Goal: Task Accomplishment & Management: Use online tool/utility

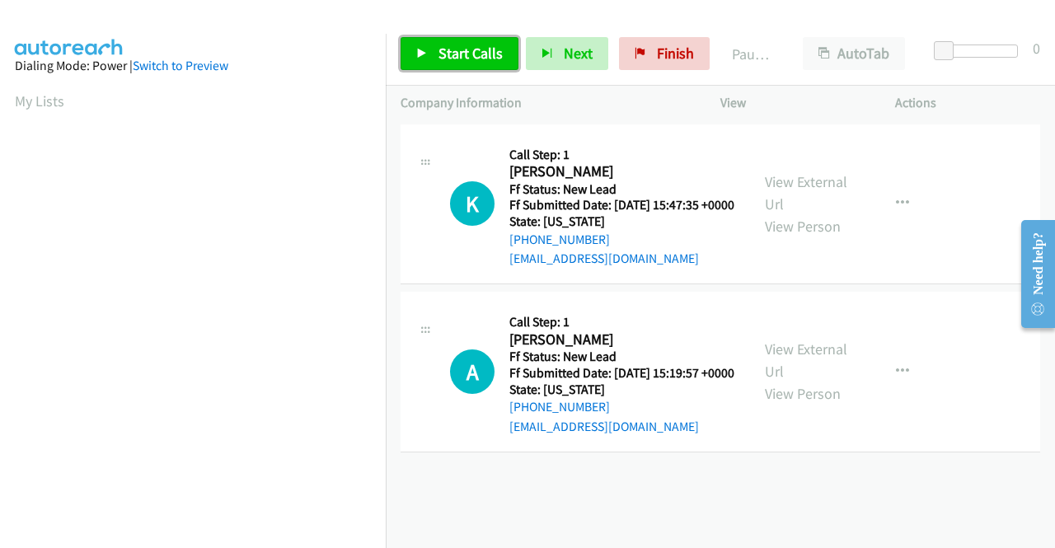
click at [448, 66] on link "Start Calls" at bounding box center [460, 53] width 118 height 33
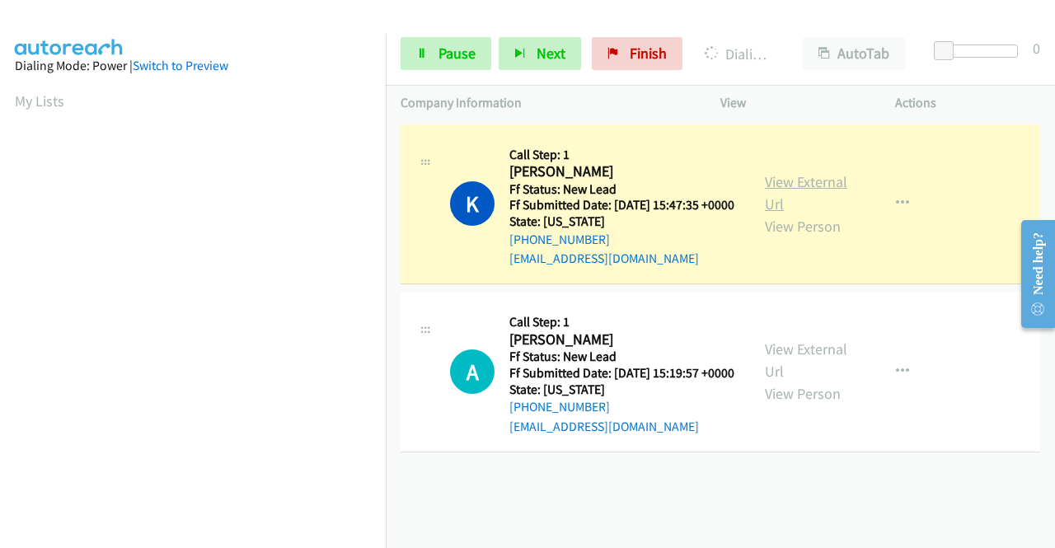
click at [780, 181] on link "View External Url" at bounding box center [806, 192] width 82 height 41
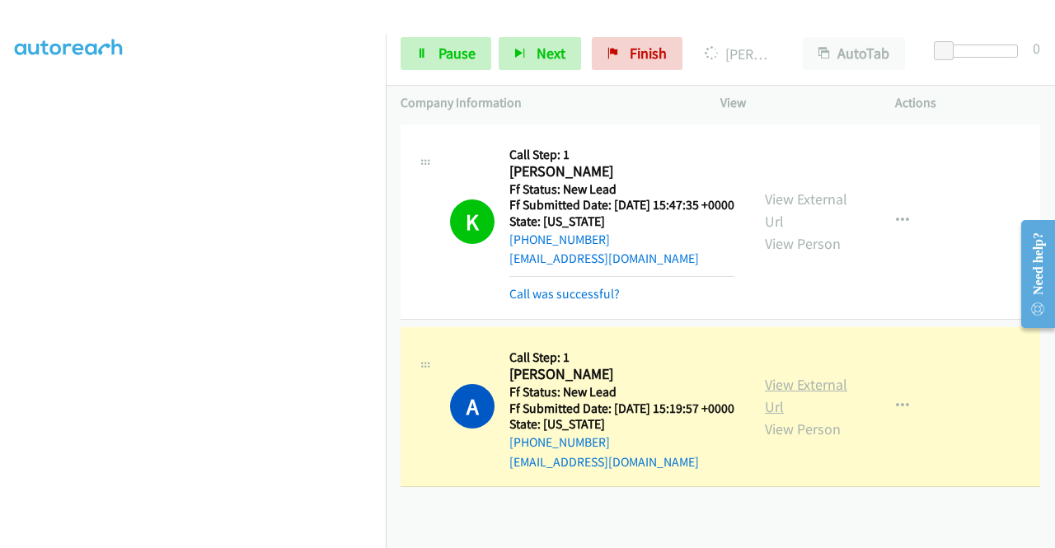
click at [804, 401] on link "View External Url" at bounding box center [806, 395] width 82 height 41
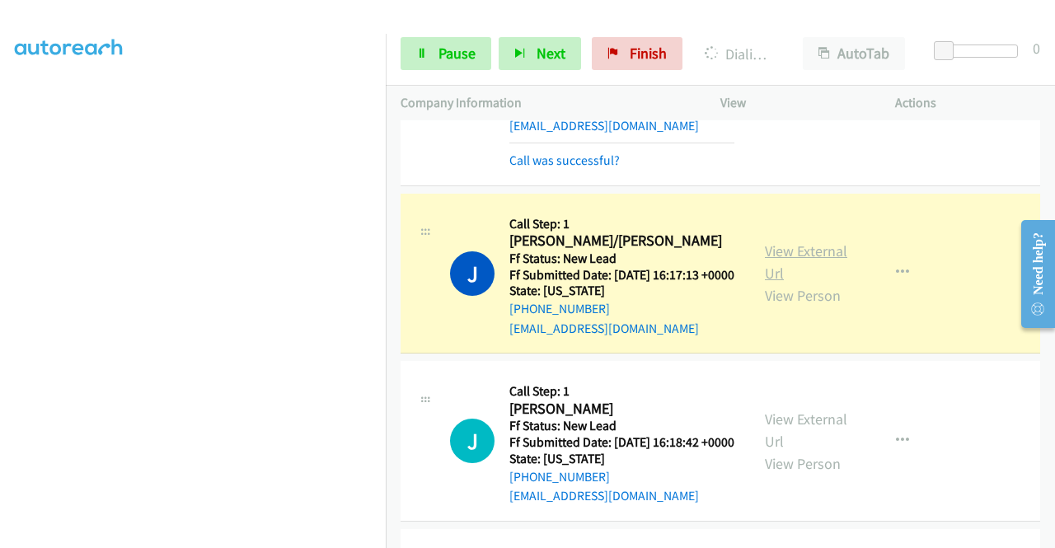
click at [780, 283] on link "View External Url" at bounding box center [806, 261] width 82 height 41
click at [443, 45] on span "Pause" at bounding box center [456, 53] width 37 height 19
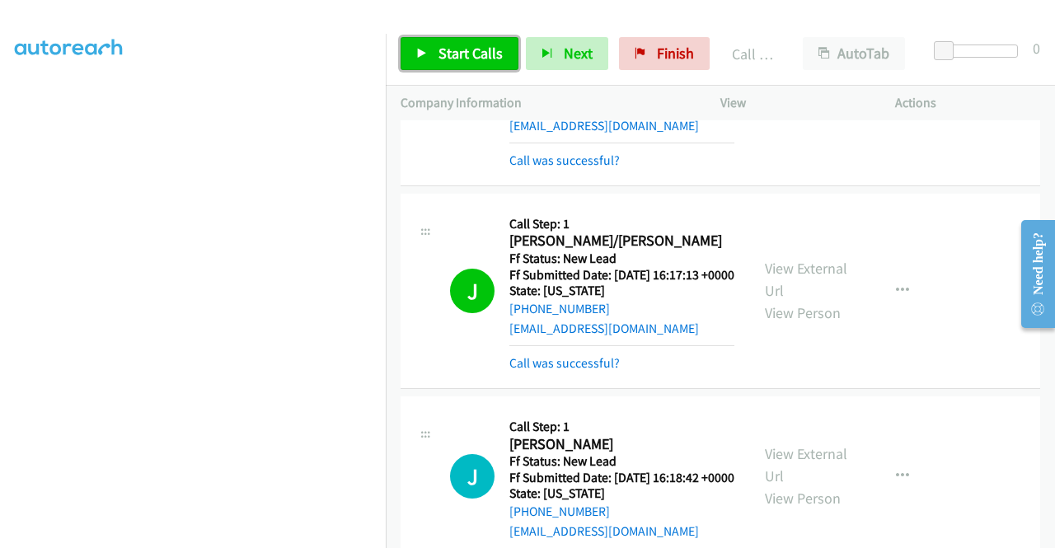
click at [462, 43] on link "Start Calls" at bounding box center [460, 53] width 118 height 33
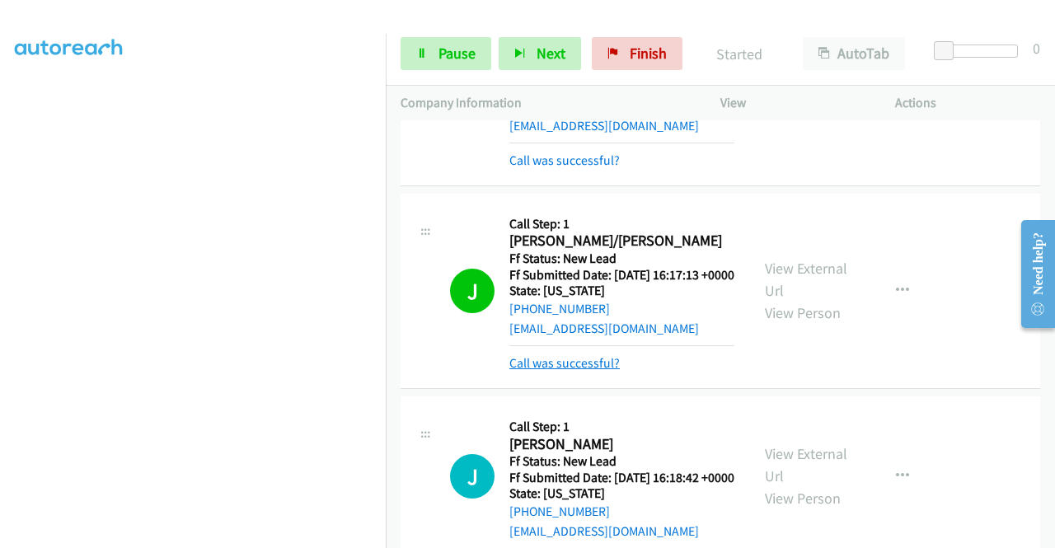
click at [539, 371] on link "Call was successful?" at bounding box center [564, 363] width 110 height 16
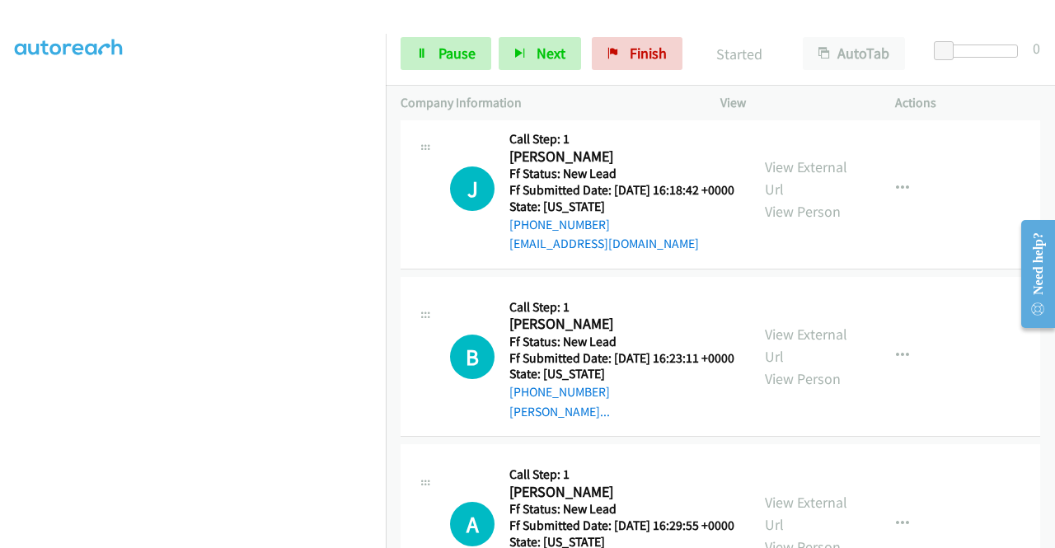
scroll to position [600, 0]
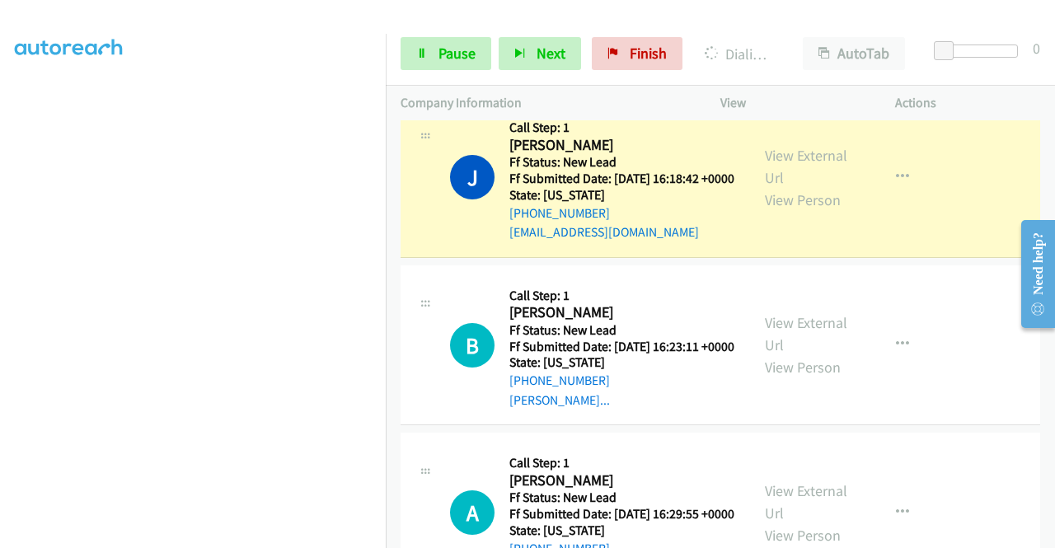
drag, startPoint x: 0, startPoint y: 233, endPoint x: 25, endPoint y: 245, distance: 27.3
click at [0, 233] on aside "Dialing Mode: Power | Switch to Preview My Lists" at bounding box center [193, 126] width 386 height 912
click at [839, 176] on div "View External Url View Person View External Url Email Schedule/Manage Callback …" at bounding box center [845, 177] width 190 height 130
click at [790, 187] on link "View External Url" at bounding box center [806, 166] width 82 height 41
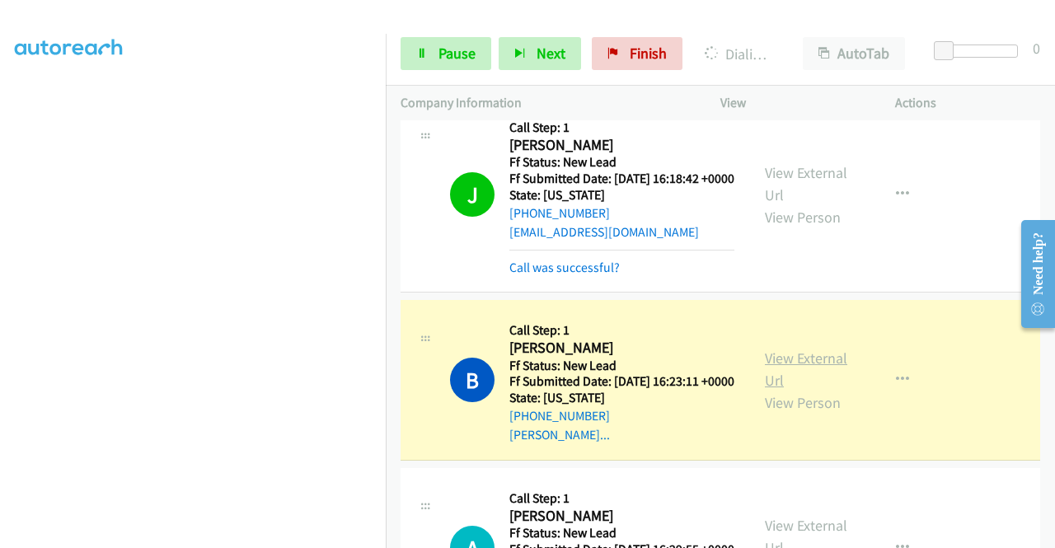
click at [808, 390] on link "View External Url" at bounding box center [806, 369] width 82 height 41
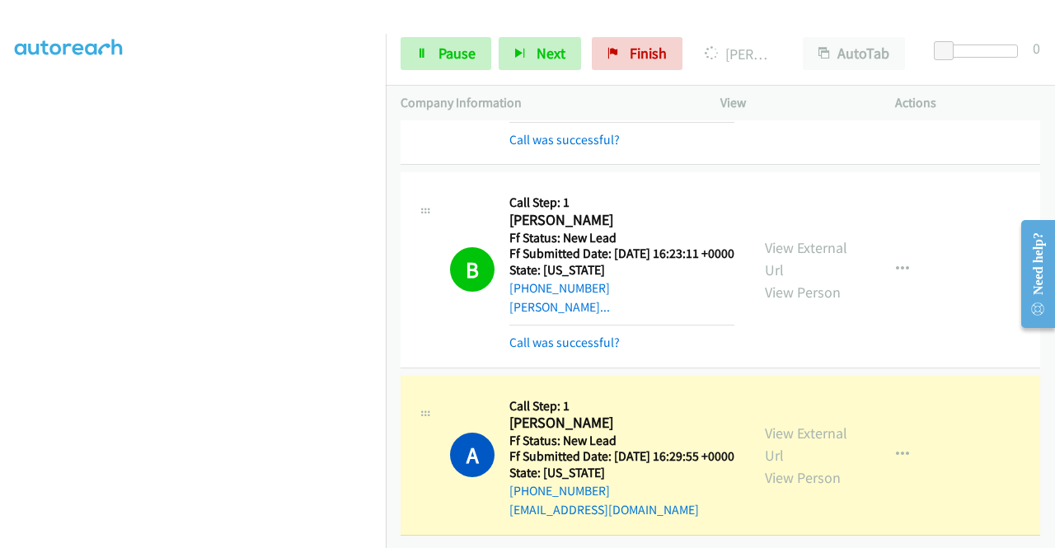
scroll to position [834, 0]
click at [766, 424] on link "View External Url" at bounding box center [806, 444] width 82 height 41
click at [413, 56] on link "Pause" at bounding box center [446, 53] width 91 height 33
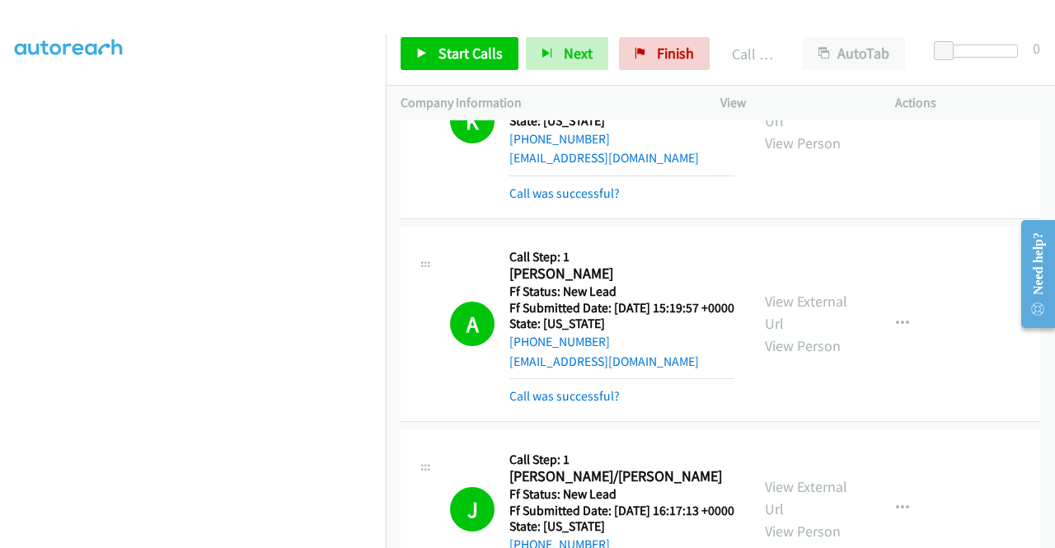
scroll to position [0, 0]
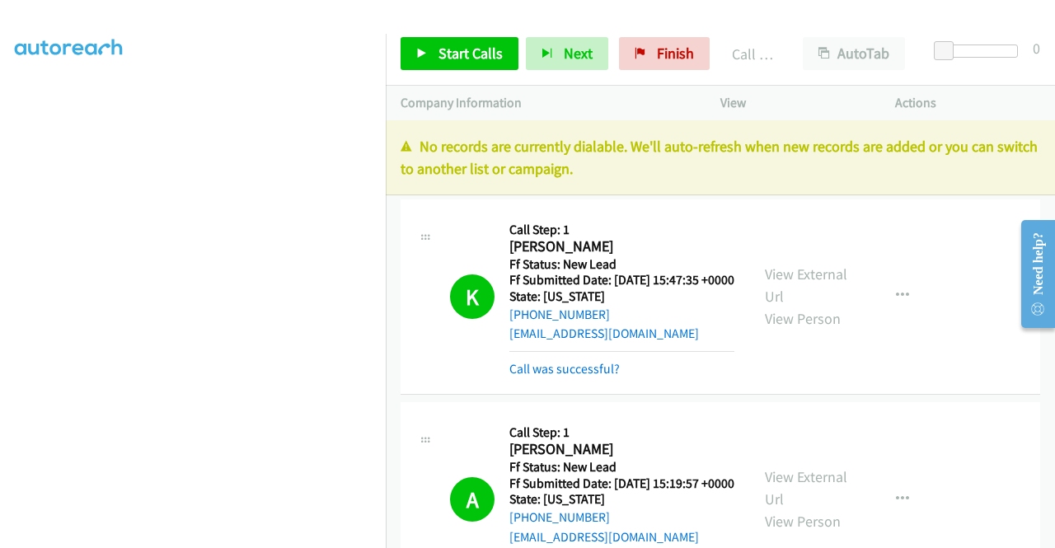
click at [963, 344] on div "K Callback Scheduled Call Step: 1 Karen White America/New_York Ff Status: New L…" at bounding box center [721, 296] width 640 height 195
drag, startPoint x: 682, startPoint y: 45, endPoint x: 589, endPoint y: 90, distance: 103.2
click at [682, 45] on span "Finish" at bounding box center [675, 53] width 37 height 19
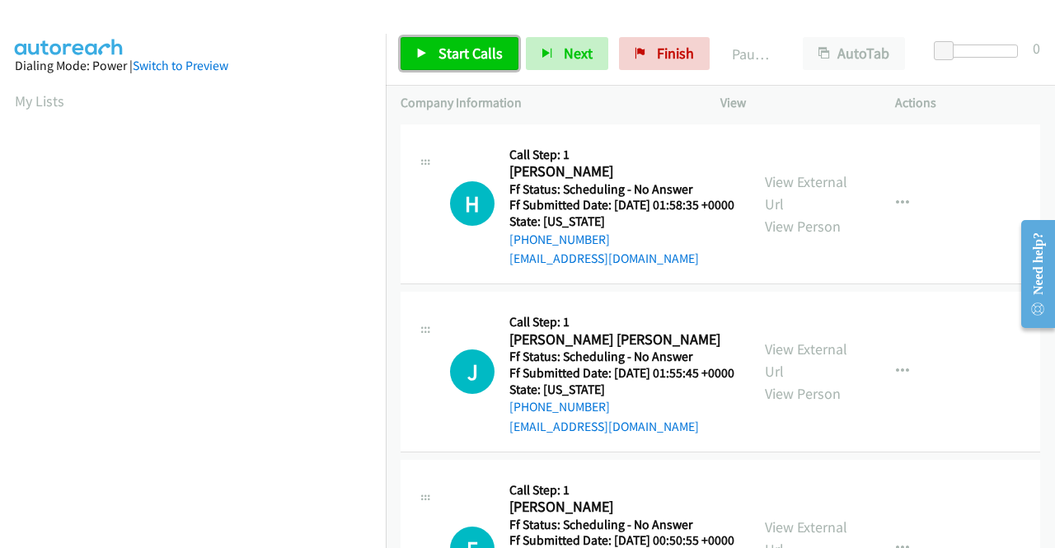
click at [470, 47] on span "Start Calls" at bounding box center [470, 53] width 64 height 19
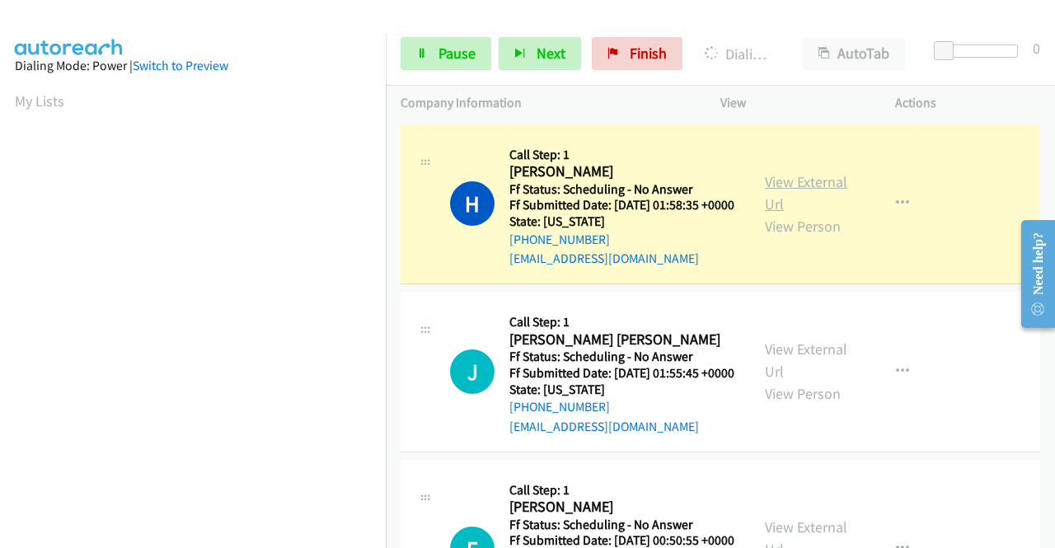
click at [827, 194] on link "View External Url" at bounding box center [806, 192] width 82 height 41
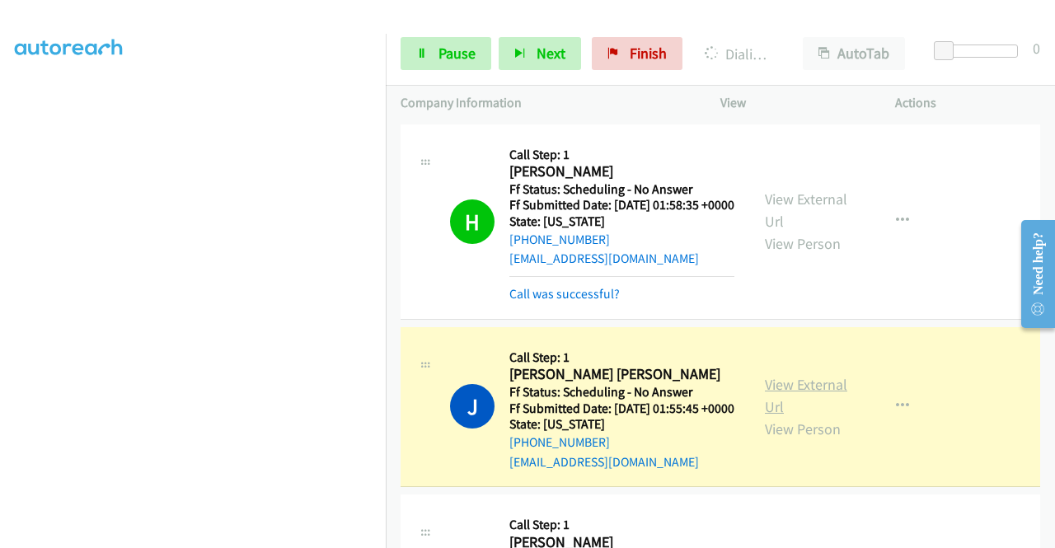
click at [794, 403] on link "View External Url" at bounding box center [806, 395] width 82 height 41
click at [427, 45] on link "Pause" at bounding box center [446, 53] width 91 height 33
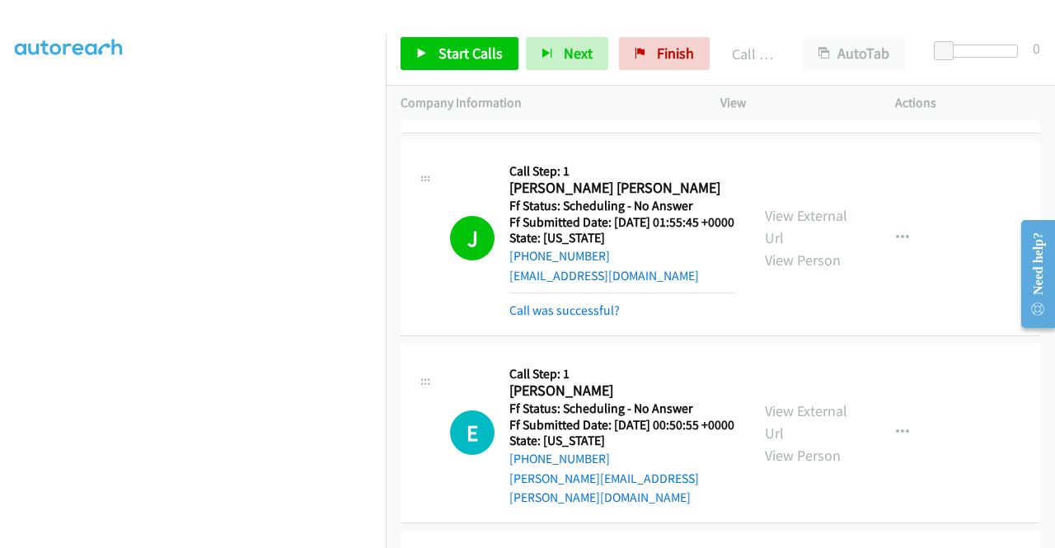
scroll to position [274, 0]
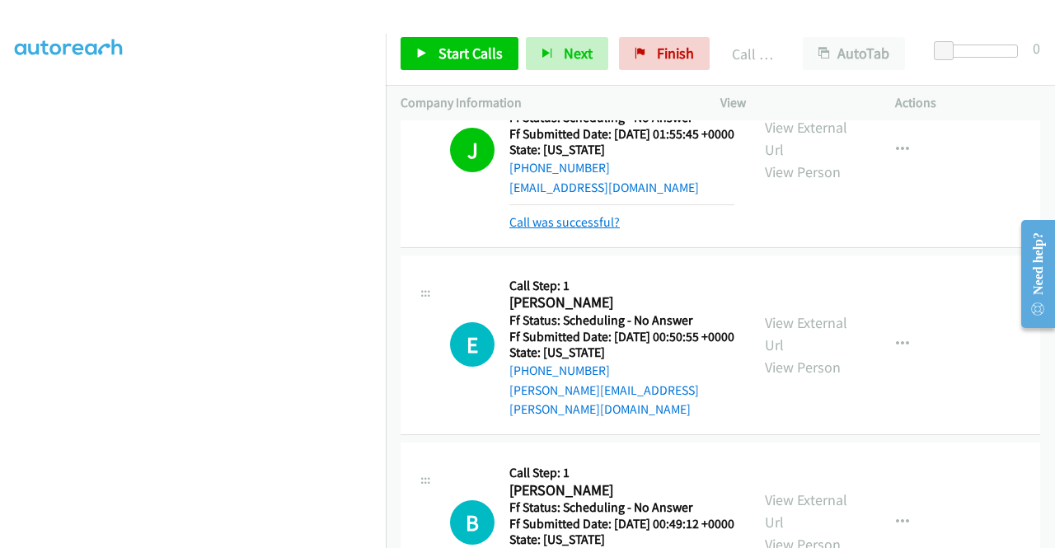
click at [599, 230] on link "Call was successful?" at bounding box center [564, 222] width 110 height 16
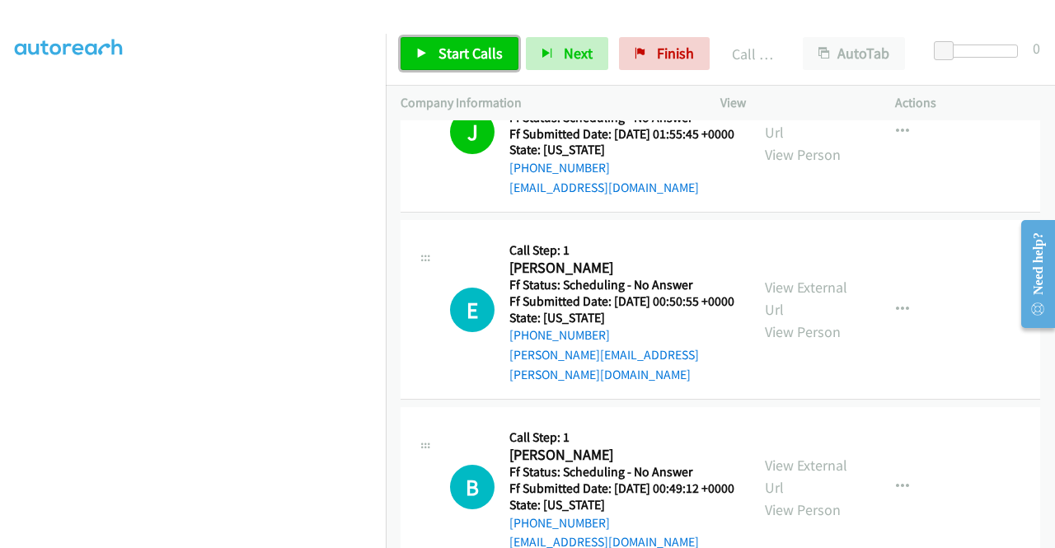
click at [465, 59] on span "Start Calls" at bounding box center [470, 53] width 64 height 19
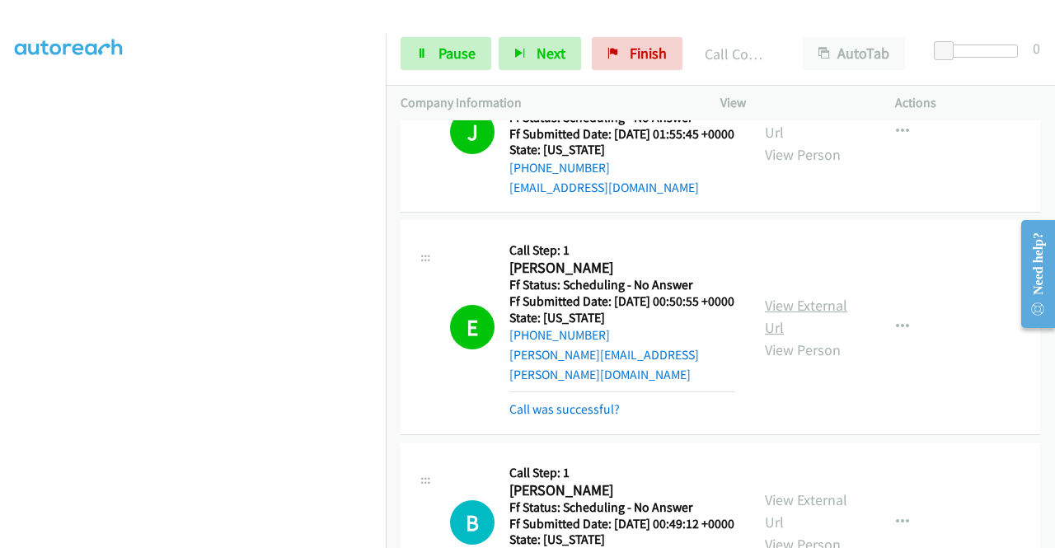
click at [771, 330] on link "View External Url" at bounding box center [806, 316] width 82 height 41
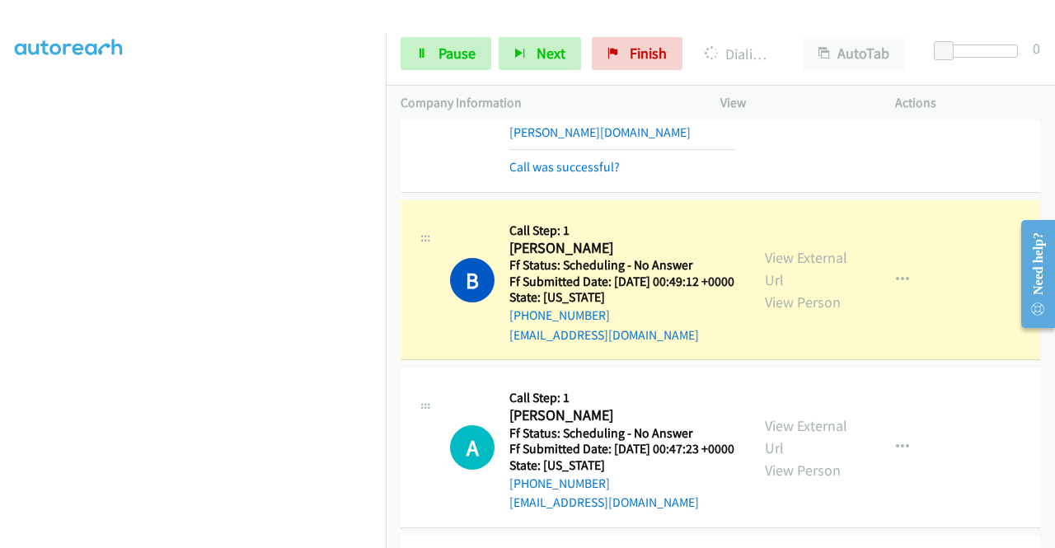
scroll to position [560, 0]
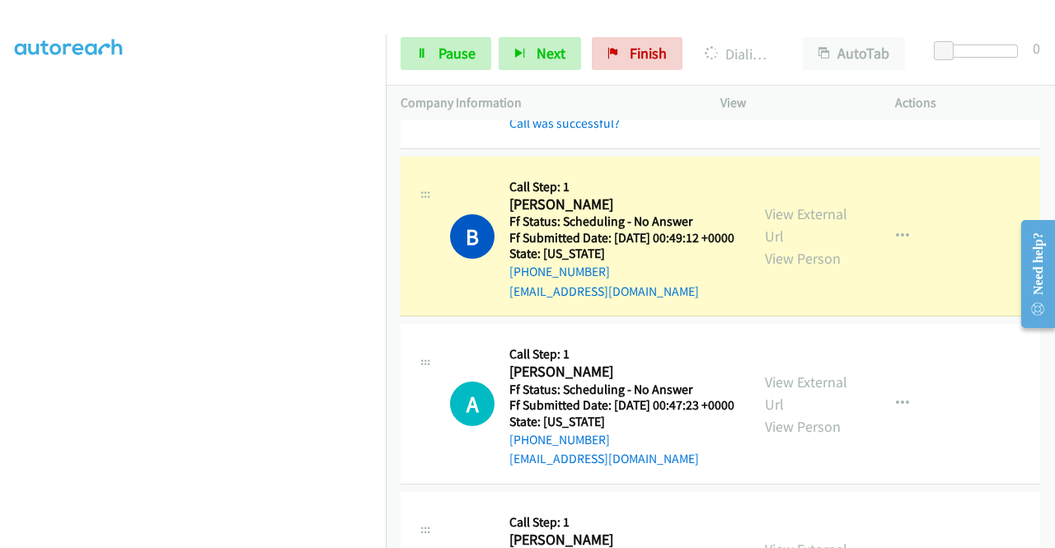
click at [738, 238] on div "B Callback Scheduled Call Step: 1 Brenda Trytek America/New_York Ff Status: Sch…" at bounding box center [575, 236] width 349 height 130
click at [774, 246] on link "View External Url" at bounding box center [806, 224] width 82 height 41
click at [439, 63] on link "Pause" at bounding box center [446, 53] width 91 height 33
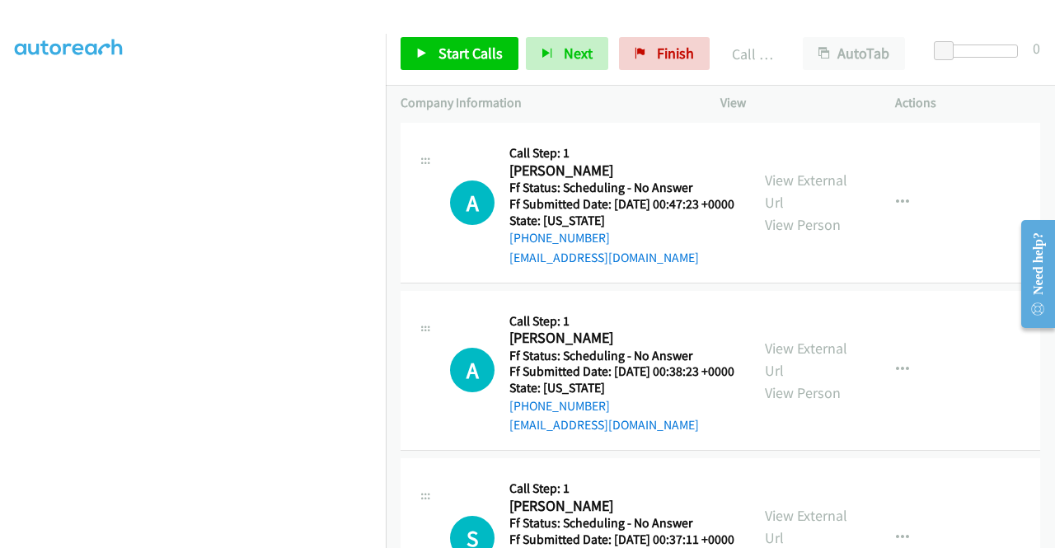
scroll to position [813, 0]
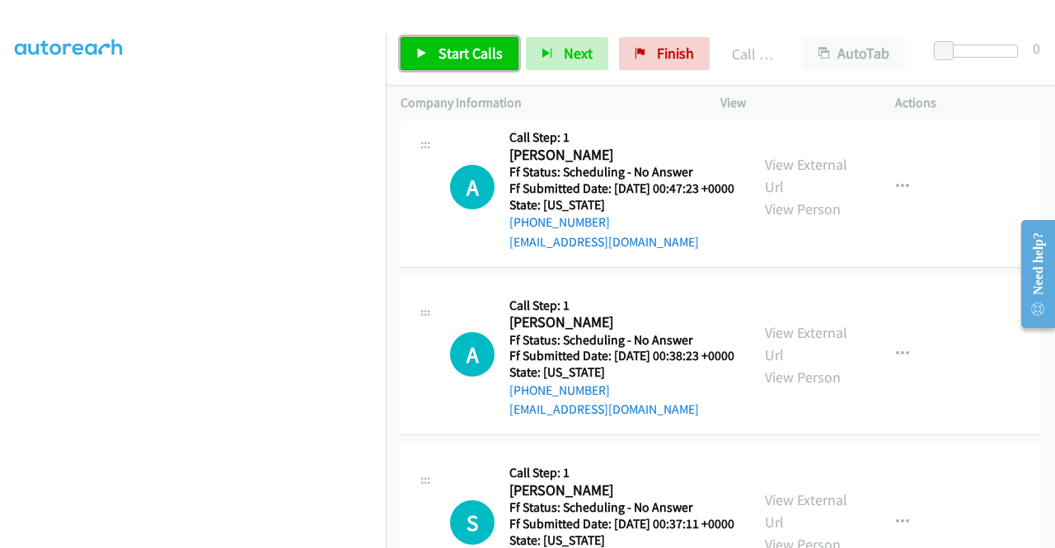
click at [452, 67] on link "Start Calls" at bounding box center [460, 53] width 118 height 33
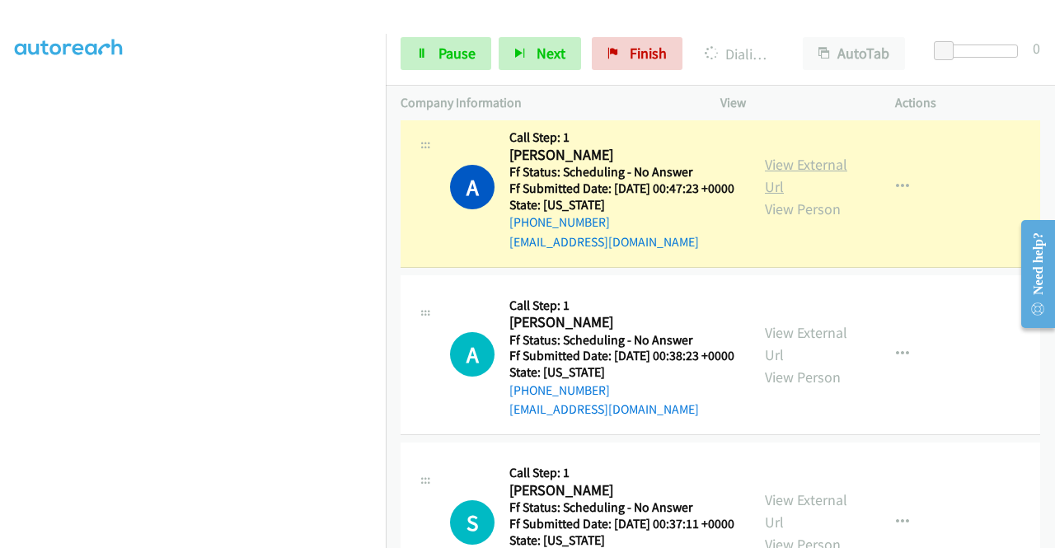
click at [768, 196] on link "View External Url" at bounding box center [806, 175] width 82 height 41
click at [2, 247] on aside "Dialing Mode: Power | Switch to Preview My Lists" at bounding box center [193, 126] width 386 height 912
click at [438, 63] on link "Pause" at bounding box center [446, 53] width 91 height 33
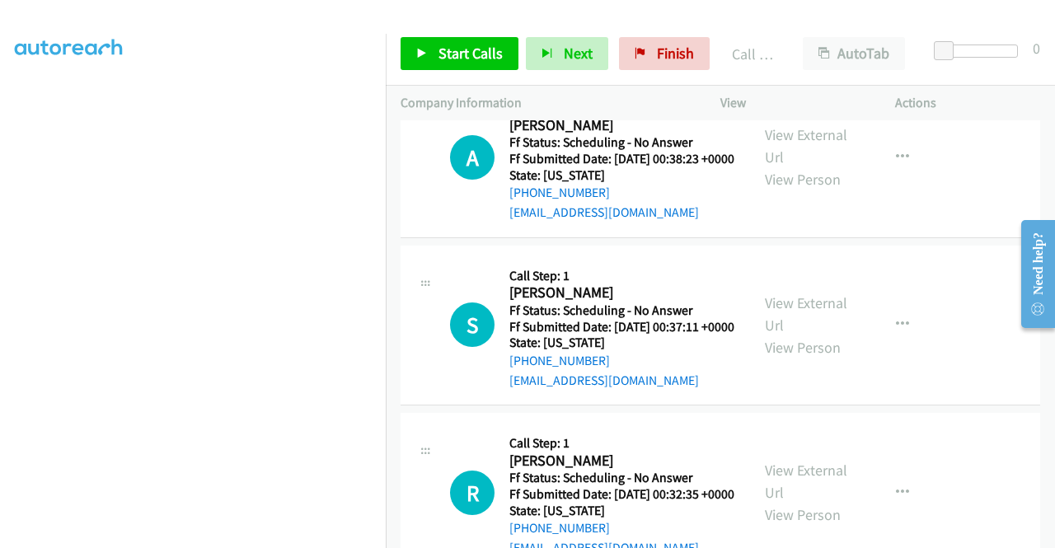
scroll to position [1055, 0]
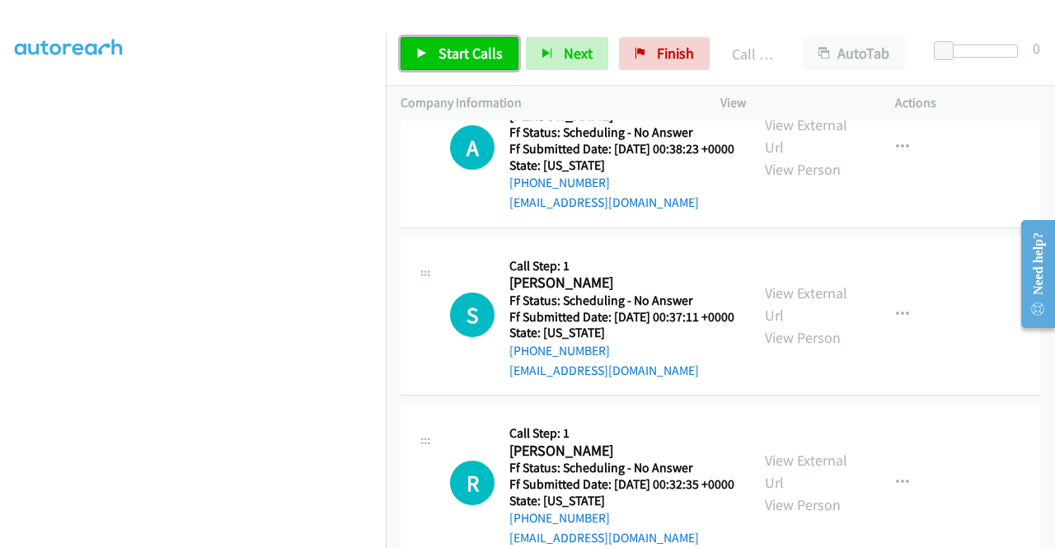
click at [440, 48] on span "Start Calls" at bounding box center [470, 53] width 64 height 19
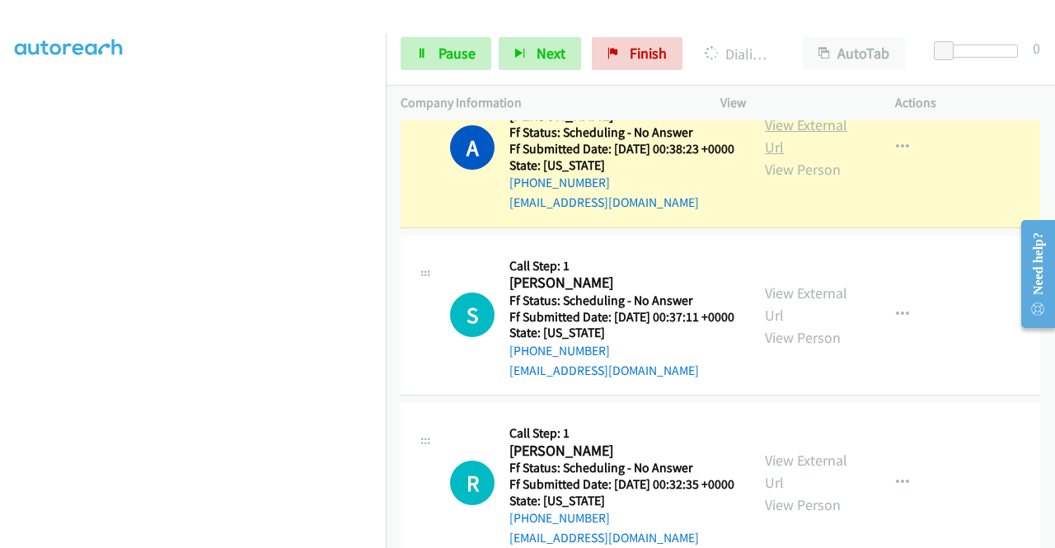
click at [791, 157] on link "View External Url" at bounding box center [806, 135] width 82 height 41
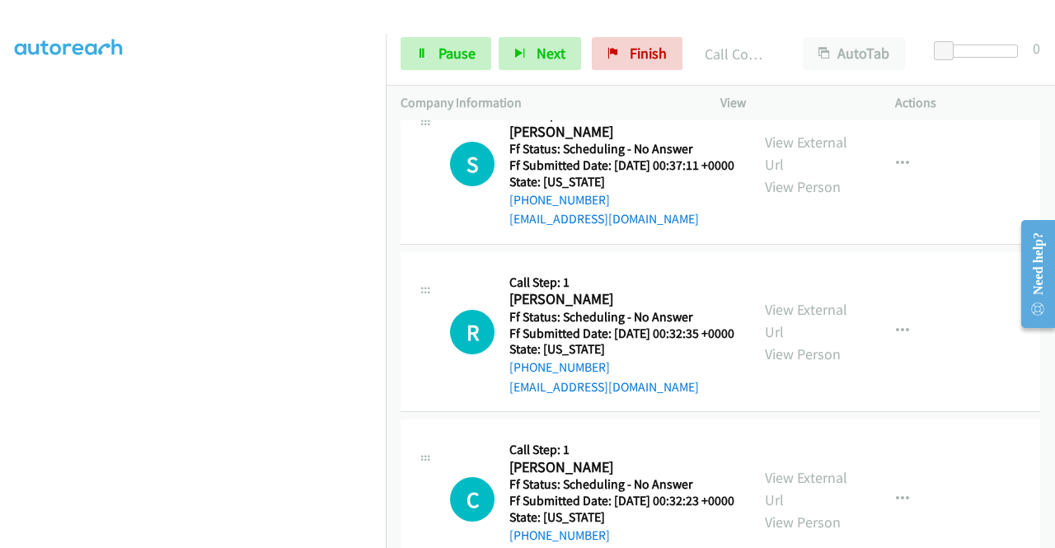
scroll to position [1274, 0]
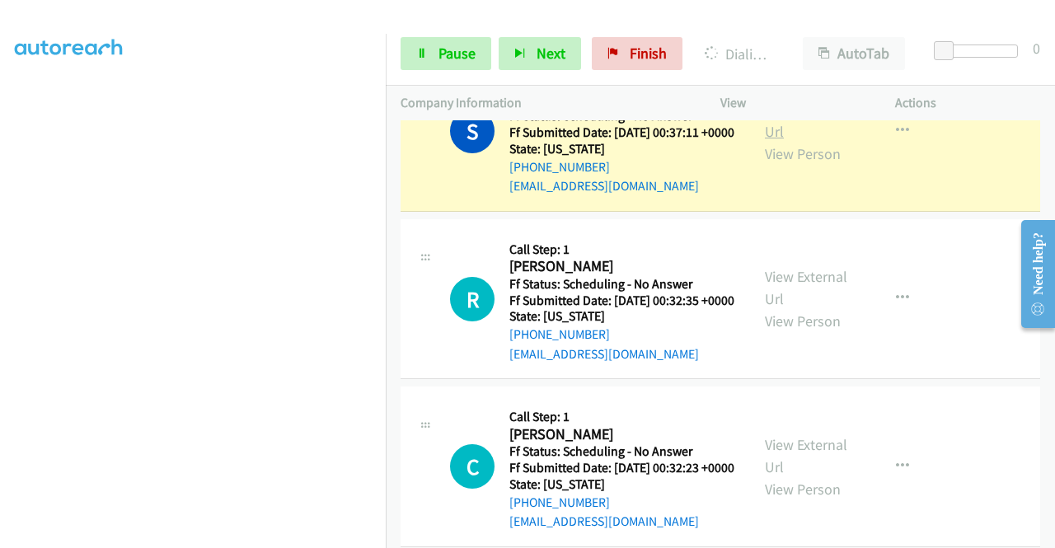
click at [775, 141] on link "View External Url" at bounding box center [806, 120] width 82 height 41
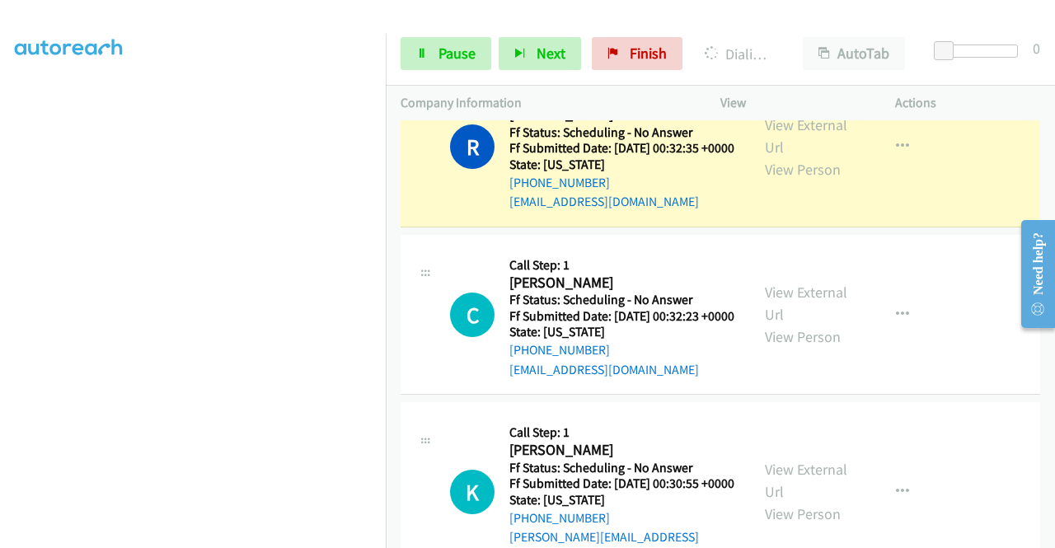
scroll to position [1483, 0]
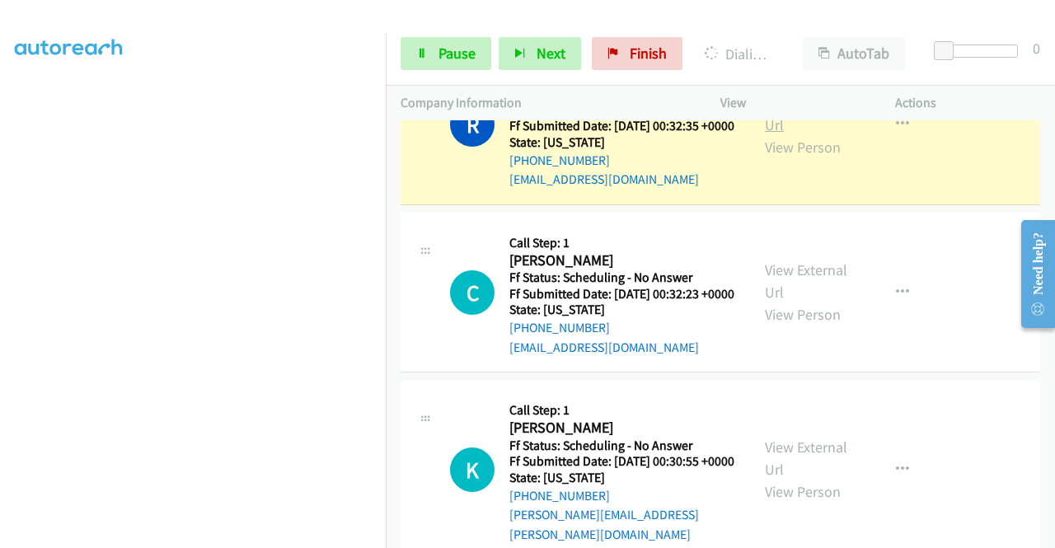
click at [789, 134] on link "View External Url" at bounding box center [806, 113] width 82 height 41
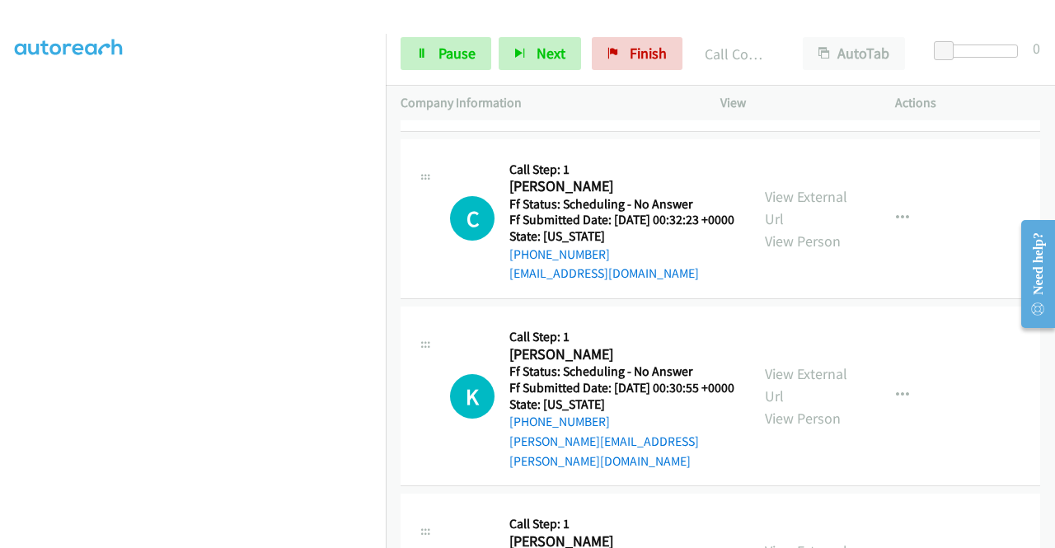
scroll to position [1703, 0]
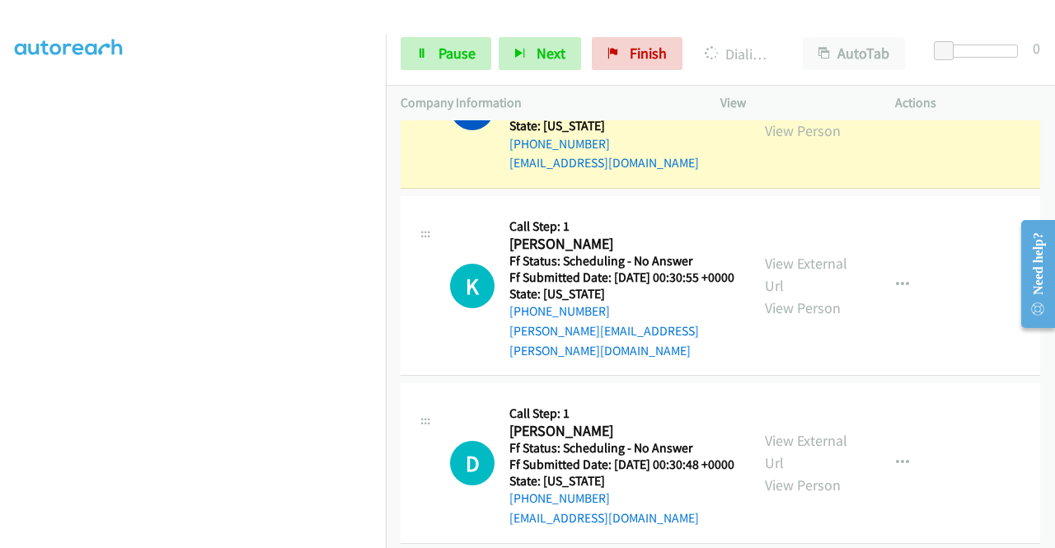
click at [780, 118] on link "View External Url" at bounding box center [806, 97] width 82 height 41
click at [424, 86] on div "Company Information" at bounding box center [546, 103] width 320 height 35
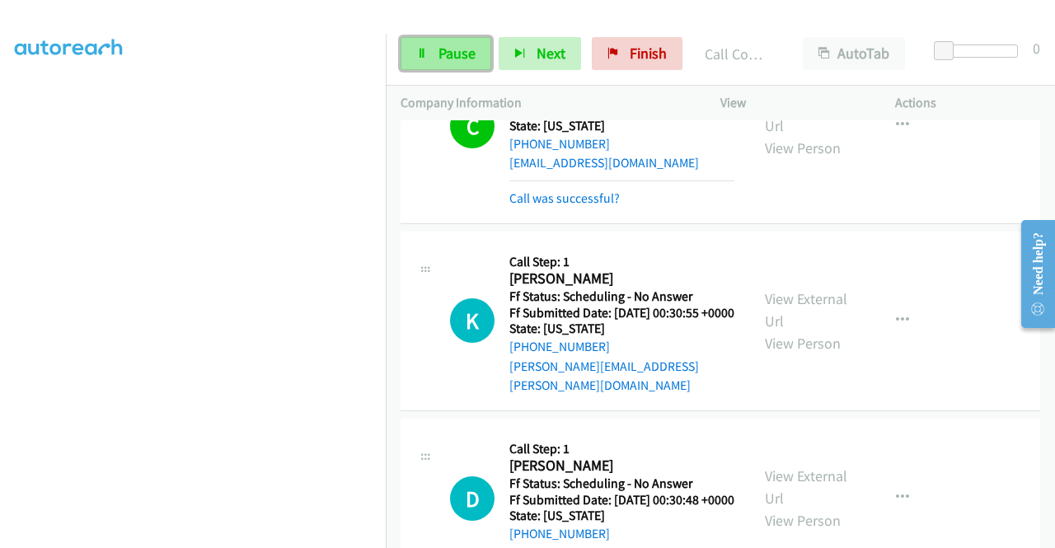
click at [433, 63] on link "Pause" at bounding box center [446, 53] width 91 height 33
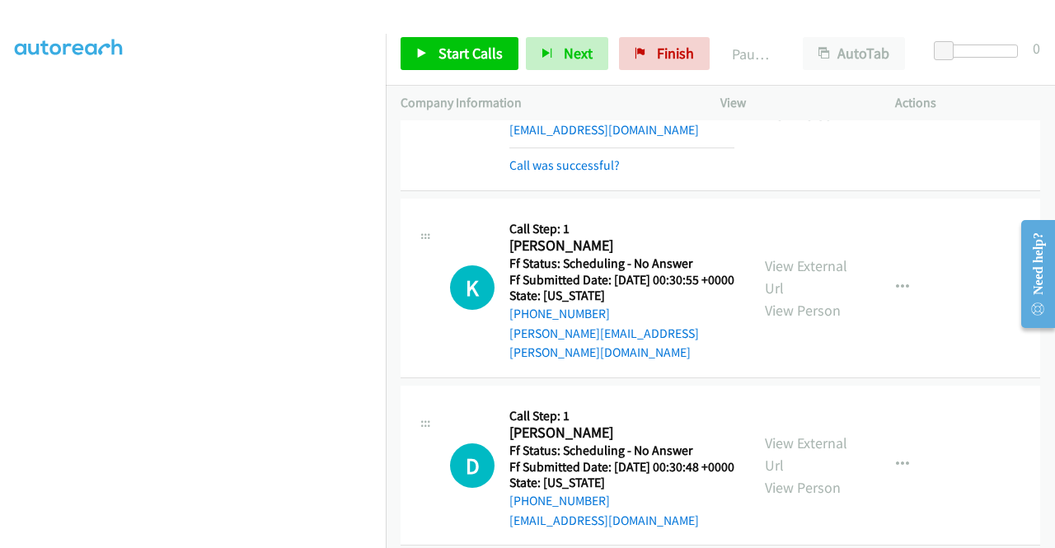
scroll to position [1769, 0]
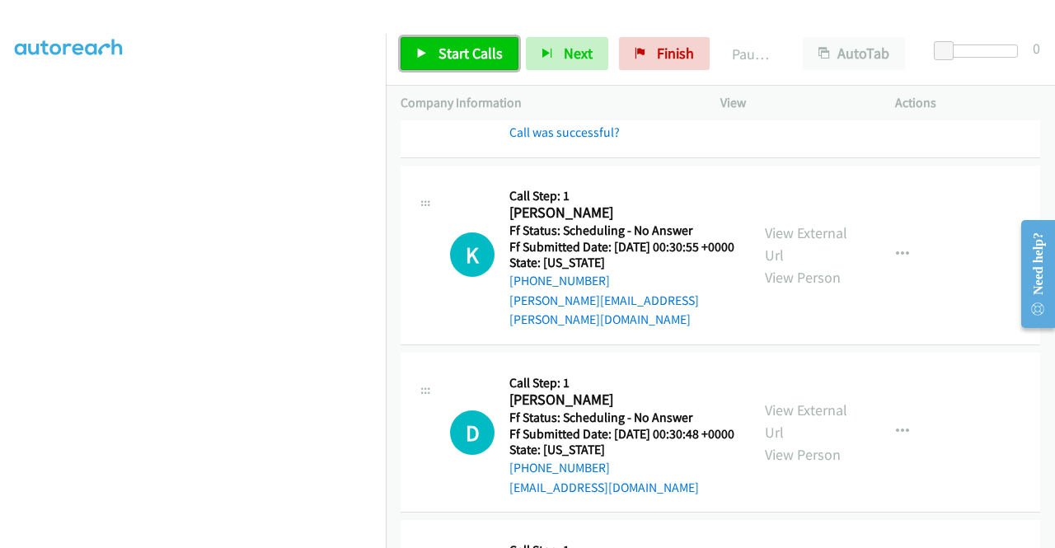
click at [461, 67] on link "Start Calls" at bounding box center [460, 53] width 118 height 33
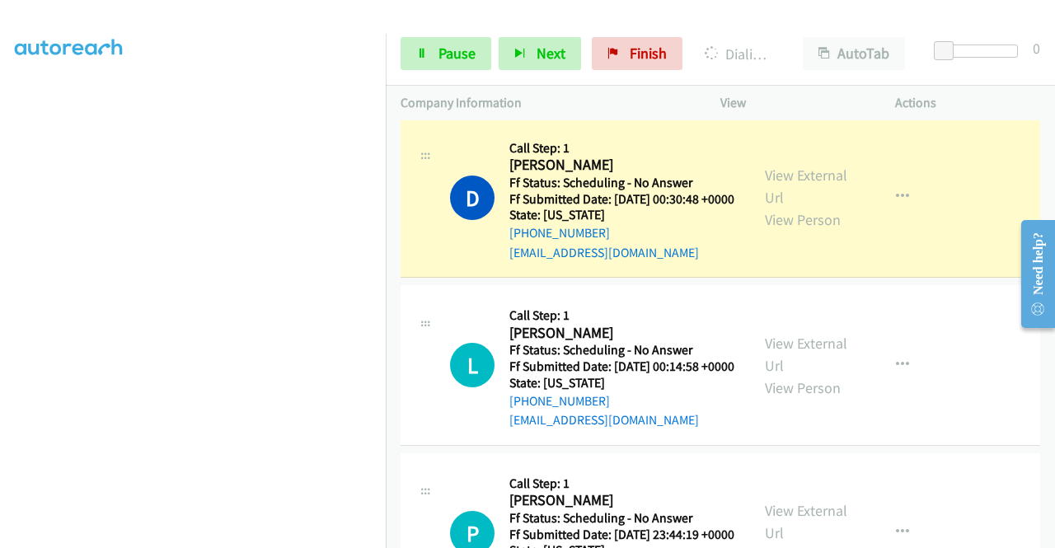
scroll to position [2011, 0]
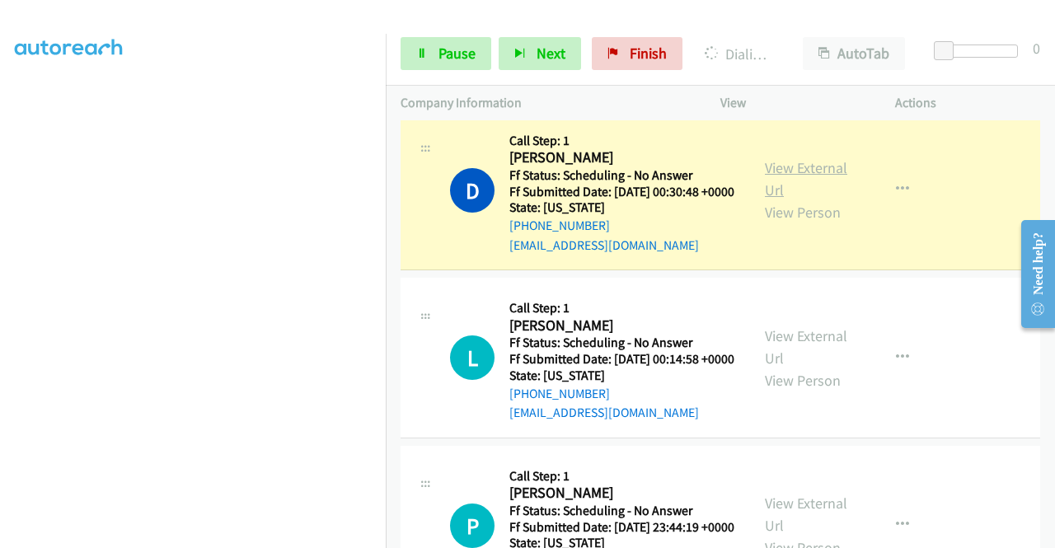
click at [790, 199] on link "View External Url" at bounding box center [806, 178] width 82 height 41
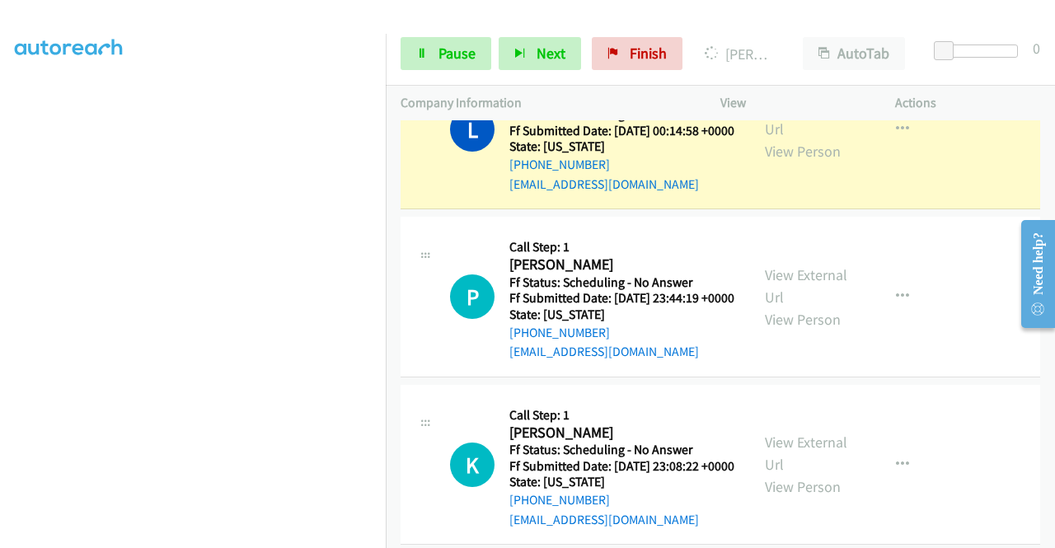
scroll to position [2296, 0]
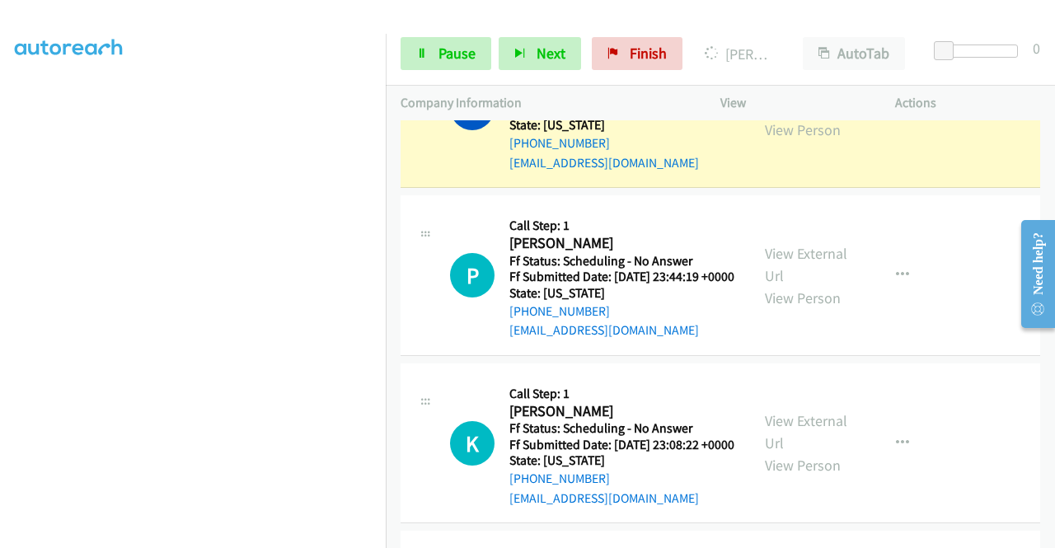
click at [807, 117] on link "View External Url" at bounding box center [806, 96] width 82 height 41
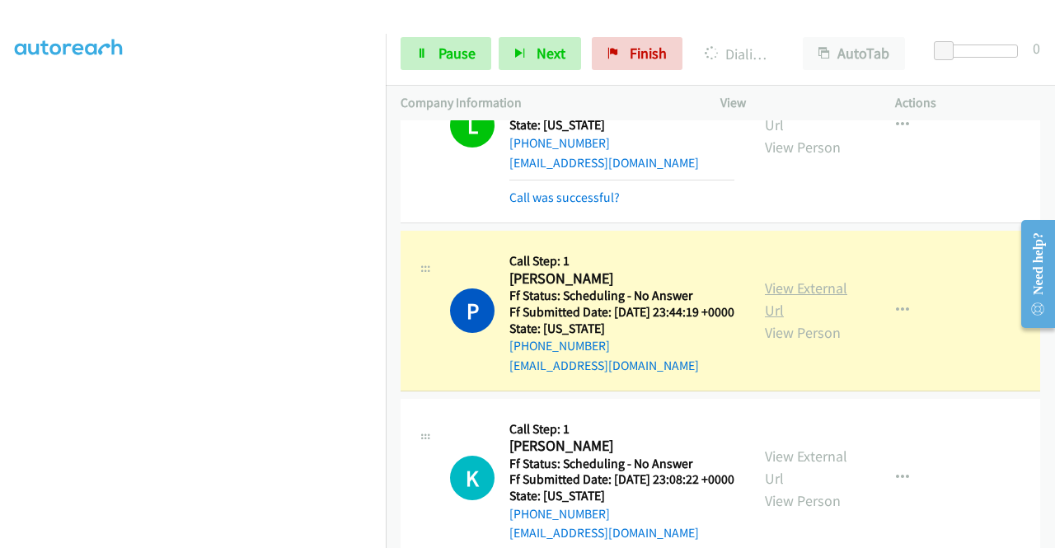
click at [781, 320] on link "View External Url" at bounding box center [806, 299] width 82 height 41
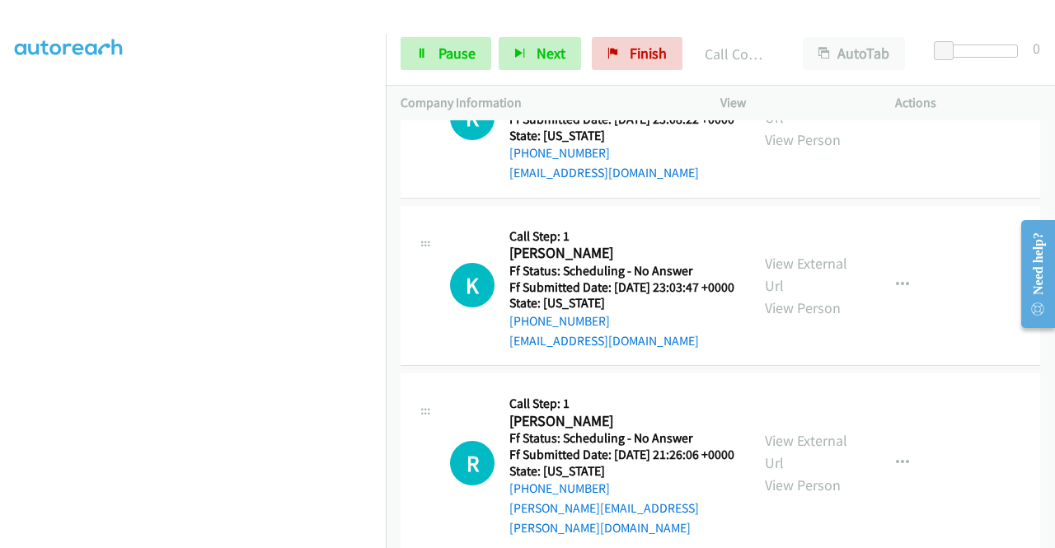
scroll to position [2747, 0]
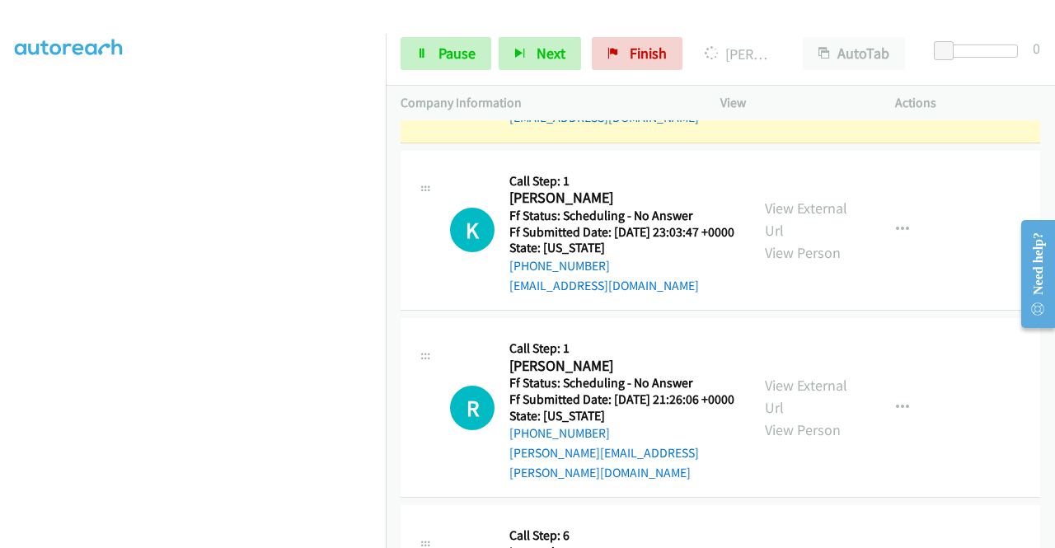
click at [809, 96] on div "View External Url View Person" at bounding box center [808, 62] width 86 height 67
click at [793, 72] on link "View External Url" at bounding box center [806, 50] width 82 height 41
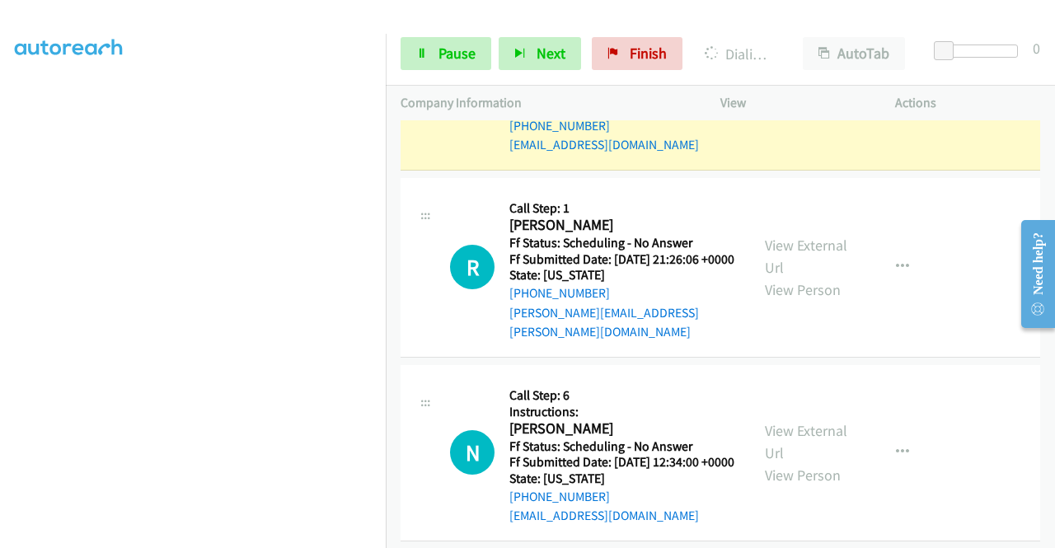
scroll to position [2955, 0]
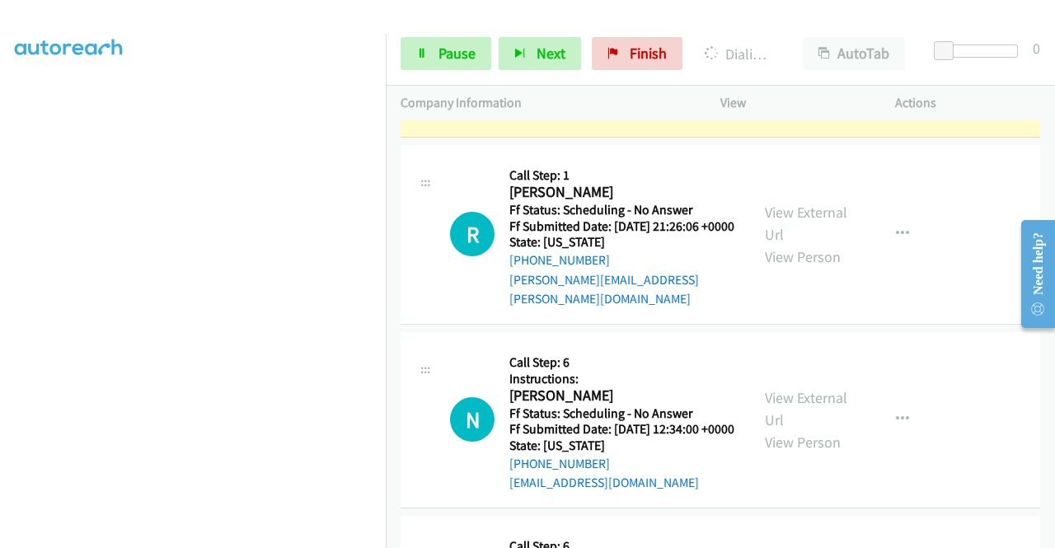
click at [775, 67] on link "View External Url" at bounding box center [806, 46] width 82 height 41
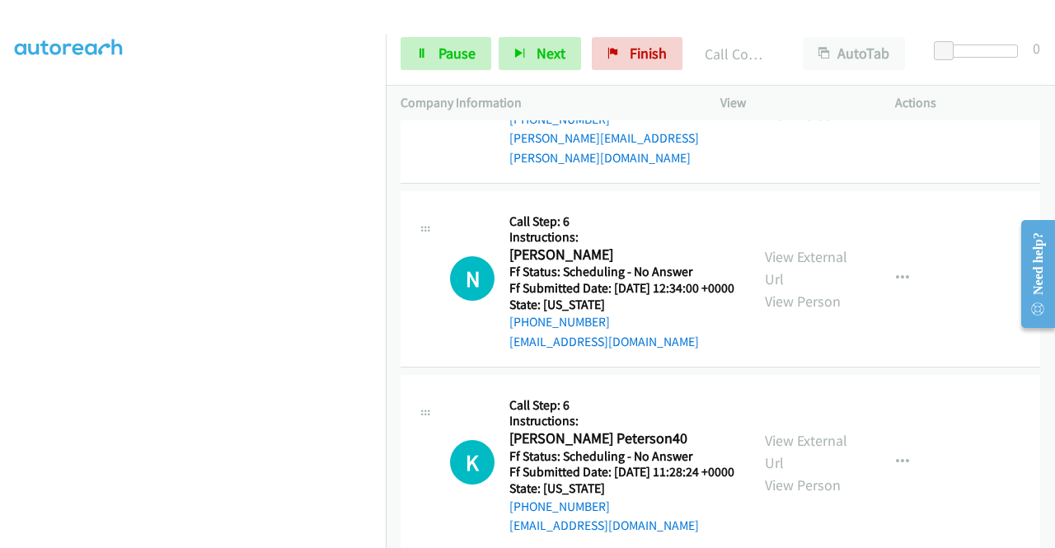
scroll to position [3165, 0]
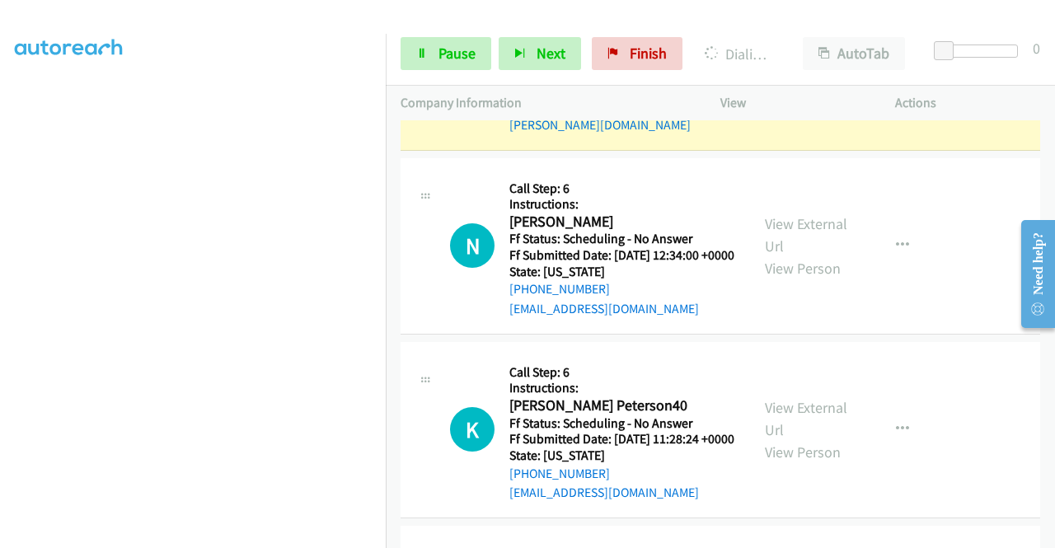
click at [786, 69] on link "View External Url" at bounding box center [806, 48] width 82 height 41
click at [438, 54] on span "Pause" at bounding box center [456, 53] width 37 height 19
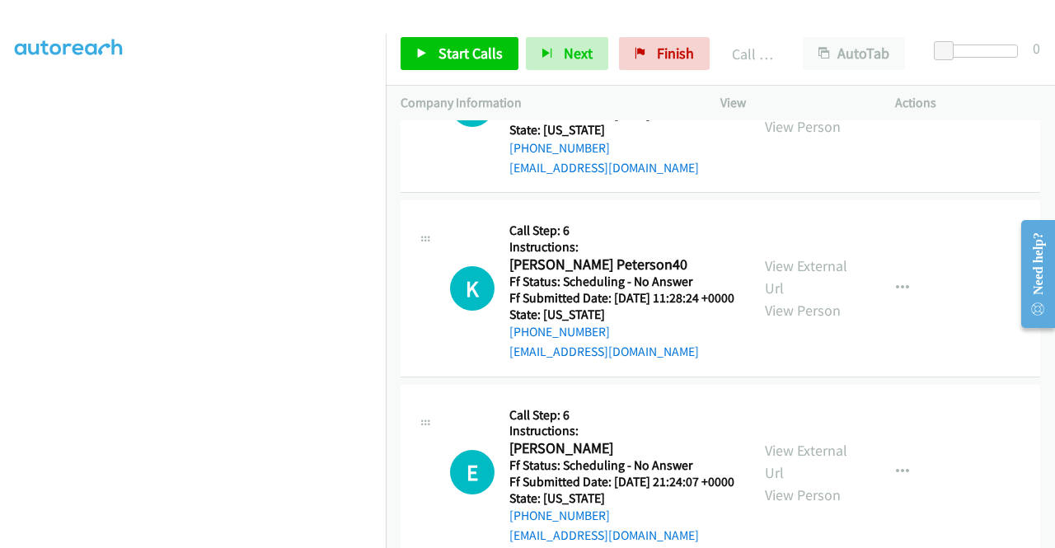
scroll to position [3396, 0]
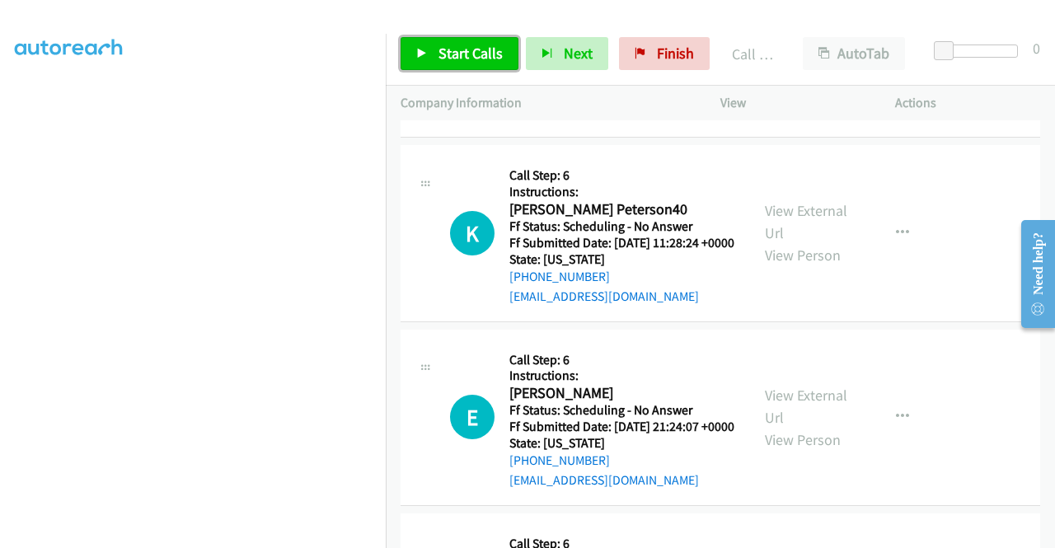
click at [485, 55] on span "Start Calls" at bounding box center [470, 53] width 64 height 19
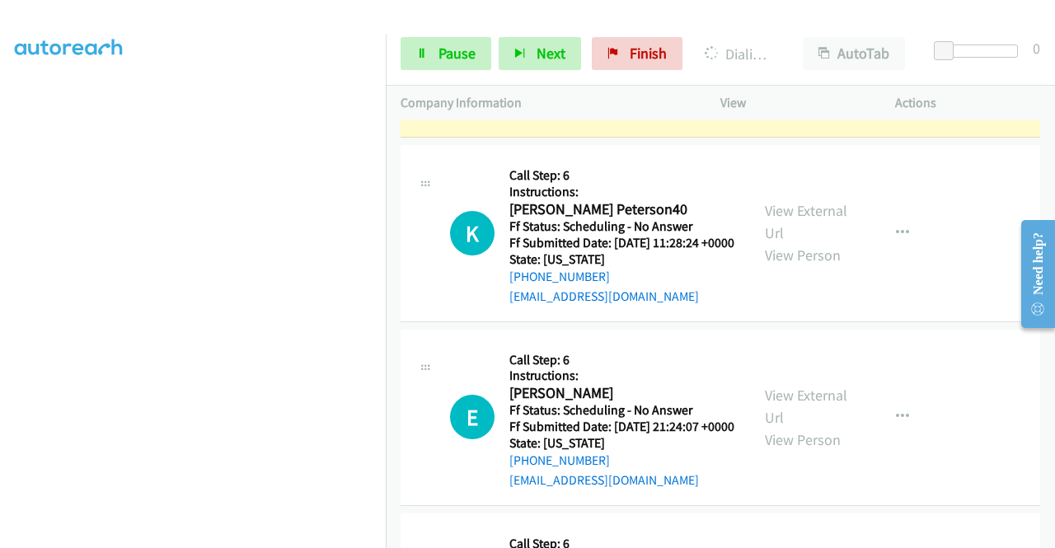
click at [768, 59] on link "View External Url" at bounding box center [806, 37] width 82 height 41
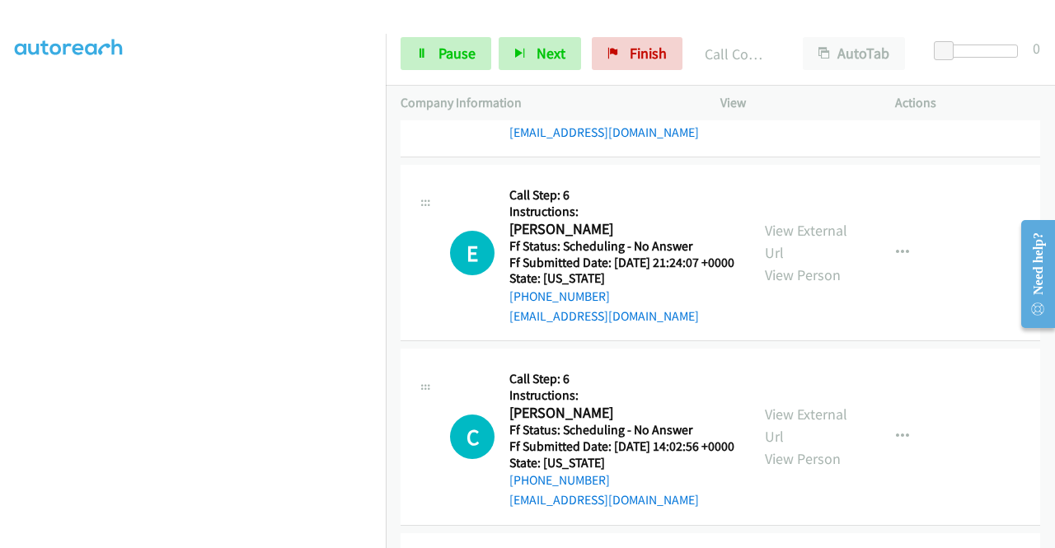
scroll to position [3627, 0]
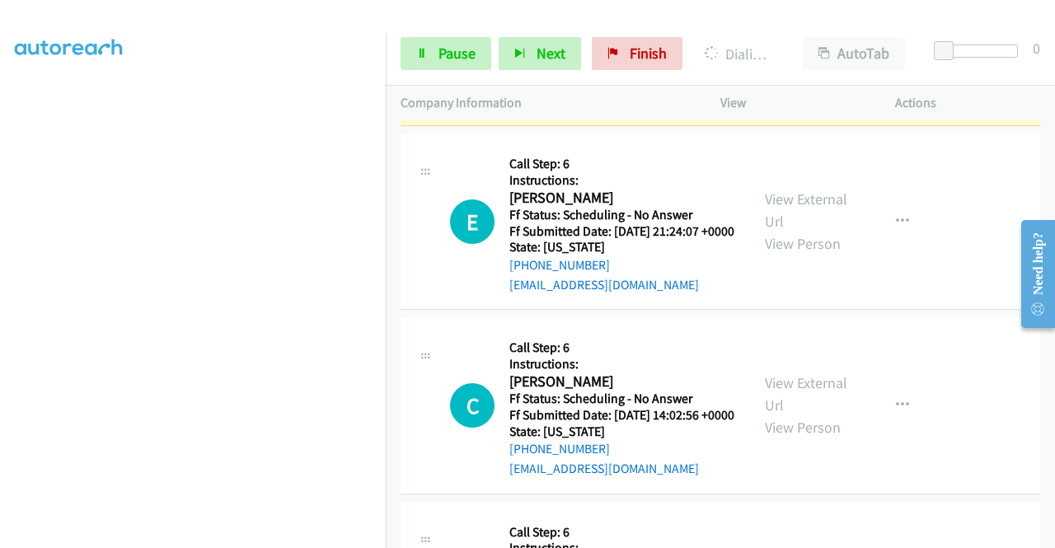
click at [778, 47] on link "View External Url" at bounding box center [806, 26] width 82 height 41
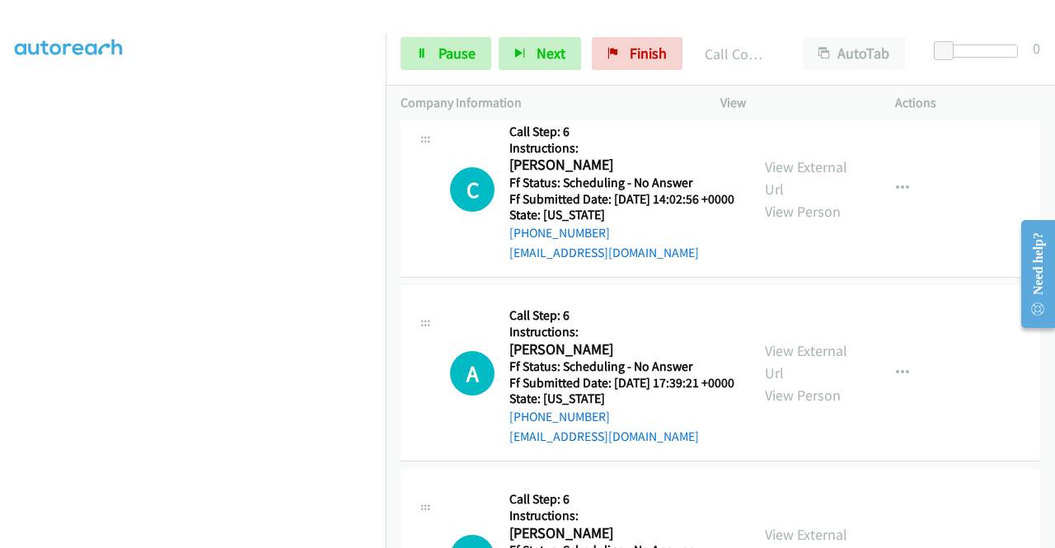
scroll to position [3880, 0]
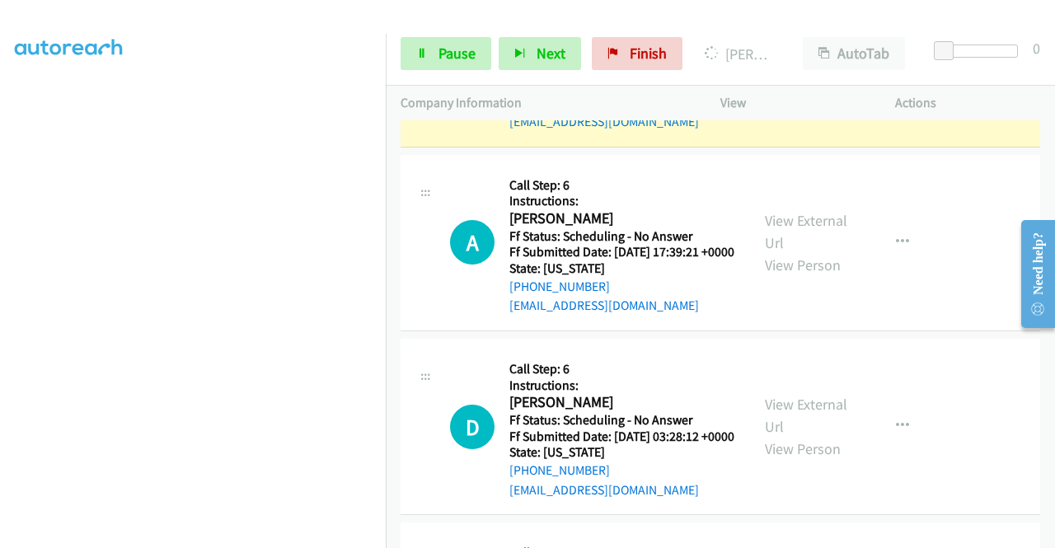
scroll to position [4132, 0]
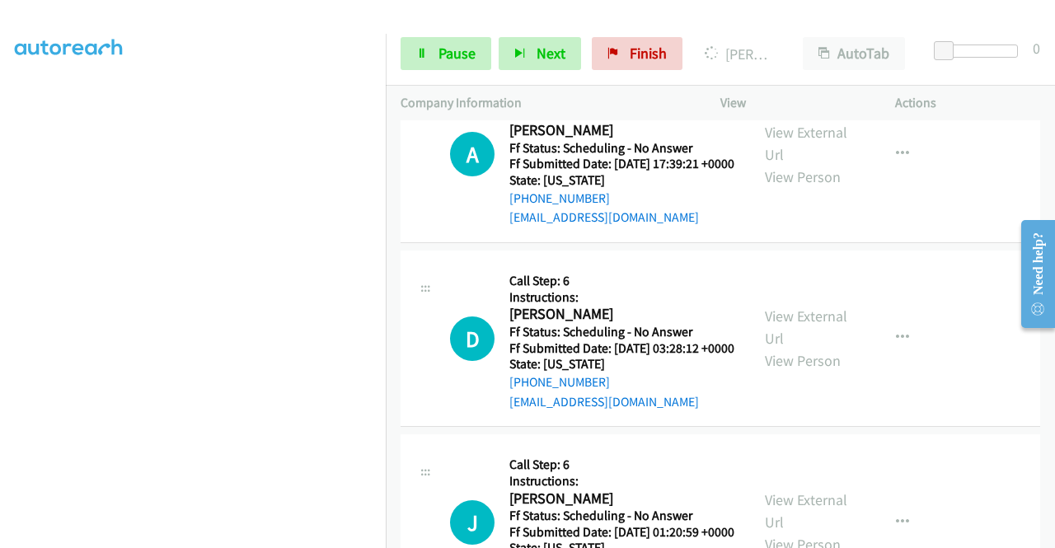
click at [433, 49] on link "Pause" at bounding box center [446, 53] width 91 height 33
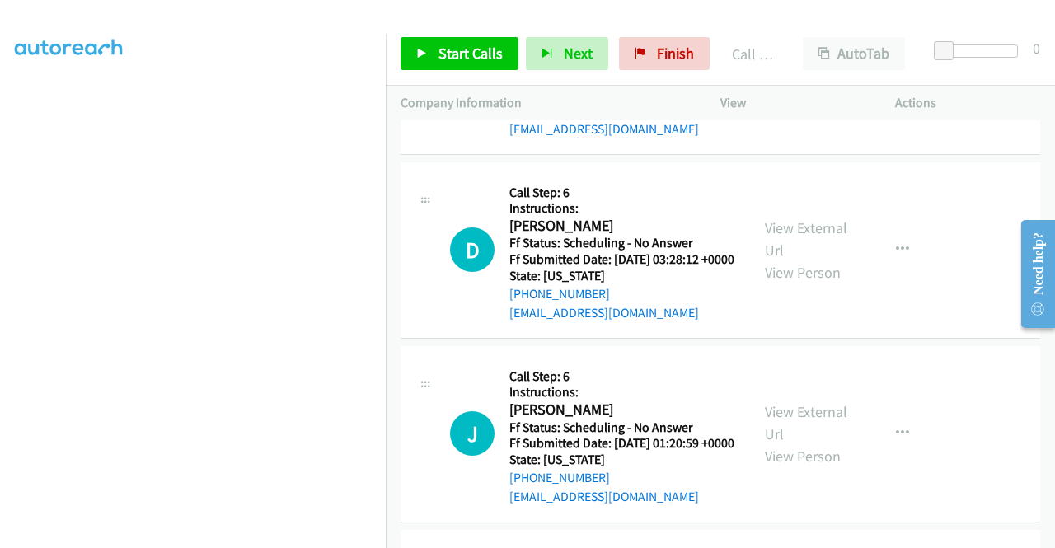
scroll to position [4264, 0]
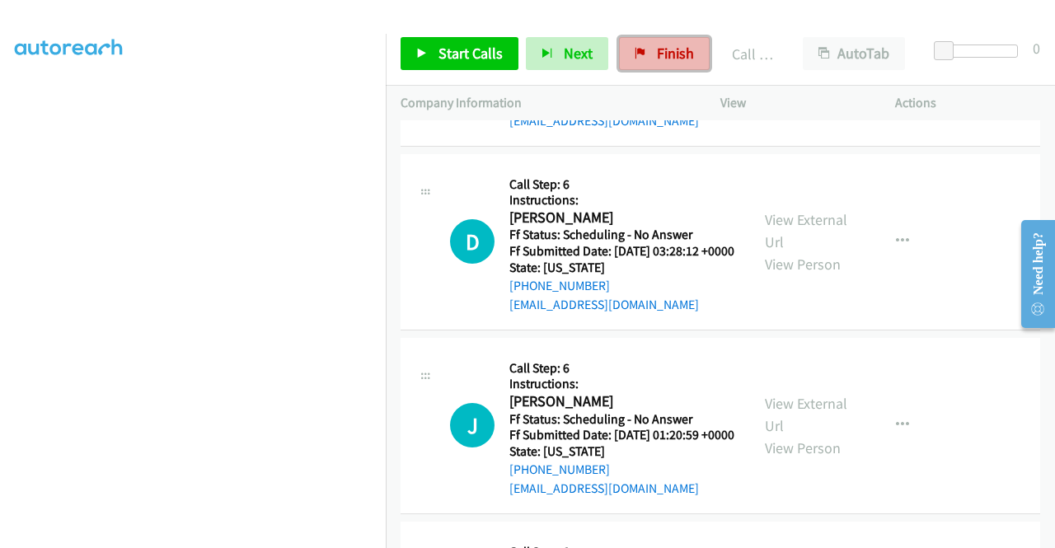
click at [649, 38] on link "Finish" at bounding box center [664, 53] width 91 height 33
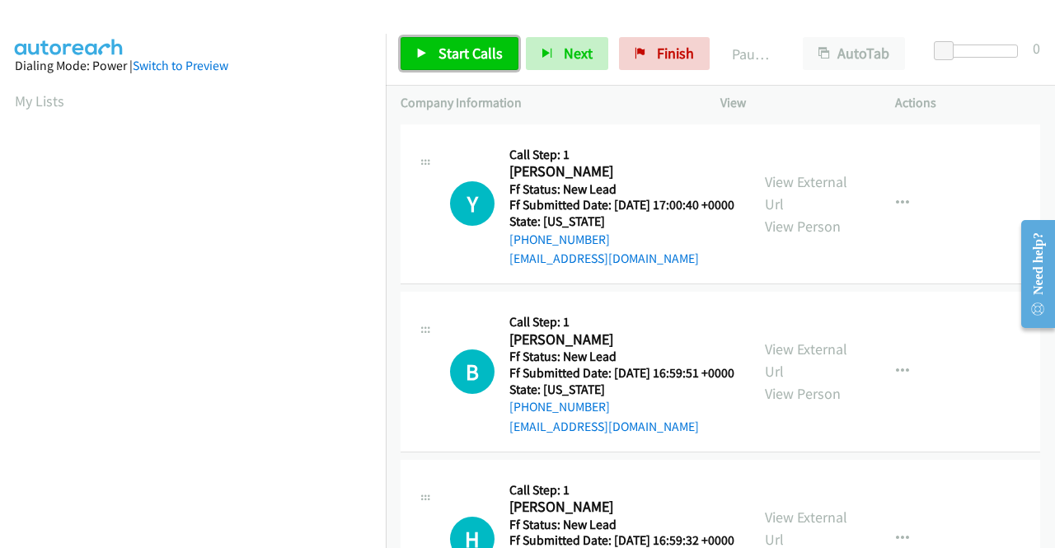
click at [443, 60] on span "Start Calls" at bounding box center [470, 53] width 64 height 19
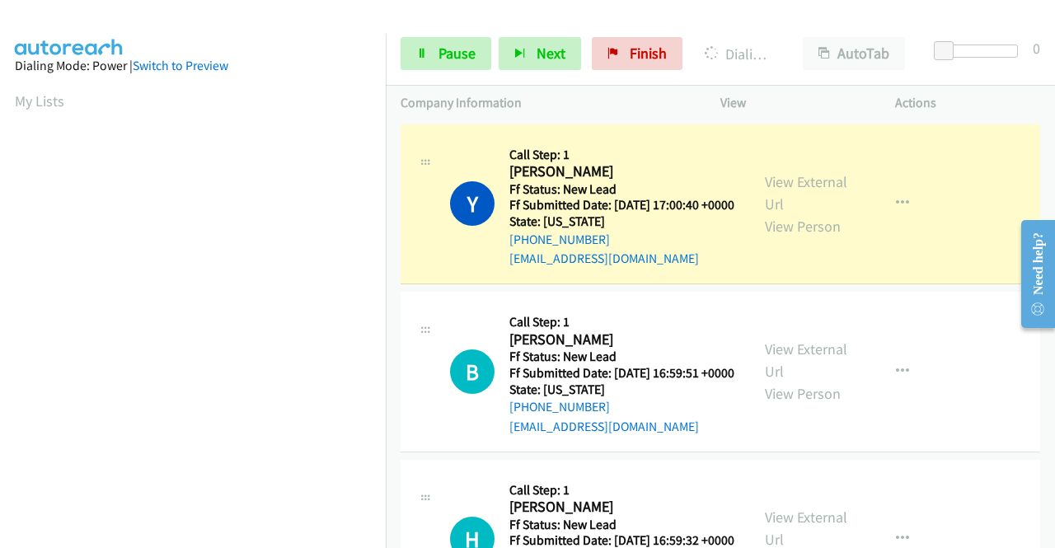
click at [768, 178] on div "View External Url View Person" at bounding box center [808, 204] width 86 height 67
click at [765, 190] on link "View External Url" at bounding box center [806, 192] width 82 height 41
click at [0, 250] on aside "Dialing Mode: Power | Switch to Preview My Lists" at bounding box center [193, 126] width 386 height 912
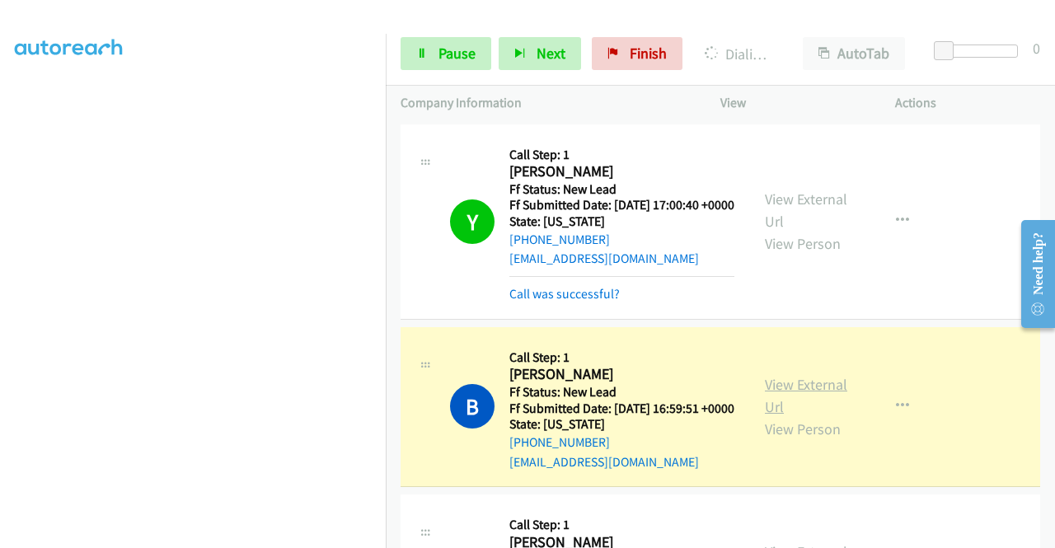
click at [831, 408] on link "View External Url" at bounding box center [806, 395] width 82 height 41
click at [0, 299] on aside "Dialing Mode: Power | Switch to Preview My Lists" at bounding box center [193, 126] width 386 height 912
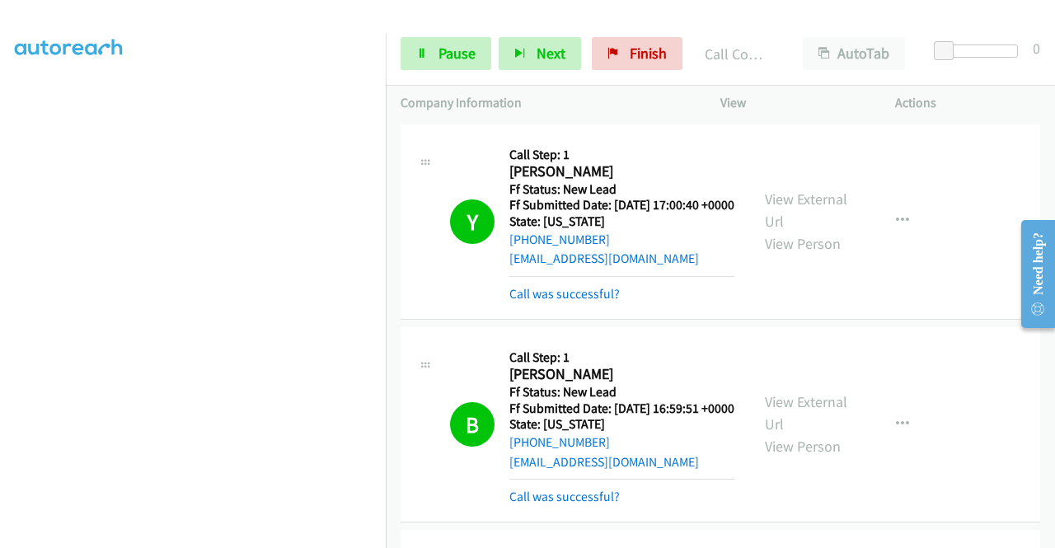
click at [1049, 537] on div "+1 415-964-1034 Call failed - Please reload the list and try again The Callbar …" at bounding box center [720, 334] width 669 height 428
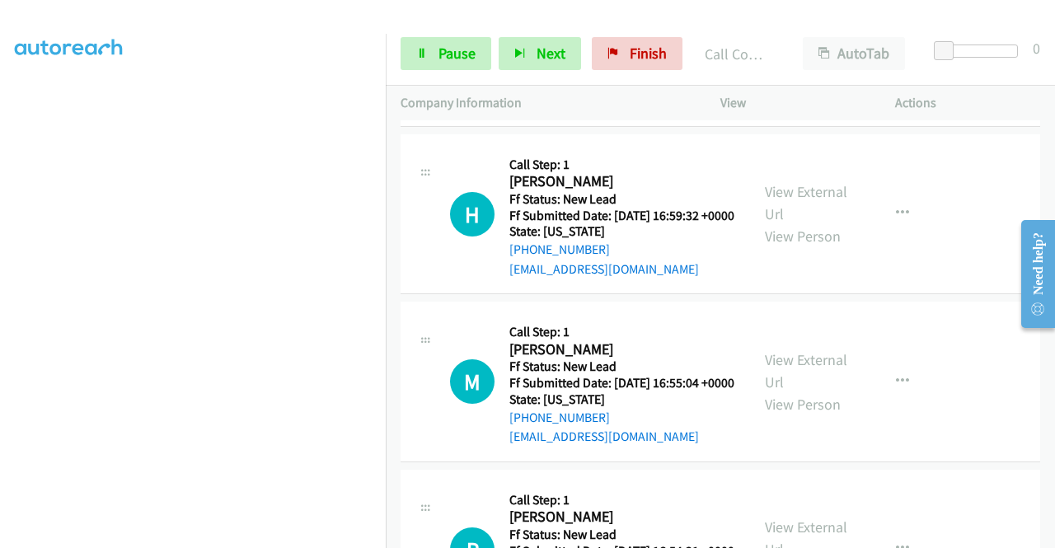
scroll to position [429, 0]
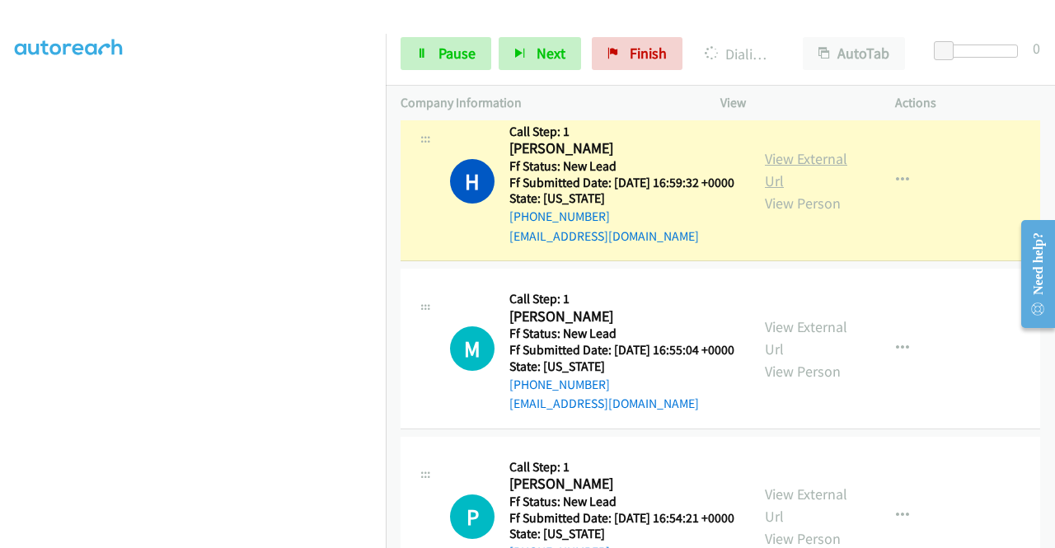
click at [809, 190] on link "View External Url" at bounding box center [806, 169] width 82 height 41
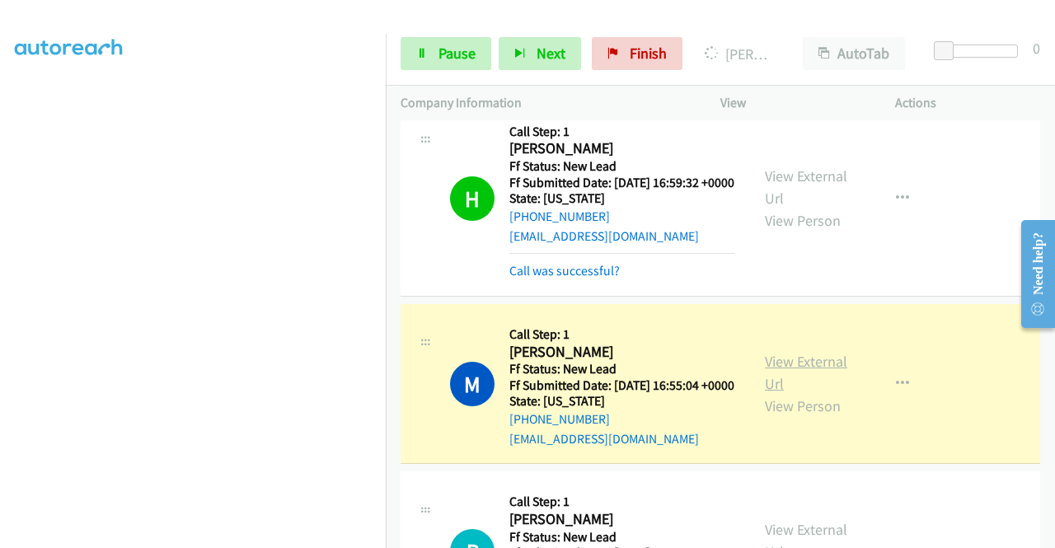
click at [796, 393] on link "View External Url" at bounding box center [806, 372] width 82 height 41
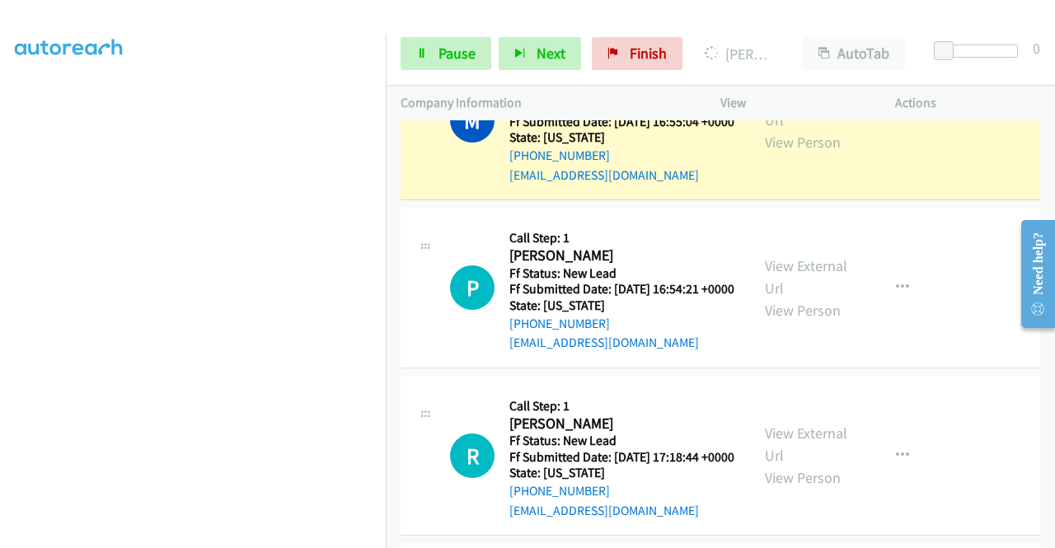
click at [1047, 535] on div "+1 415-964-1034 Call failed - Please reload the list and try again The Callbar …" at bounding box center [720, 334] width 669 height 428
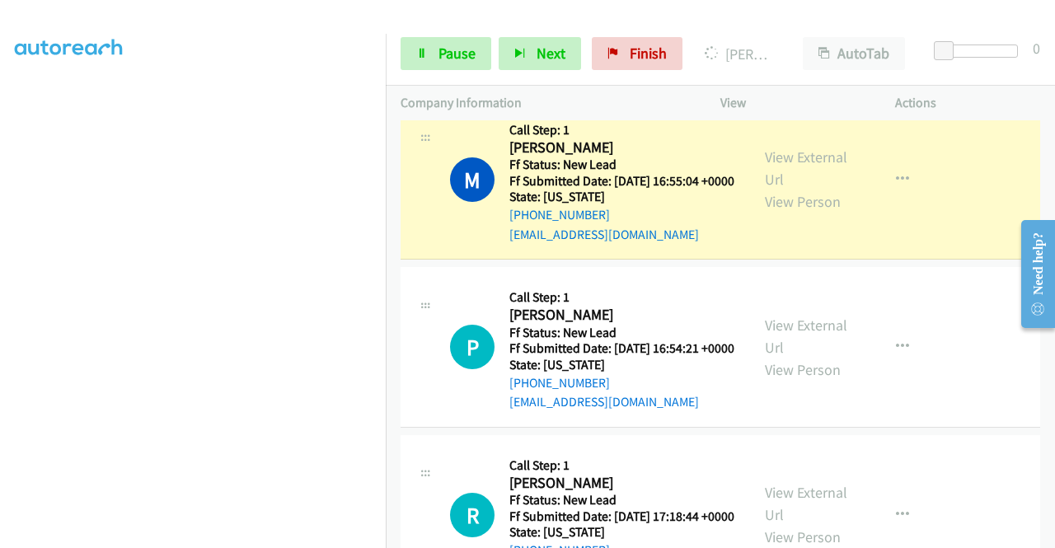
scroll to position [351, 0]
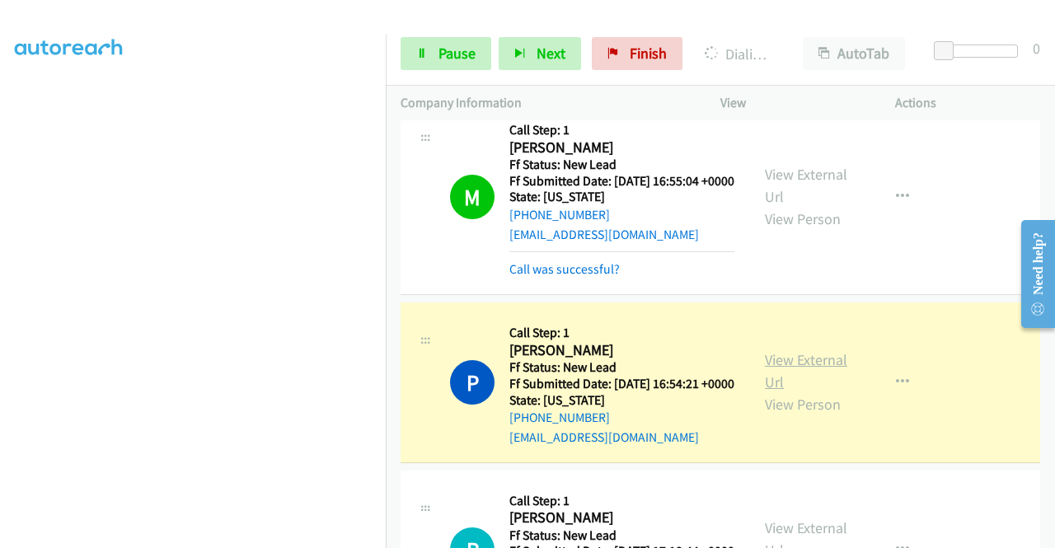
click at [775, 391] on link "View External Url" at bounding box center [806, 370] width 82 height 41
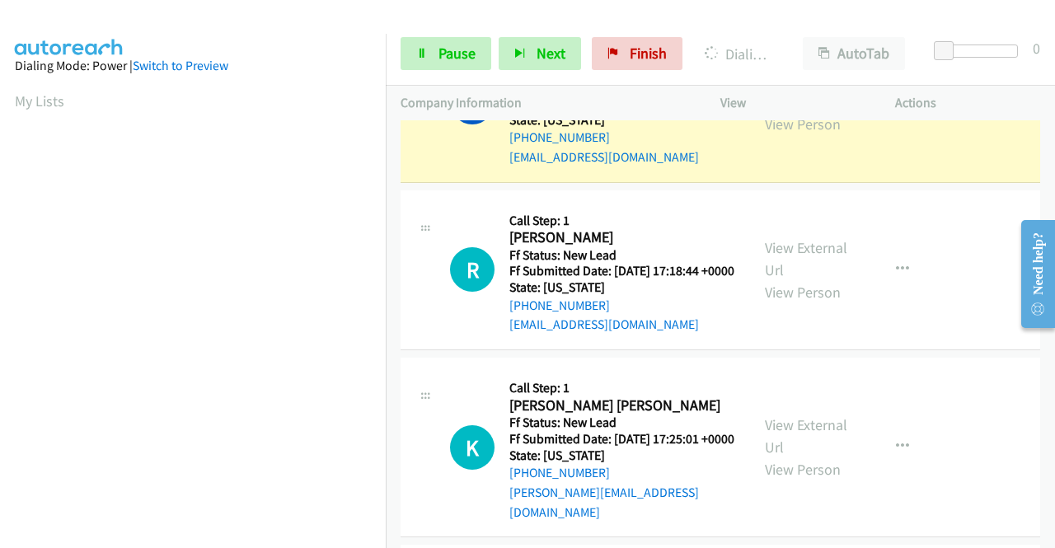
scroll to position [376, 0]
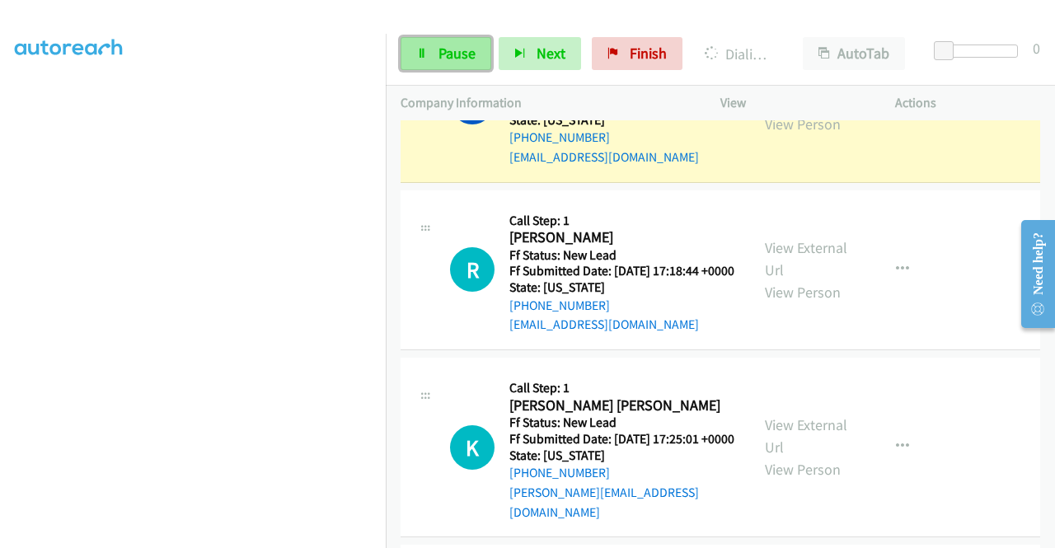
click at [442, 53] on span "Pause" at bounding box center [456, 53] width 37 height 19
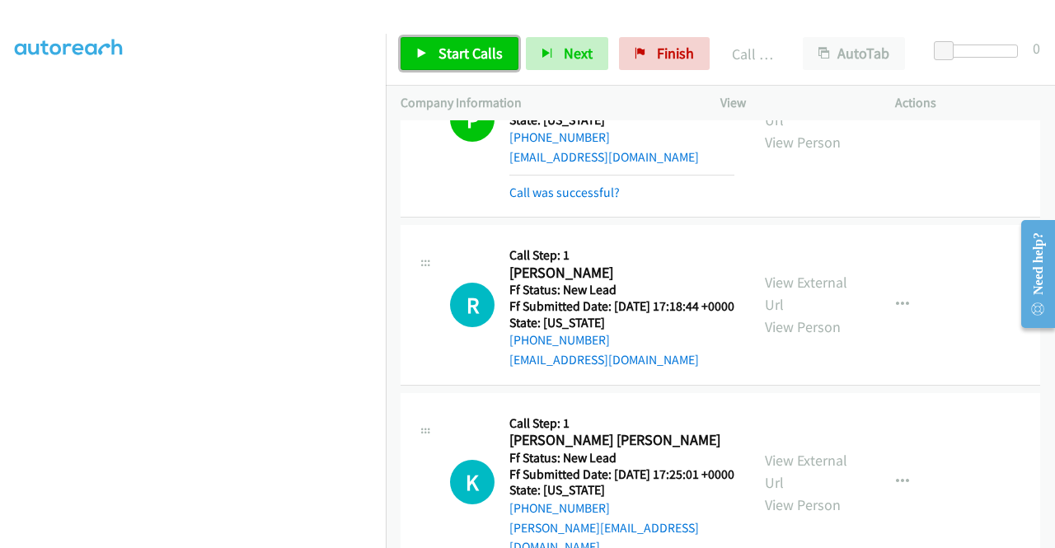
click at [485, 59] on span "Start Calls" at bounding box center [470, 53] width 64 height 19
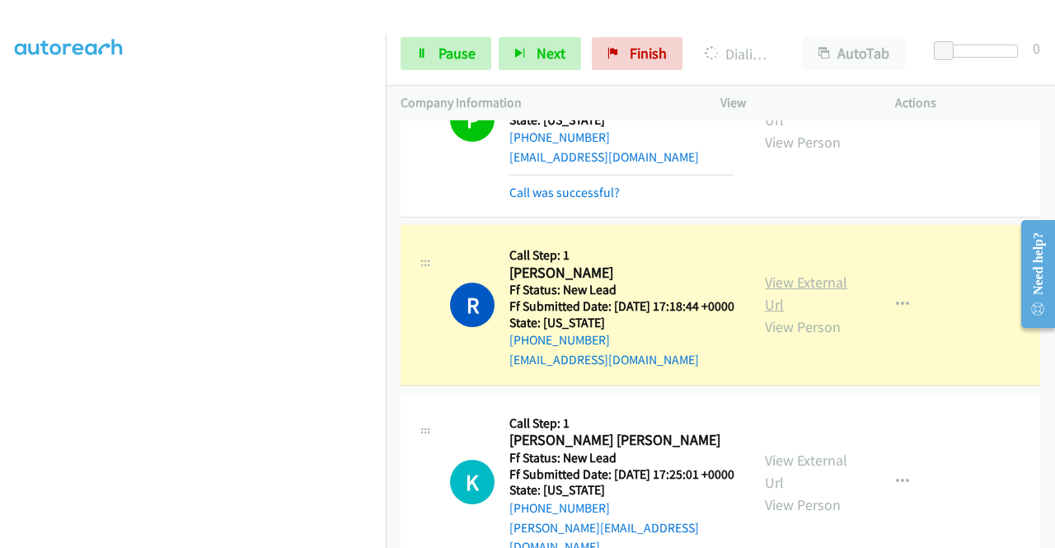
click at [808, 314] on link "View External Url" at bounding box center [806, 293] width 82 height 41
click at [0, 302] on aside "Dialing Mode: Power | Switch to Preview My Lists" at bounding box center [193, 126] width 386 height 912
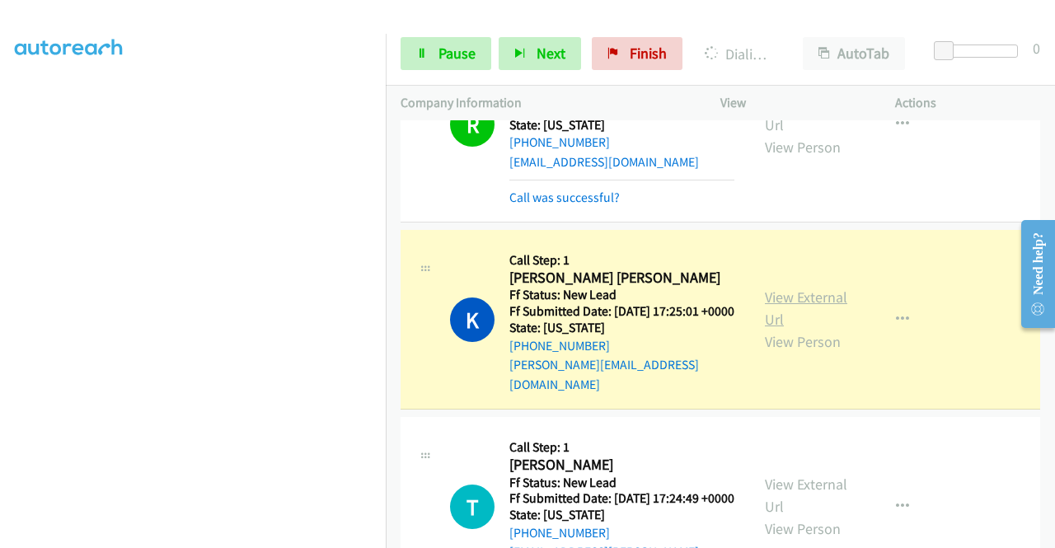
click at [796, 329] on link "View External Url" at bounding box center [806, 308] width 82 height 41
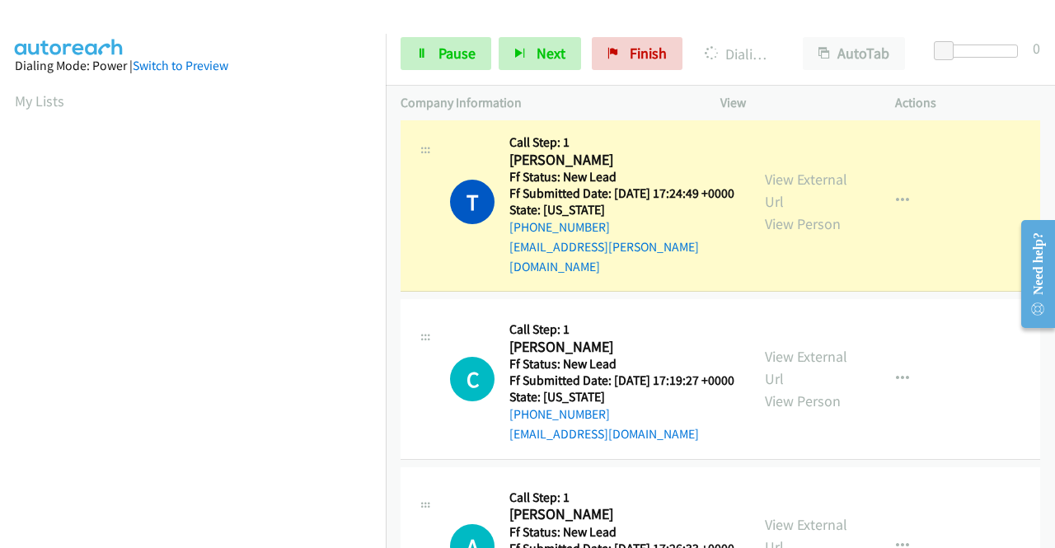
scroll to position [1507, 0]
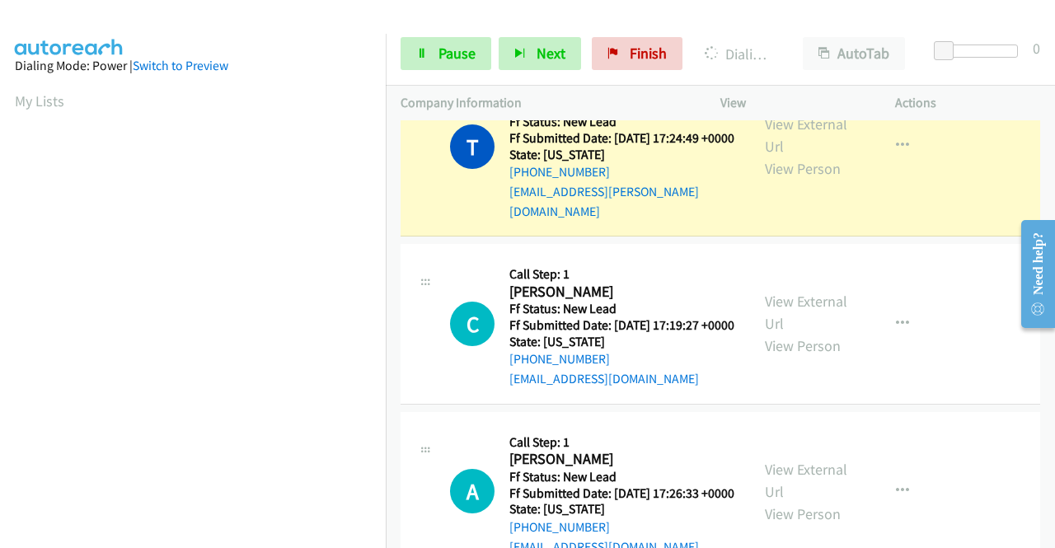
click at [818, 180] on div "View External Url View Person" at bounding box center [808, 146] width 86 height 67
click at [801, 156] on link "View External Url" at bounding box center [806, 135] width 82 height 41
click at [3, 248] on aside "Dialing Mode: Power | Switch to Preview My Lists" at bounding box center [193, 126] width 386 height 912
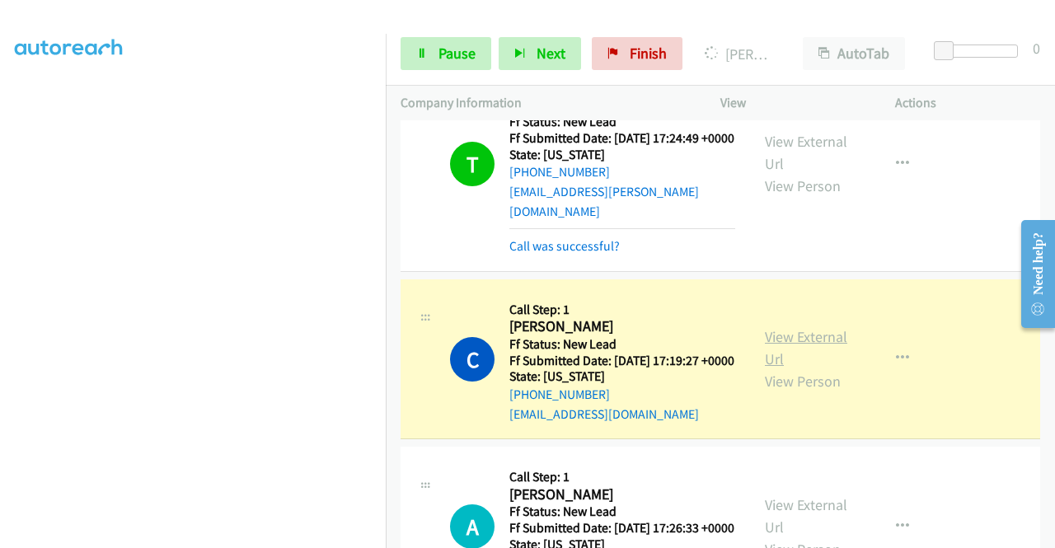
click at [814, 368] on link "View External Url" at bounding box center [806, 347] width 82 height 41
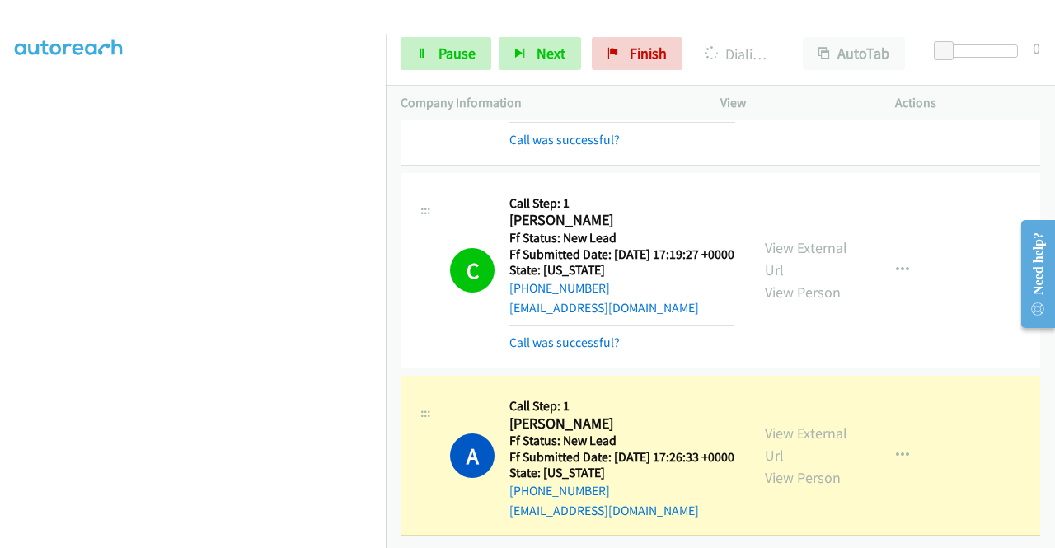
scroll to position [1743, 0]
click at [766, 424] on link "View External Url" at bounding box center [806, 444] width 82 height 41
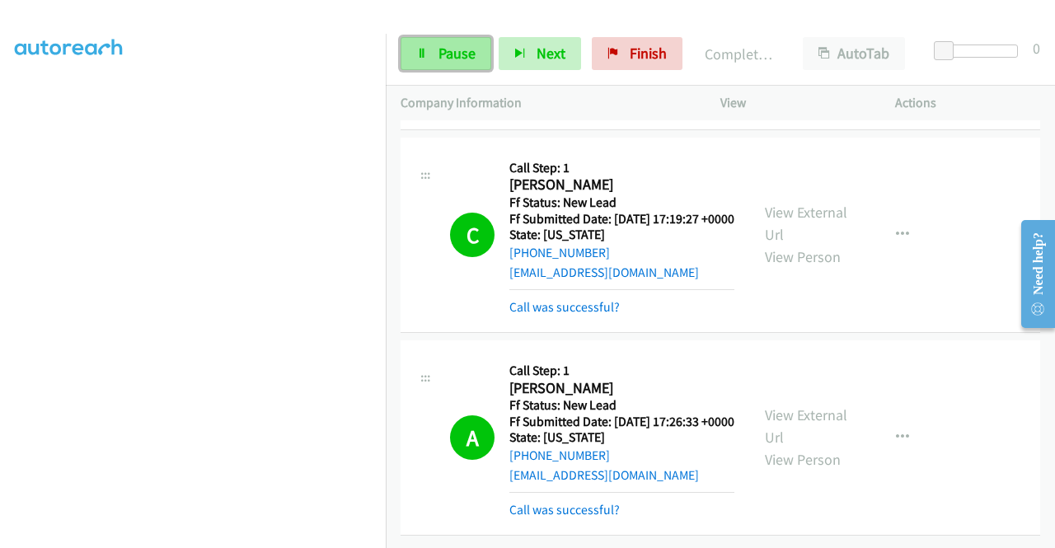
click at [451, 45] on span "Pause" at bounding box center [456, 53] width 37 height 19
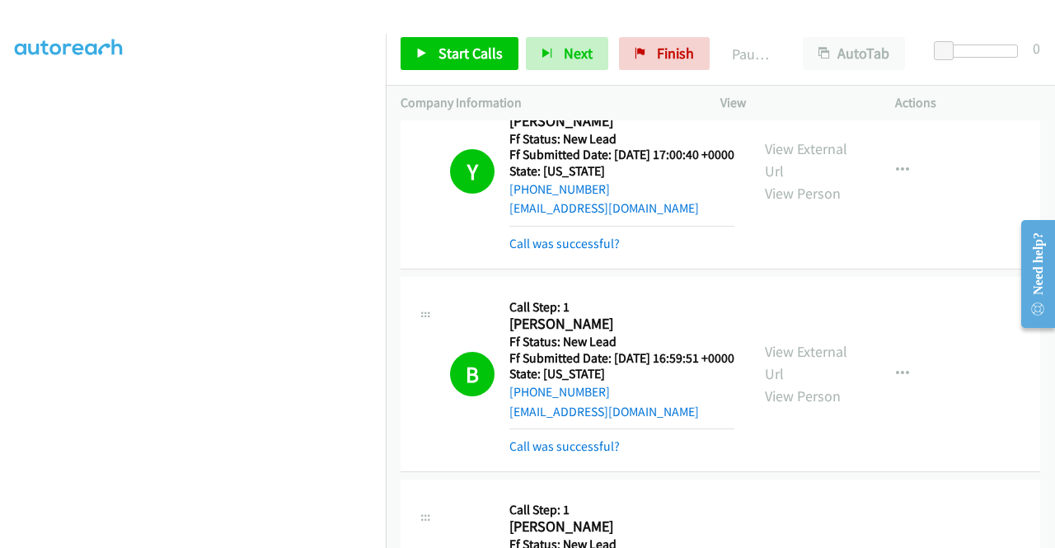
scroll to position [0, 0]
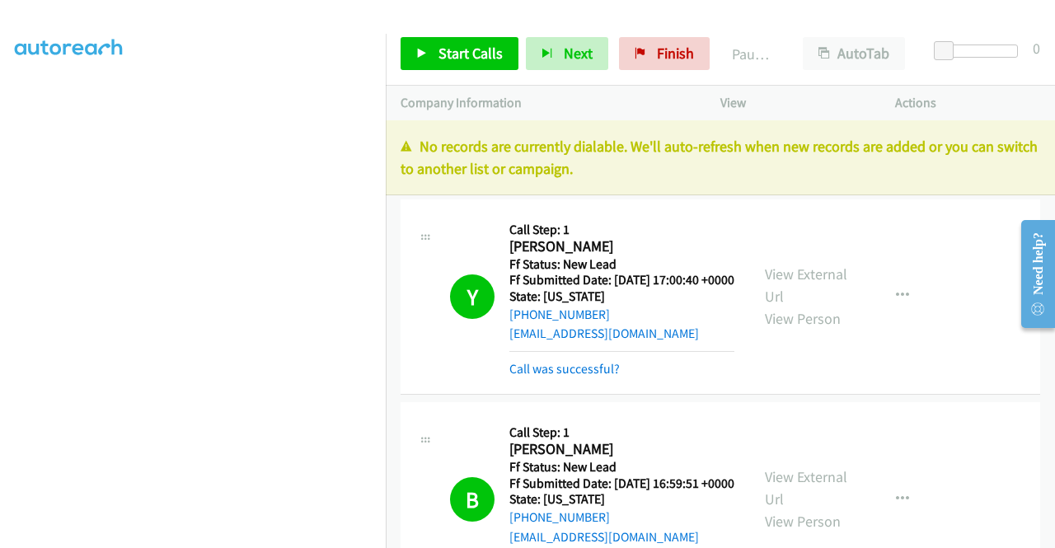
click at [971, 179] on p "No records are currently dialable. We'll auto-refresh when new records are adde…" at bounding box center [721, 157] width 640 height 45
click at [683, 59] on span "Finish" at bounding box center [675, 53] width 37 height 19
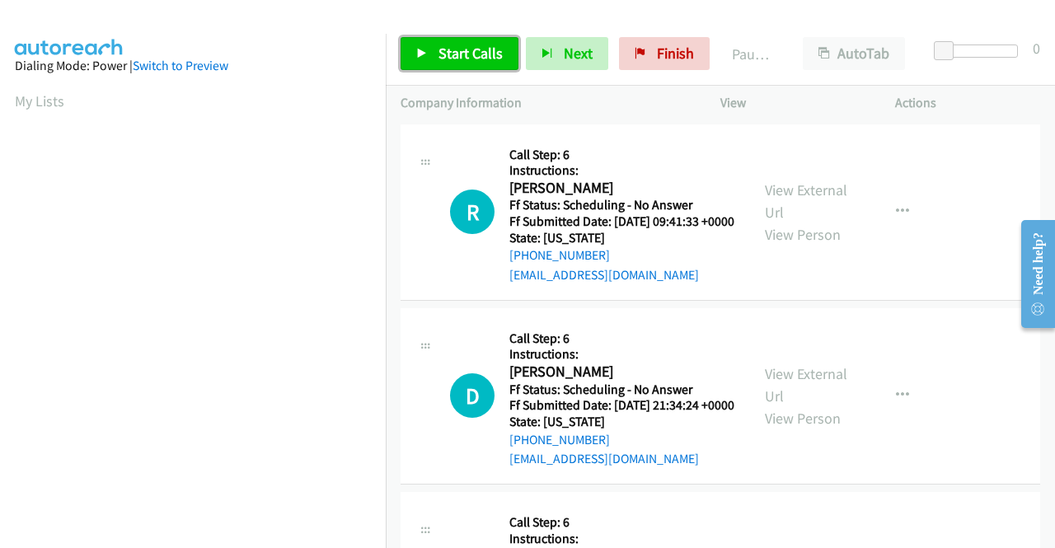
click at [480, 55] on span "Start Calls" at bounding box center [470, 53] width 64 height 19
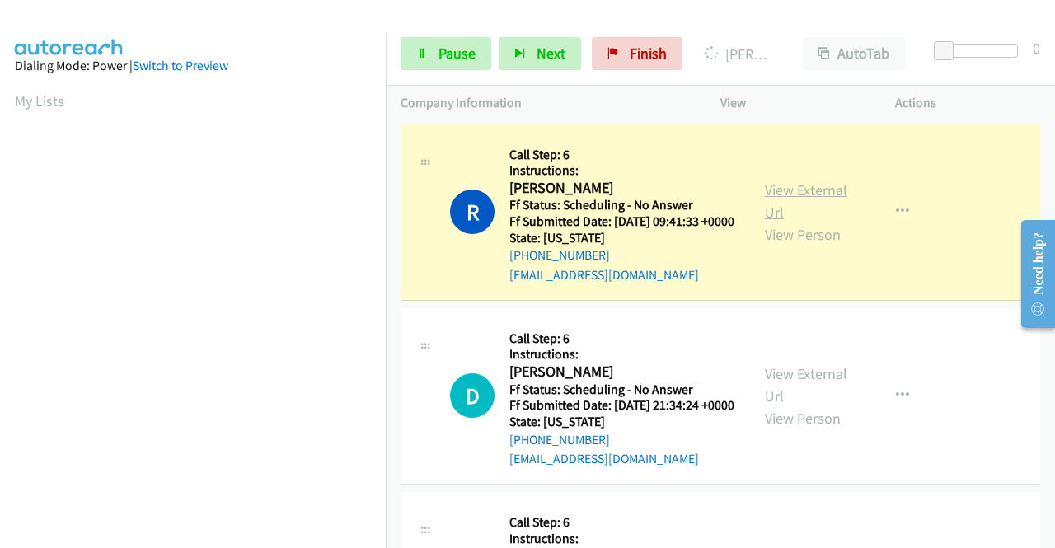
click at [808, 206] on link "View External Url" at bounding box center [806, 200] width 82 height 41
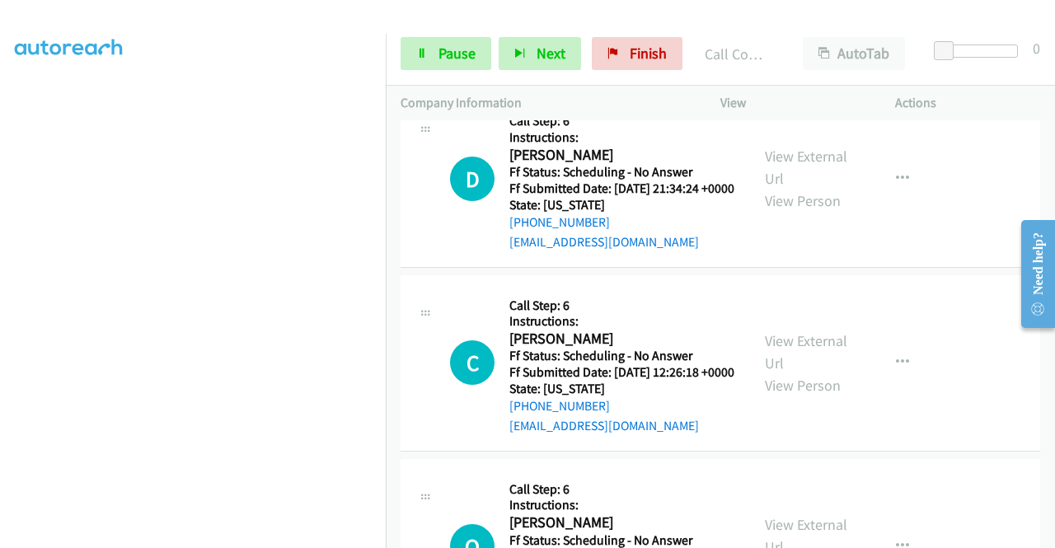
scroll to position [241, 0]
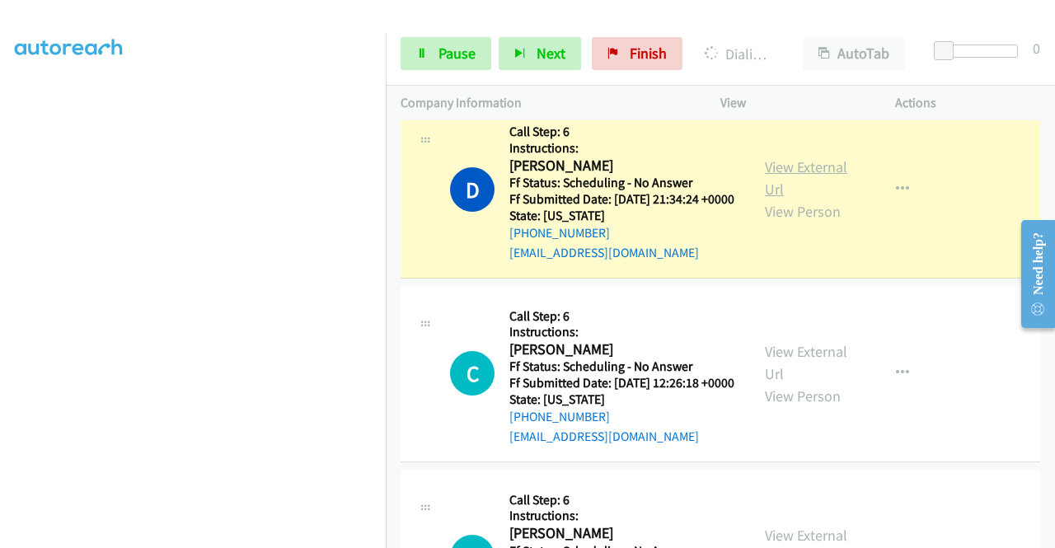
click at [794, 193] on link "View External Url" at bounding box center [806, 177] width 82 height 41
click at [394, 218] on td "D Callback Scheduled Call Step: 6 Instructions: [PERSON_NAME] America/Los_Angel…" at bounding box center [720, 190] width 669 height 184
click at [457, 58] on span "Pause" at bounding box center [456, 53] width 37 height 19
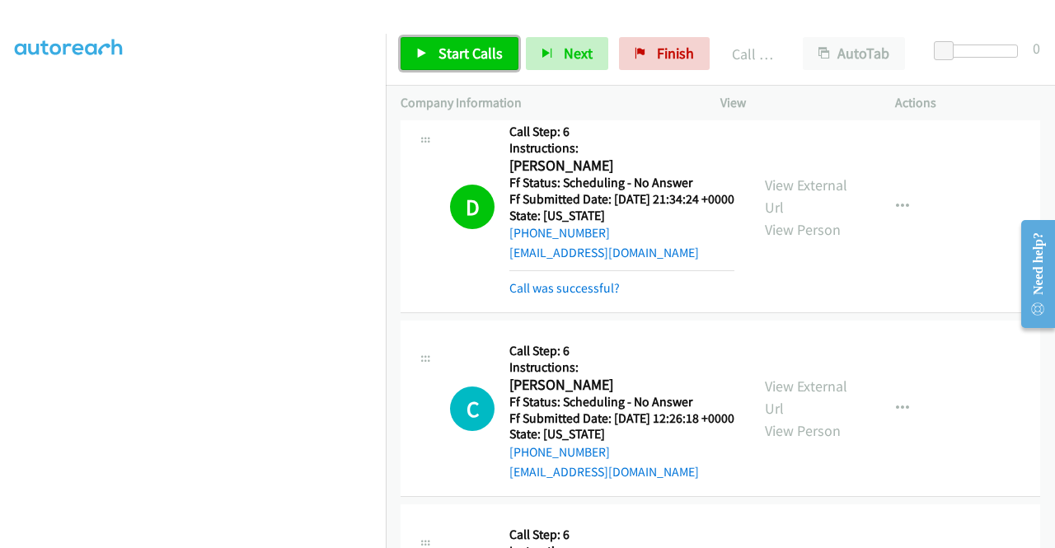
click at [438, 50] on span "Start Calls" at bounding box center [470, 53] width 64 height 19
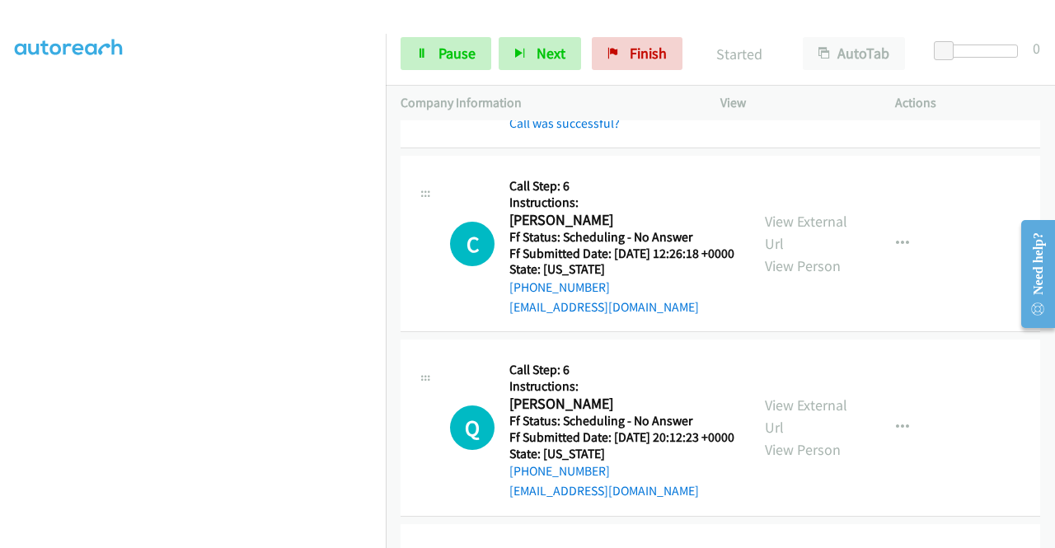
scroll to position [439, 0]
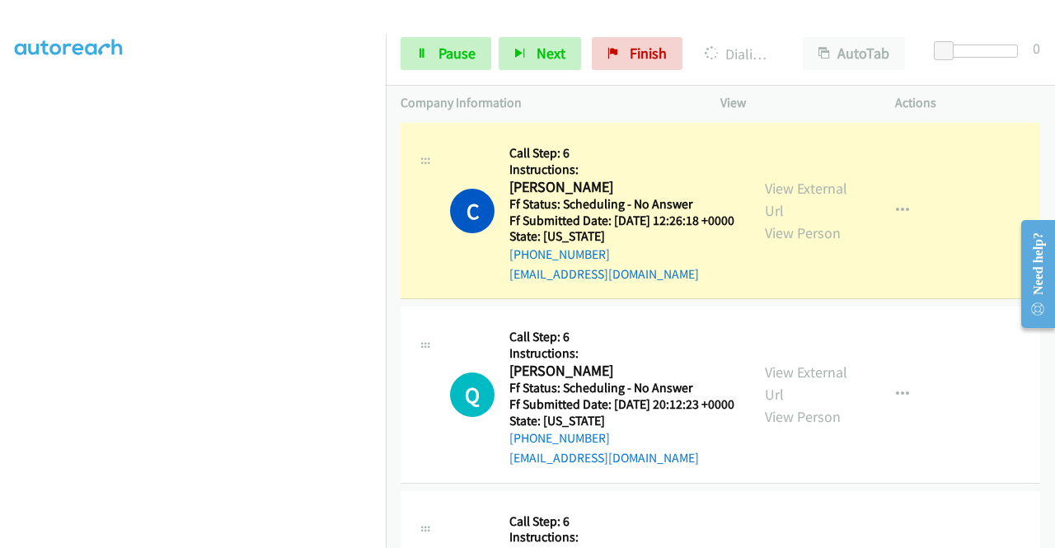
click at [765, 238] on div "View External Url View Person" at bounding box center [808, 210] width 86 height 67
click at [783, 220] on link "View External Url" at bounding box center [806, 199] width 82 height 41
click at [0, 244] on aside "Dialing Mode: Power | Switch to Preview My Lists" at bounding box center [193, 126] width 386 height 912
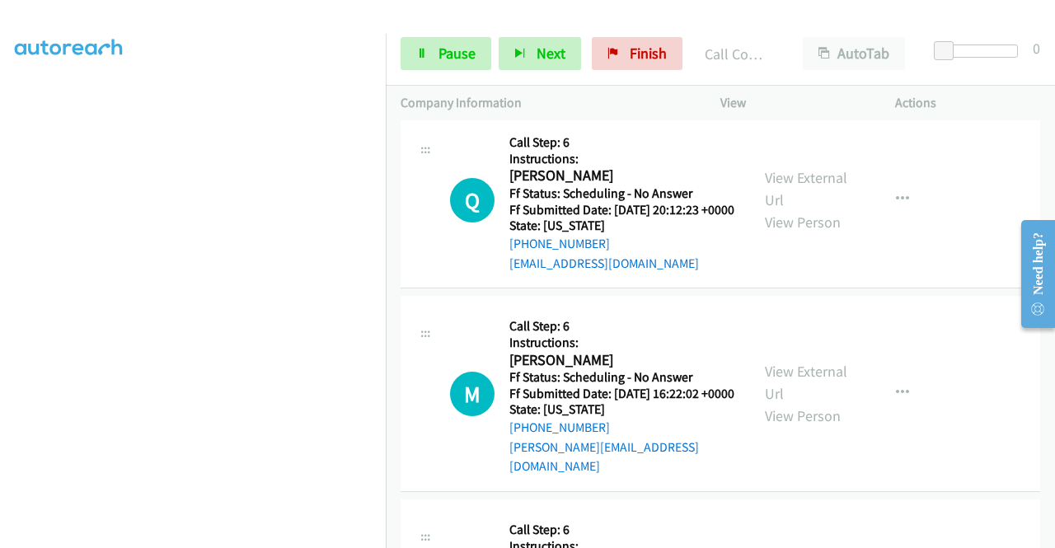
scroll to position [670, 0]
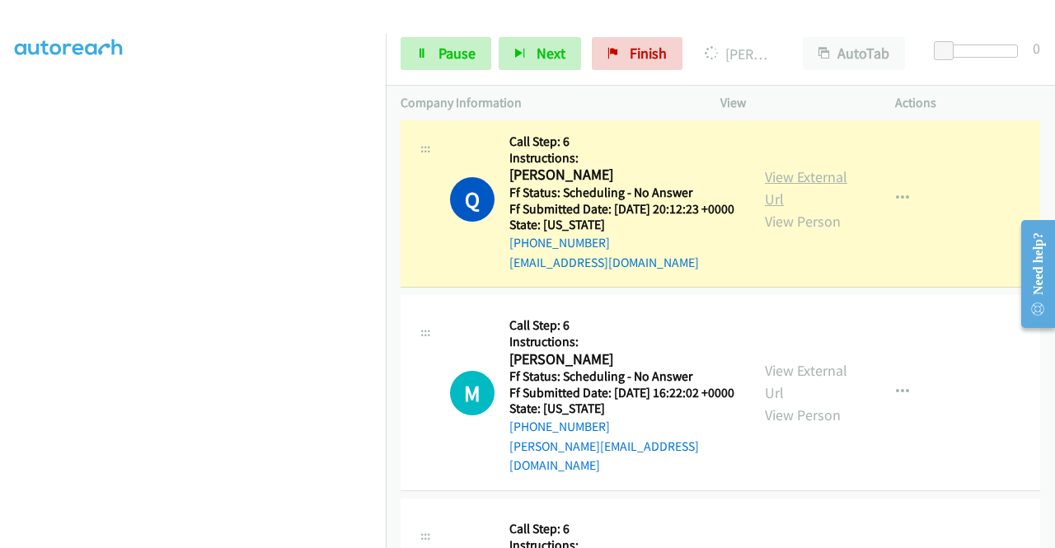
click at [787, 209] on link "View External Url" at bounding box center [806, 187] width 82 height 41
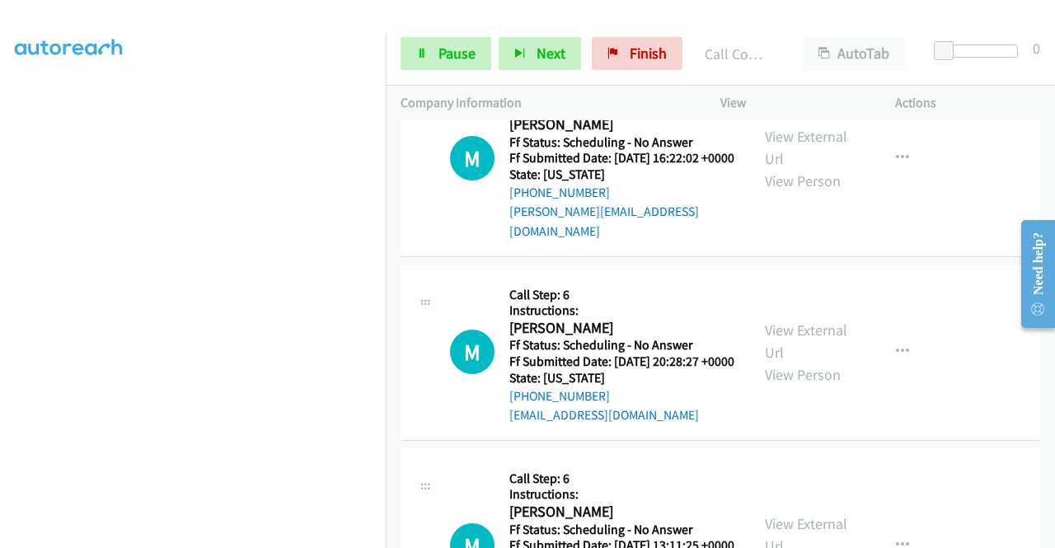
scroll to position [956, 0]
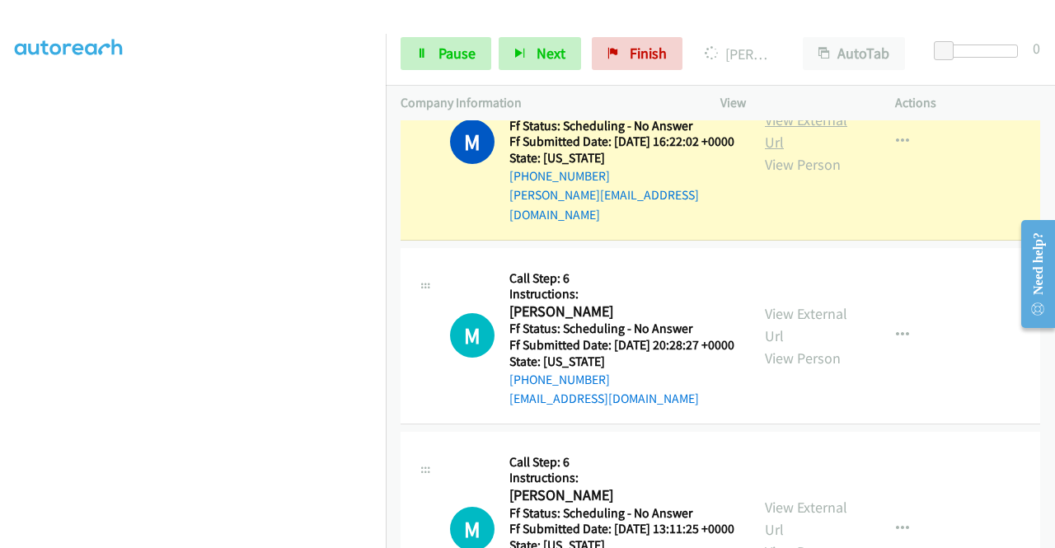
click at [765, 152] on link "View External Url" at bounding box center [806, 130] width 82 height 41
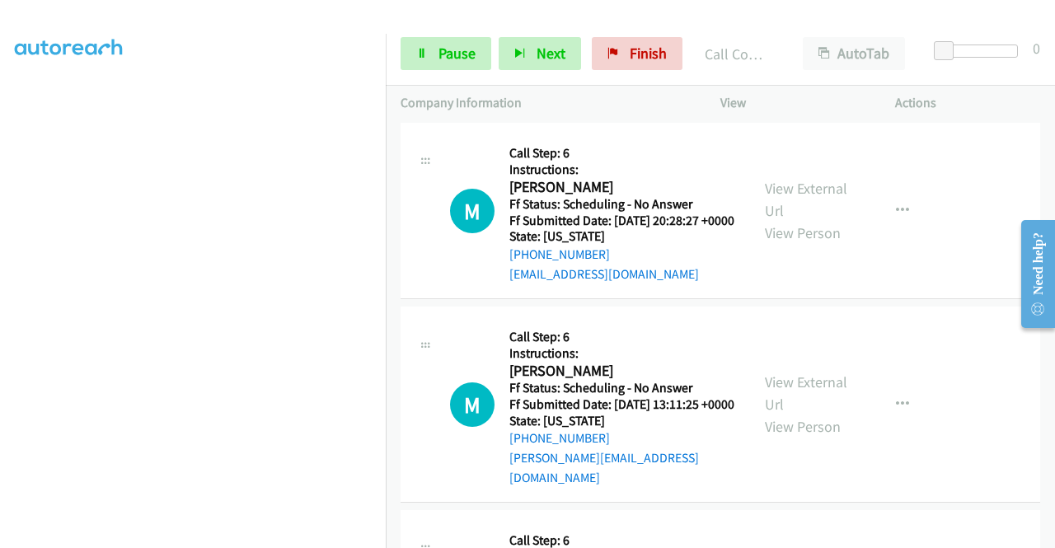
scroll to position [1132, 0]
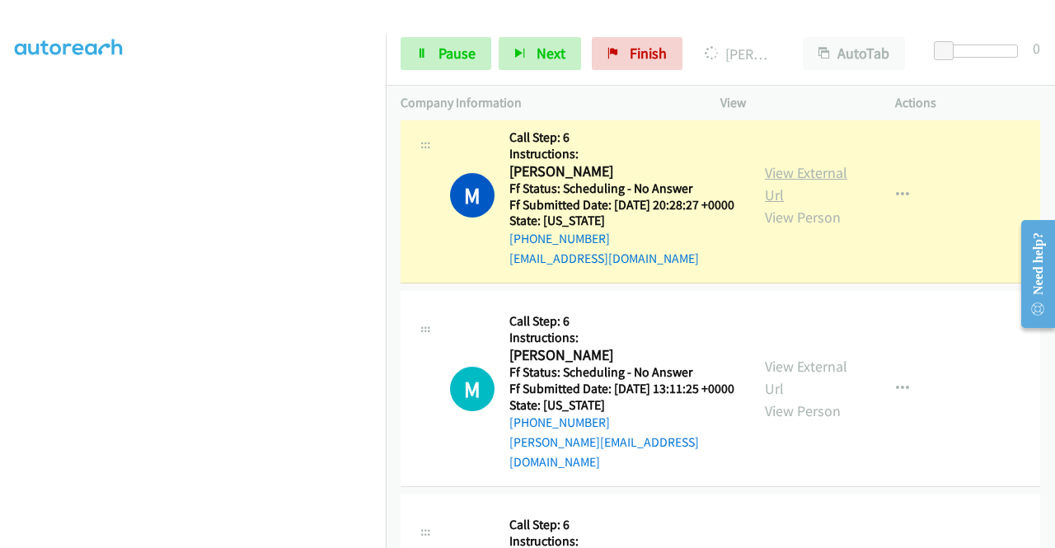
click at [766, 204] on link "View External Url" at bounding box center [806, 183] width 82 height 41
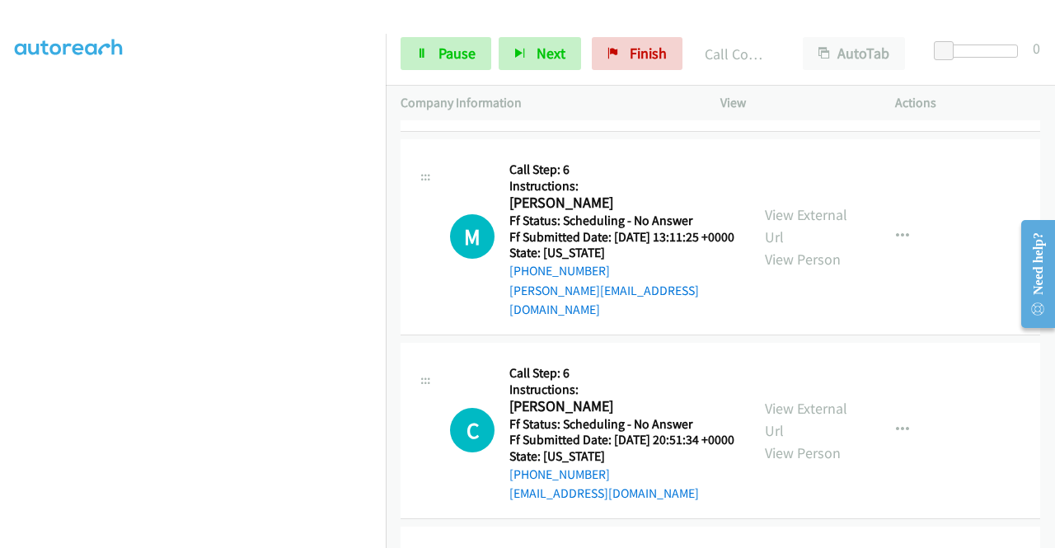
scroll to position [1362, 0]
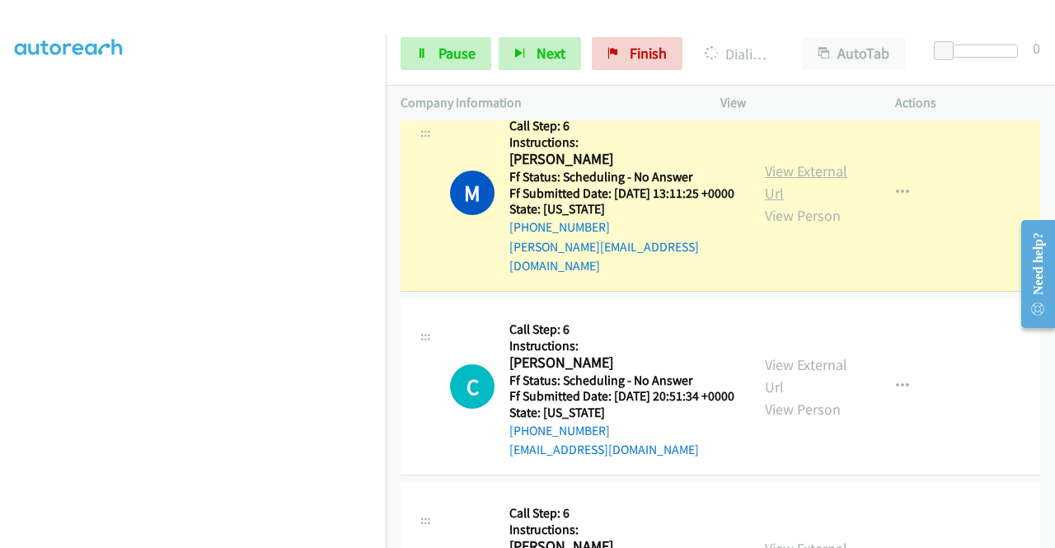
click at [784, 203] on link "View External Url" at bounding box center [806, 182] width 82 height 41
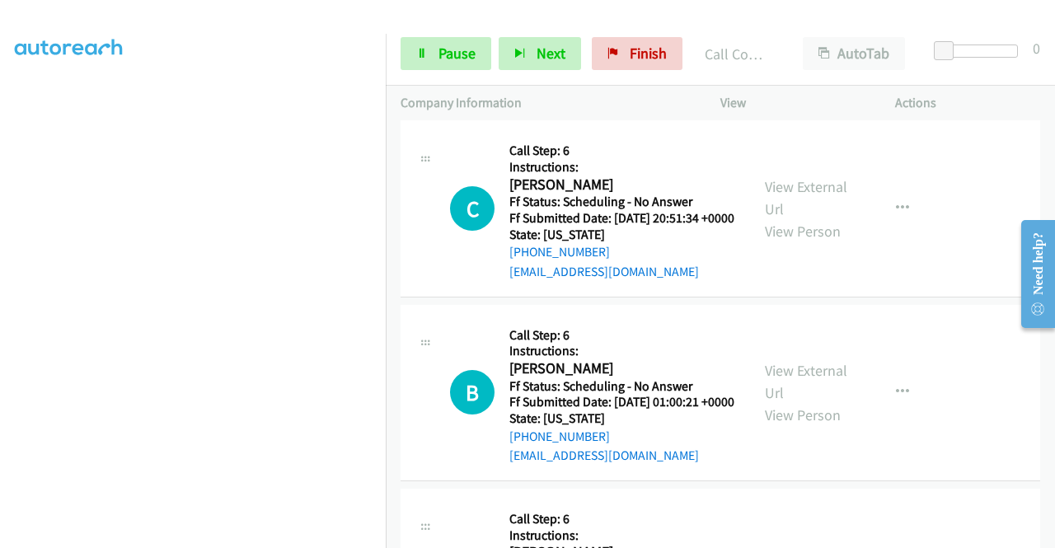
scroll to position [1582, 0]
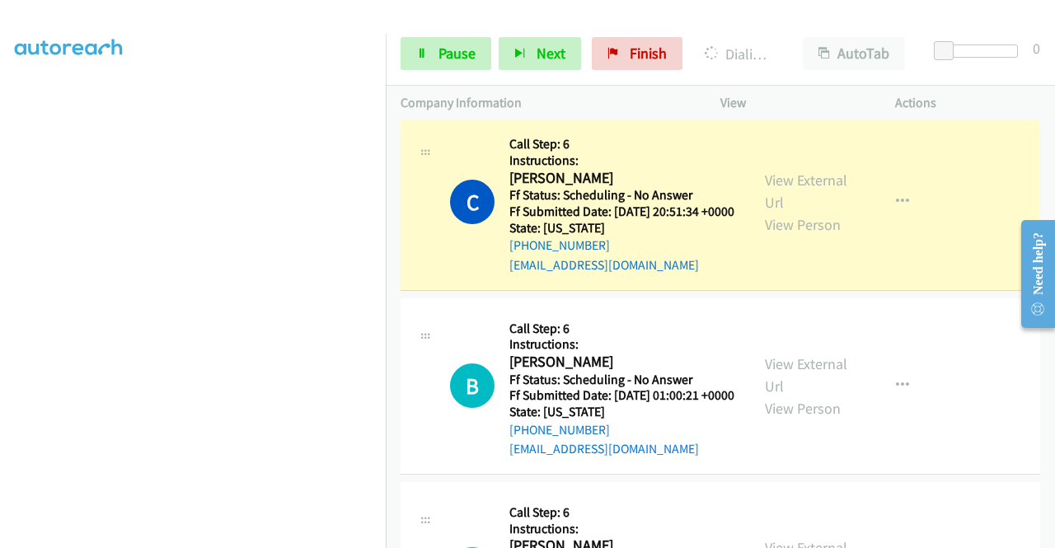
click at [783, 236] on div "View External Url View Person" at bounding box center [808, 202] width 86 height 67
click at [776, 212] on link "View External Url" at bounding box center [806, 191] width 82 height 41
click at [419, 72] on div "Start Calls Pause Next Finish Dialing [PERSON_NAME] AutoTab AutoTab 0" at bounding box center [720, 53] width 669 height 63
click at [416, 65] on link "Pause" at bounding box center [446, 53] width 91 height 33
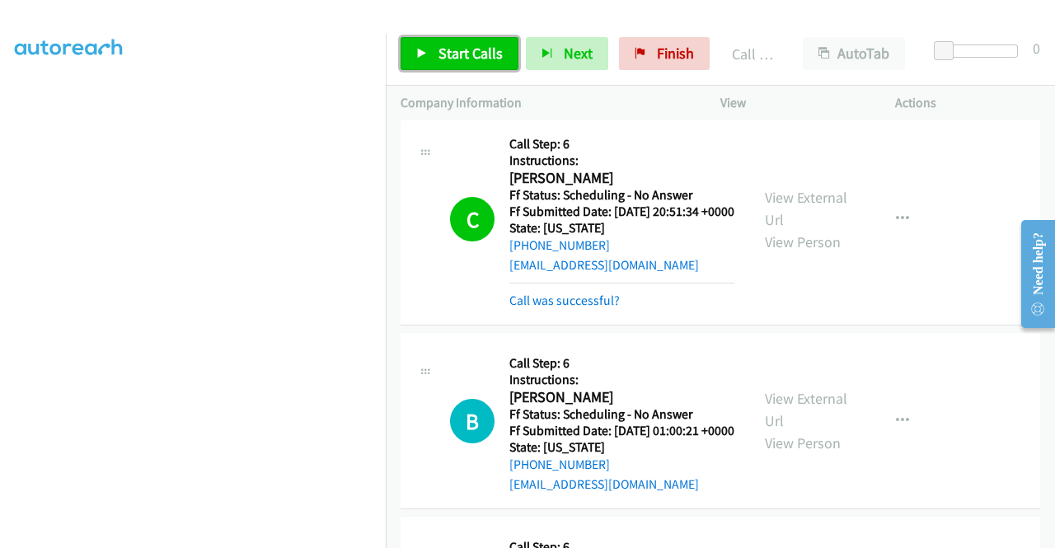
click at [460, 49] on span "Start Calls" at bounding box center [470, 53] width 64 height 19
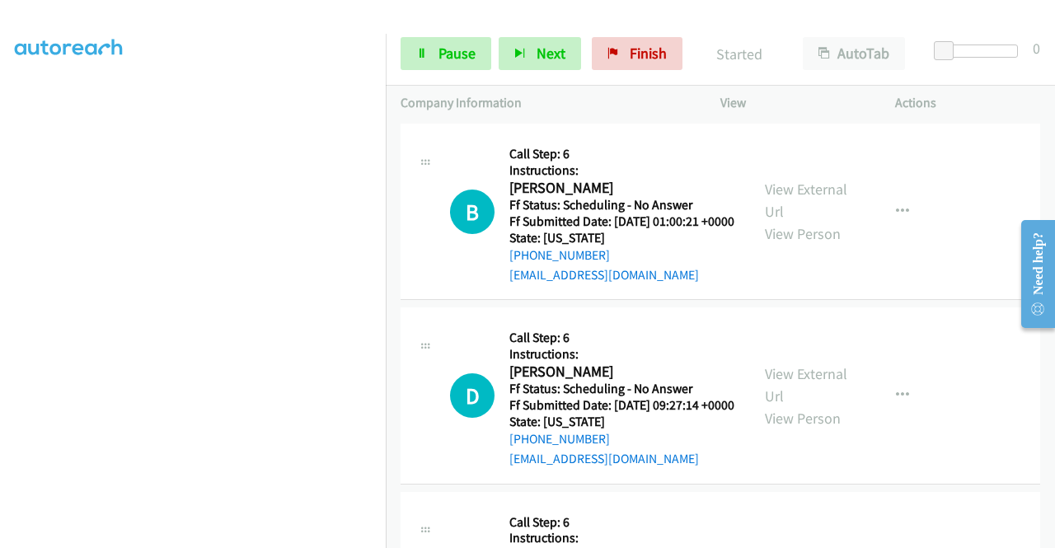
scroll to position [1824, 0]
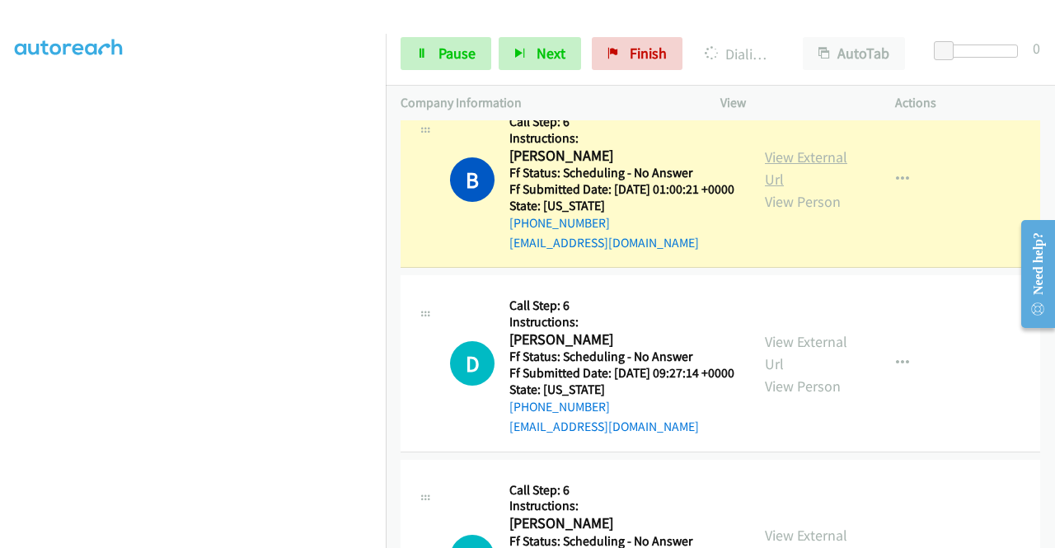
click at [781, 189] on link "View External Url" at bounding box center [806, 168] width 82 height 41
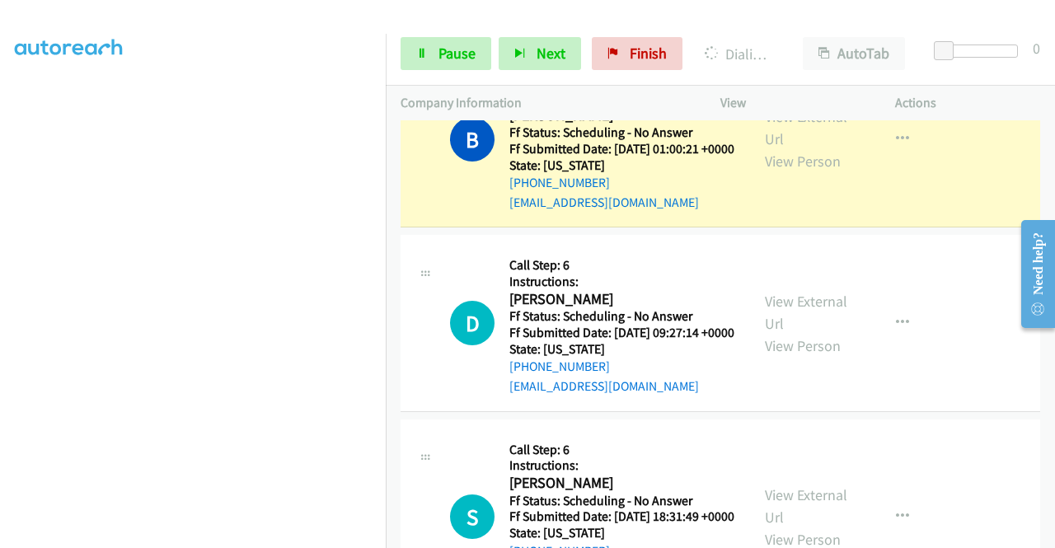
scroll to position [1885, 0]
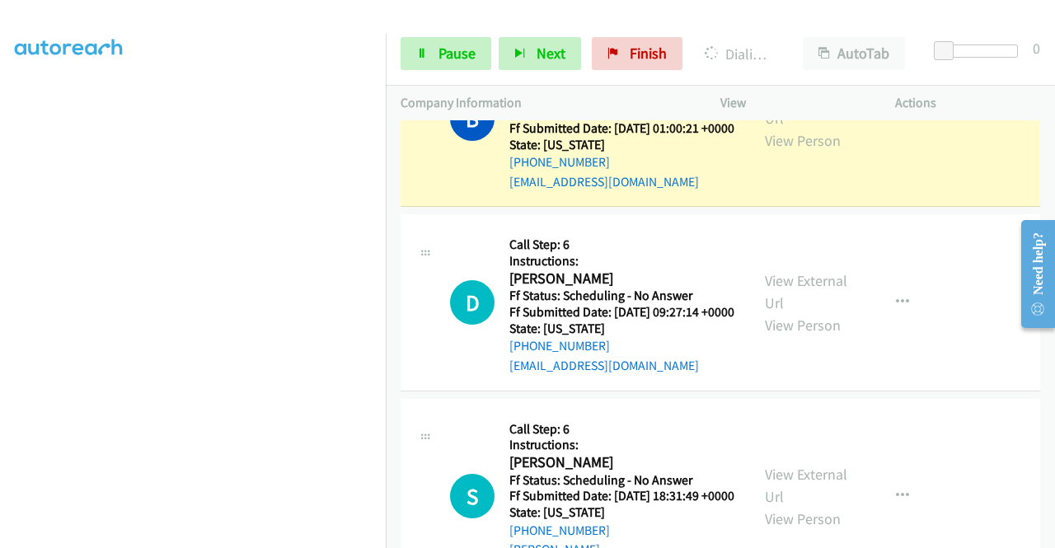
click at [0, 232] on aside "Dialing Mode: Power | Switch to Preview My Lists" at bounding box center [193, 126] width 386 height 912
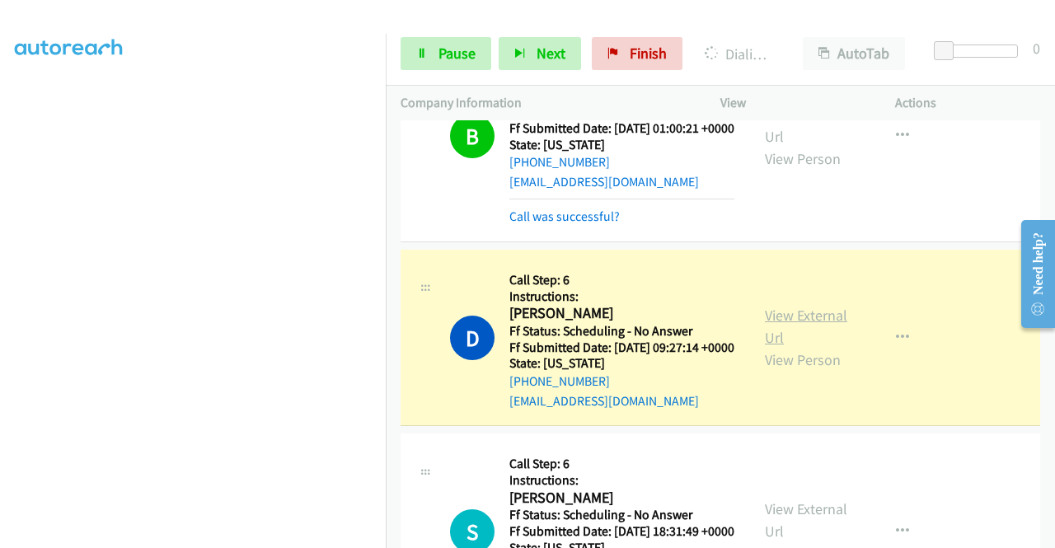
click at [779, 347] on link "View External Url" at bounding box center [806, 326] width 82 height 41
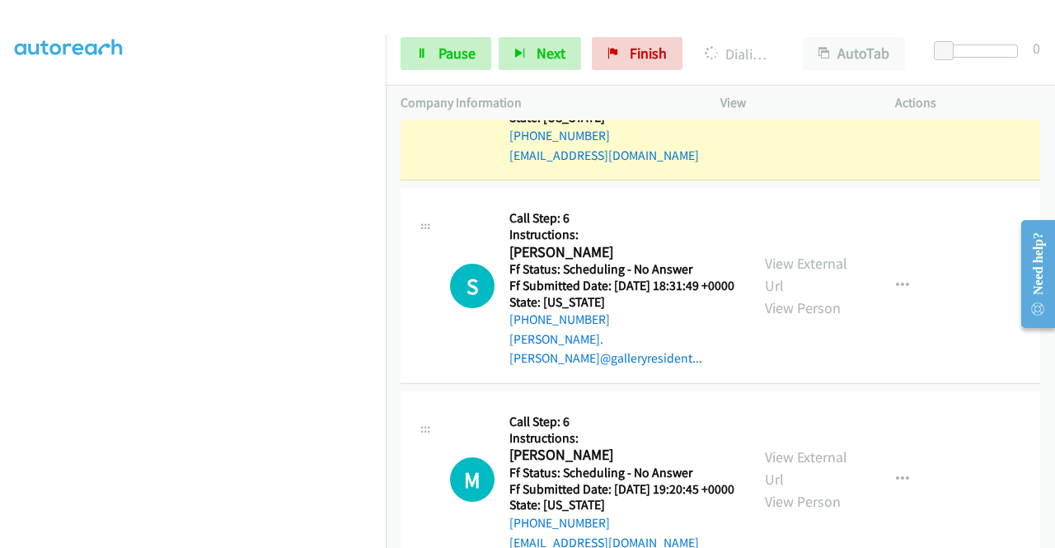
scroll to position [2138, 0]
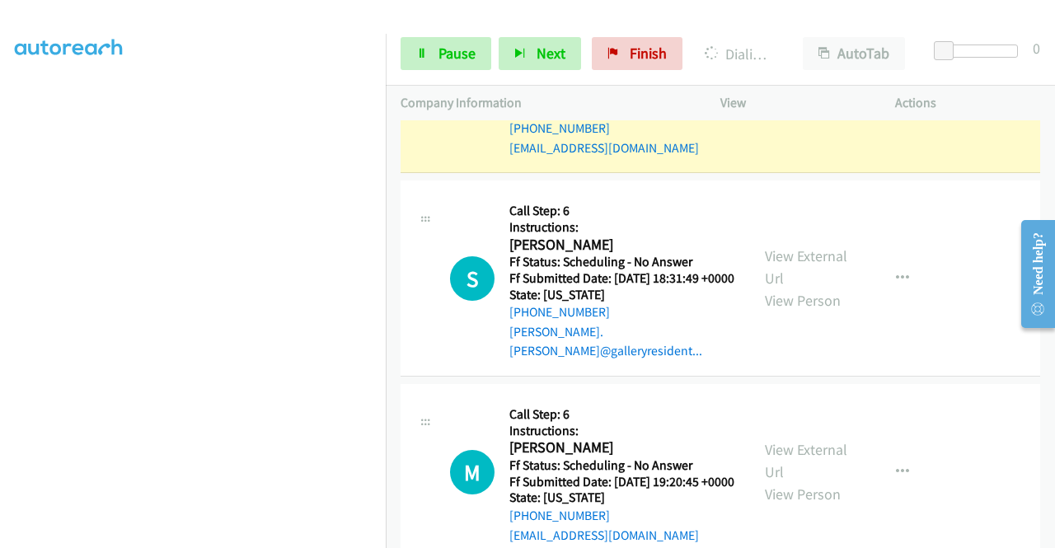
click at [0, 185] on aside "Dialing Mode: Power | Switch to Preview My Lists" at bounding box center [193, 126] width 386 height 912
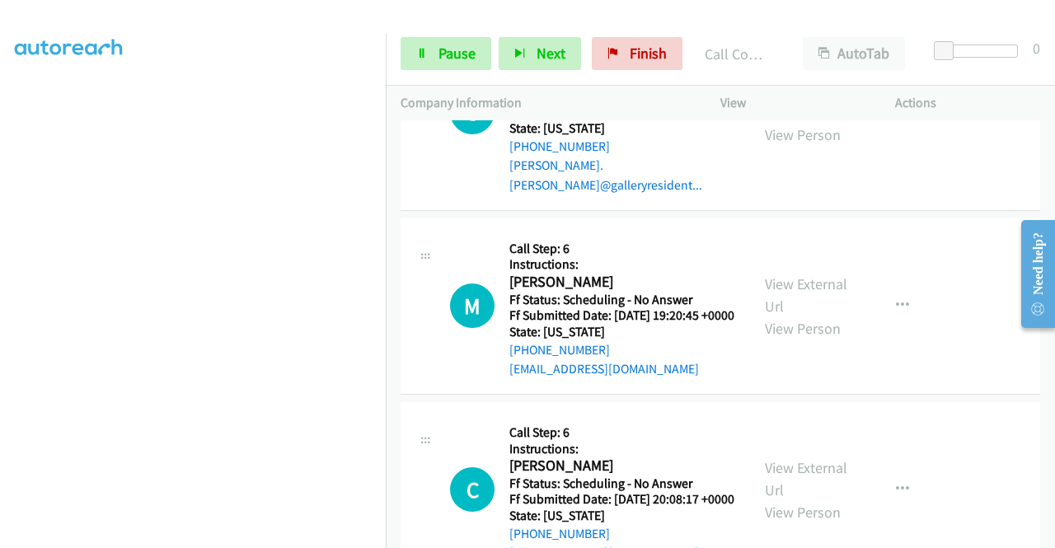
scroll to position [2346, 0]
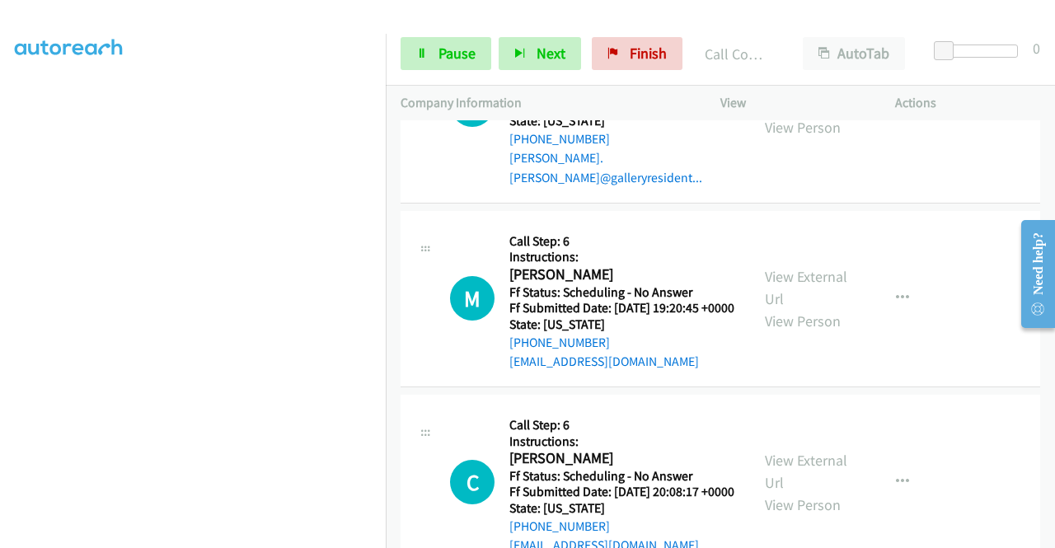
click at [776, 115] on link "View External Url" at bounding box center [806, 93] width 82 height 41
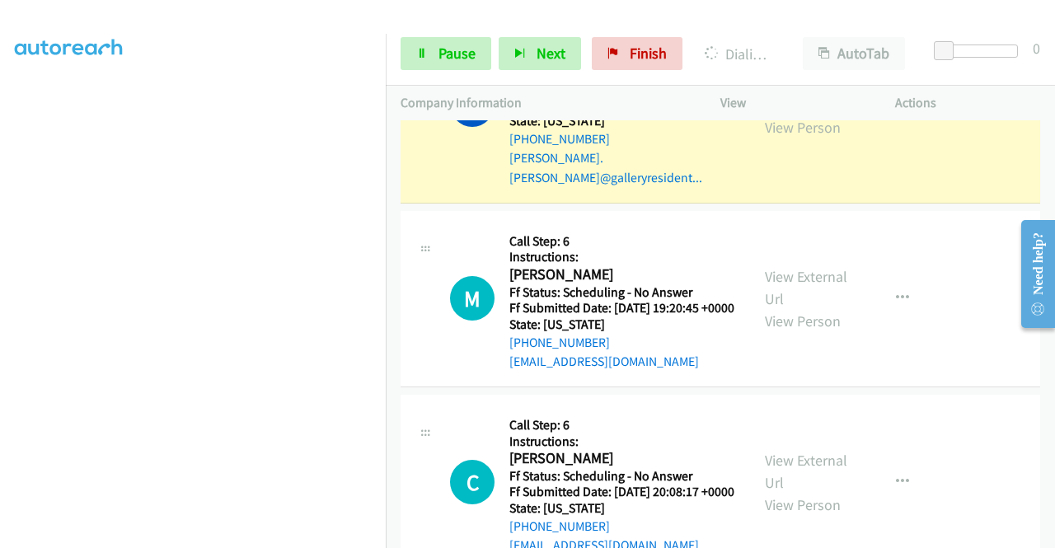
scroll to position [376, 0]
click at [0, 162] on aside "Dialing Mode: Power | Switch to Preview My Lists" at bounding box center [193, 126] width 386 height 912
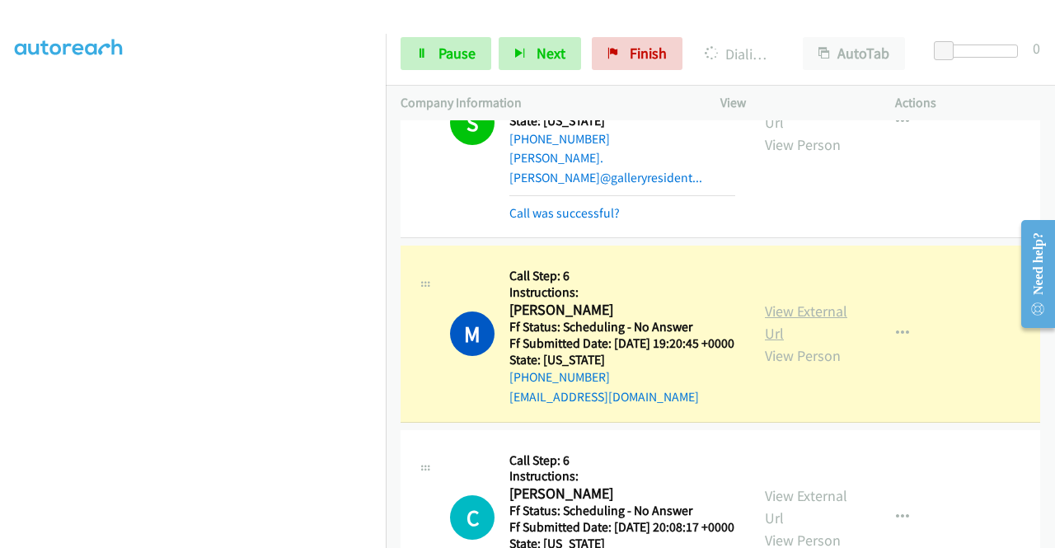
click at [796, 343] on link "View External Url" at bounding box center [806, 322] width 82 height 41
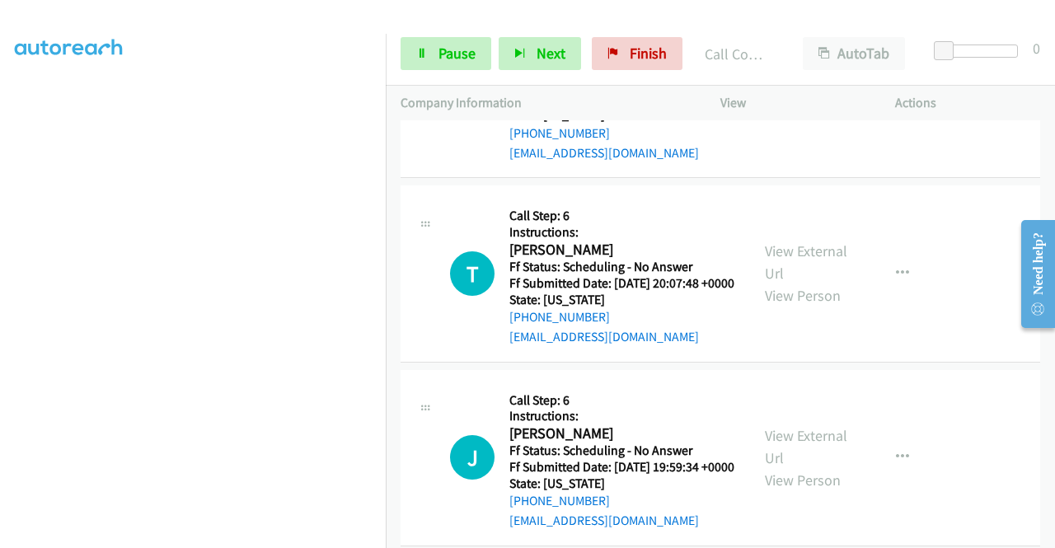
scroll to position [2842, 0]
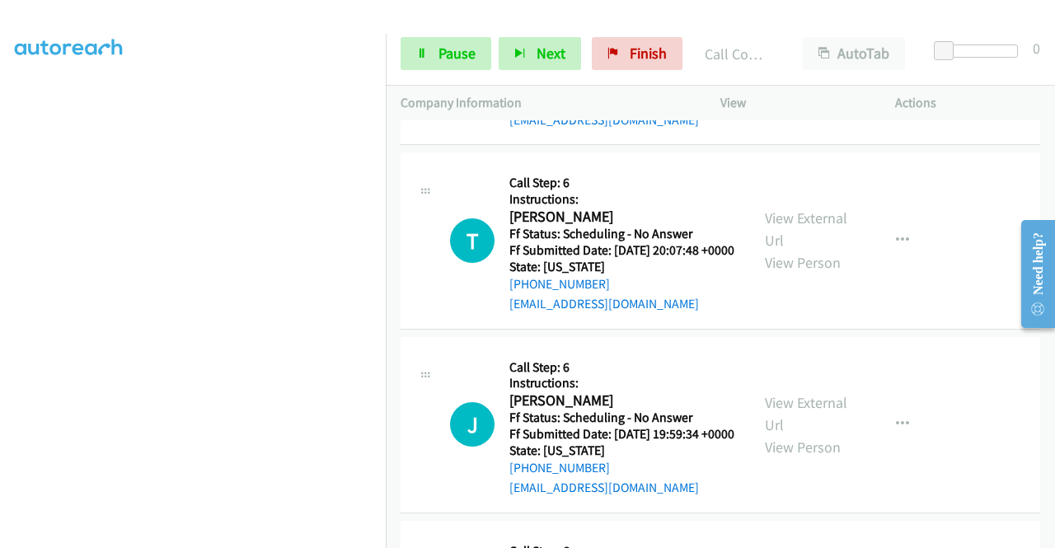
click at [781, 66] on link "View External Url" at bounding box center [806, 45] width 82 height 41
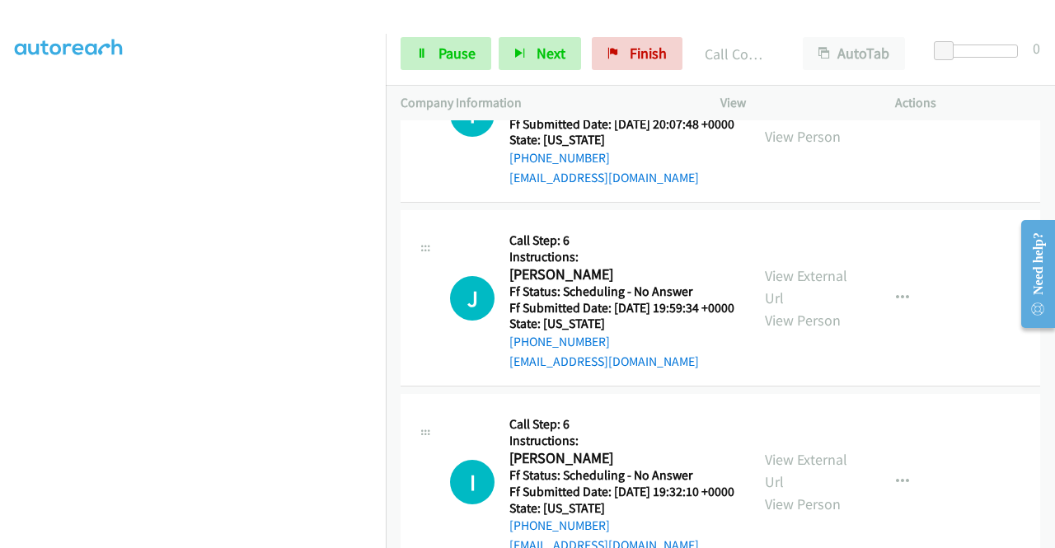
scroll to position [3018, 0]
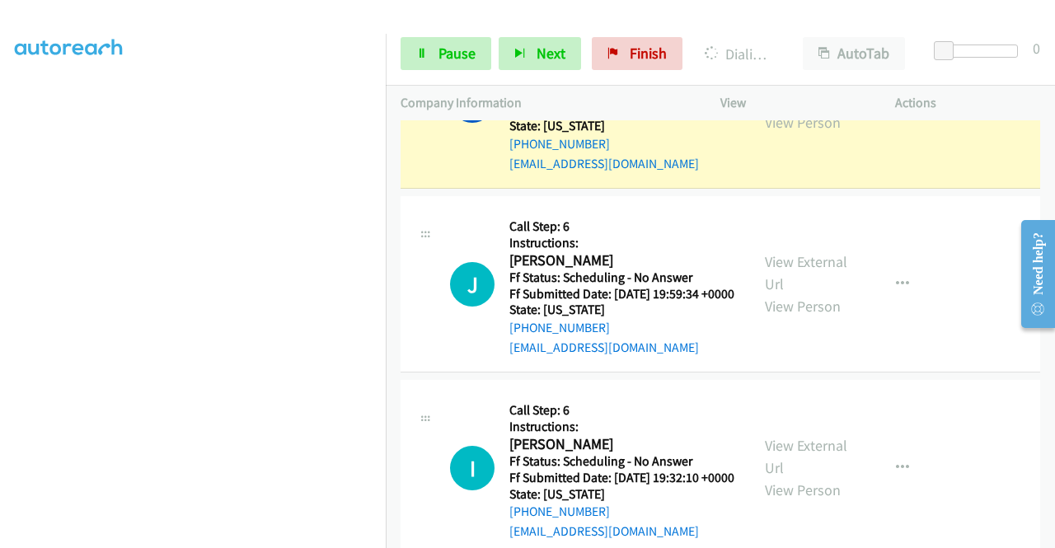
click at [794, 110] on link "View External Url" at bounding box center [806, 88] width 82 height 41
click at [433, 65] on link "Pause" at bounding box center [446, 53] width 91 height 33
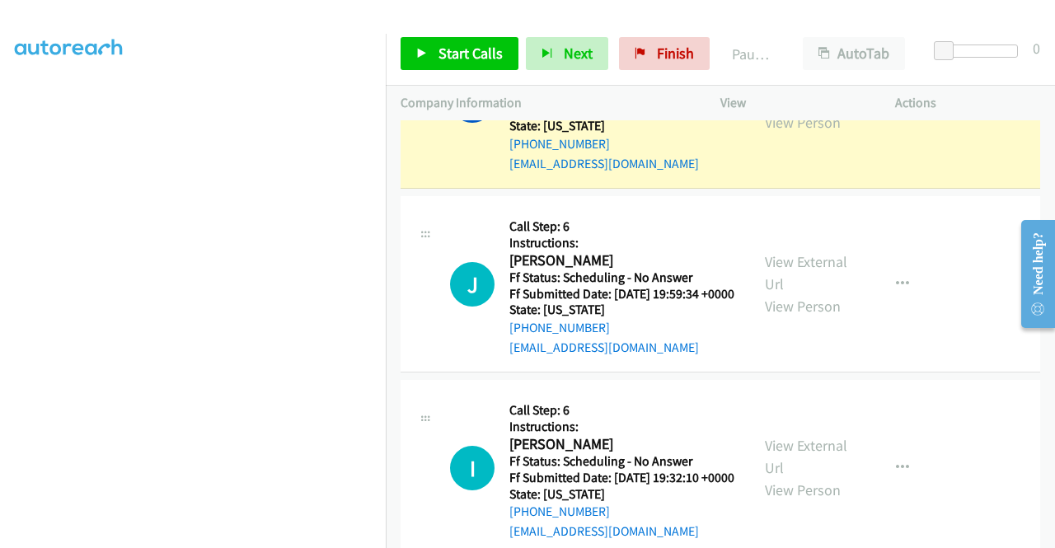
scroll to position [372, 0]
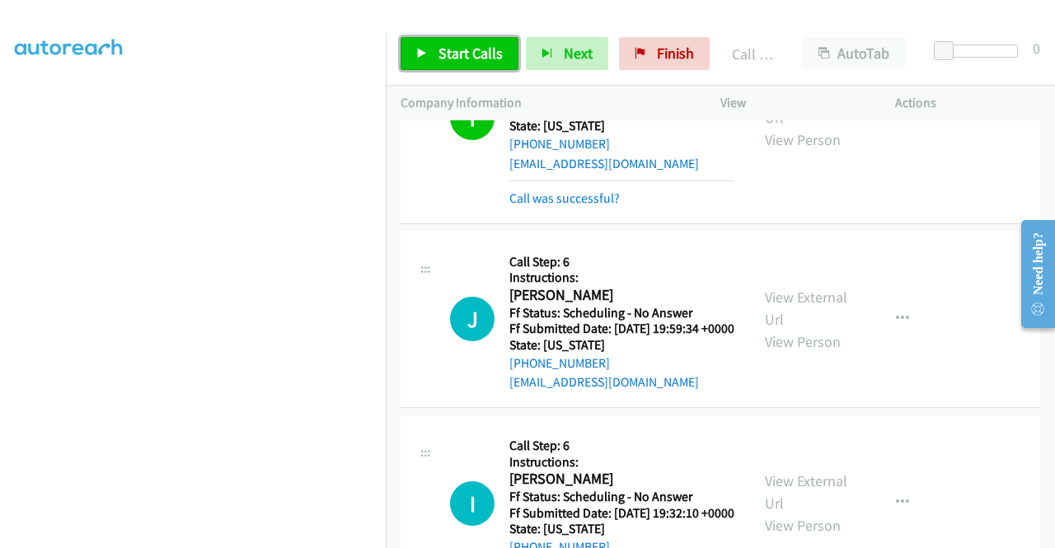
click at [483, 51] on span "Start Calls" at bounding box center [470, 53] width 64 height 19
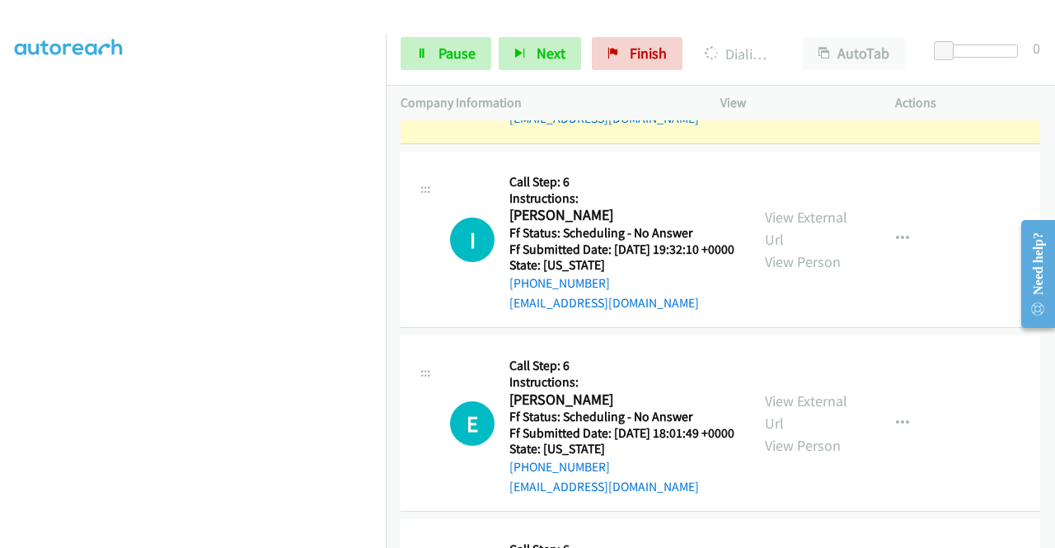
scroll to position [3293, 0]
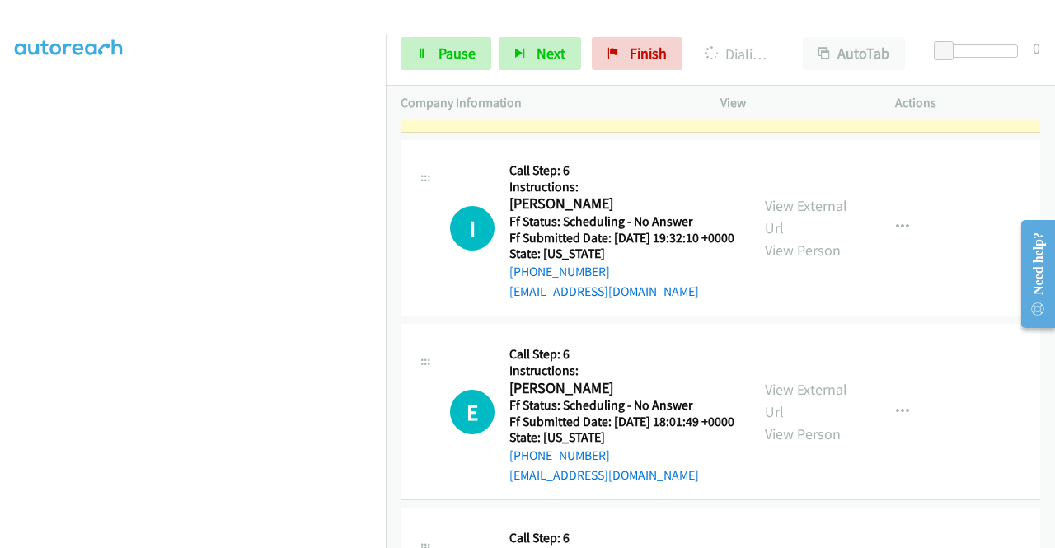
click at [824, 54] on link "View External Url" at bounding box center [806, 32] width 82 height 41
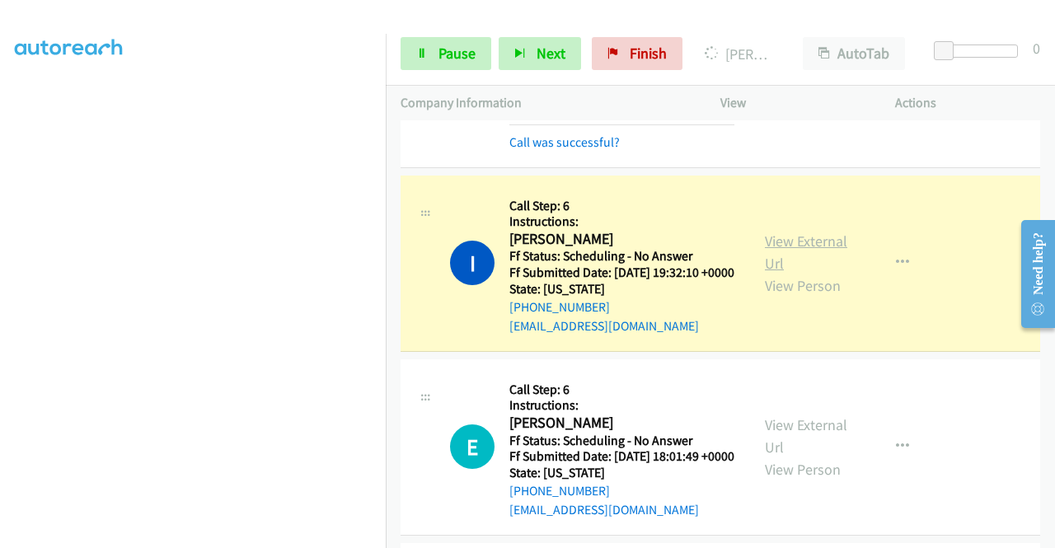
click at [793, 273] on link "View External Url" at bounding box center [806, 252] width 82 height 41
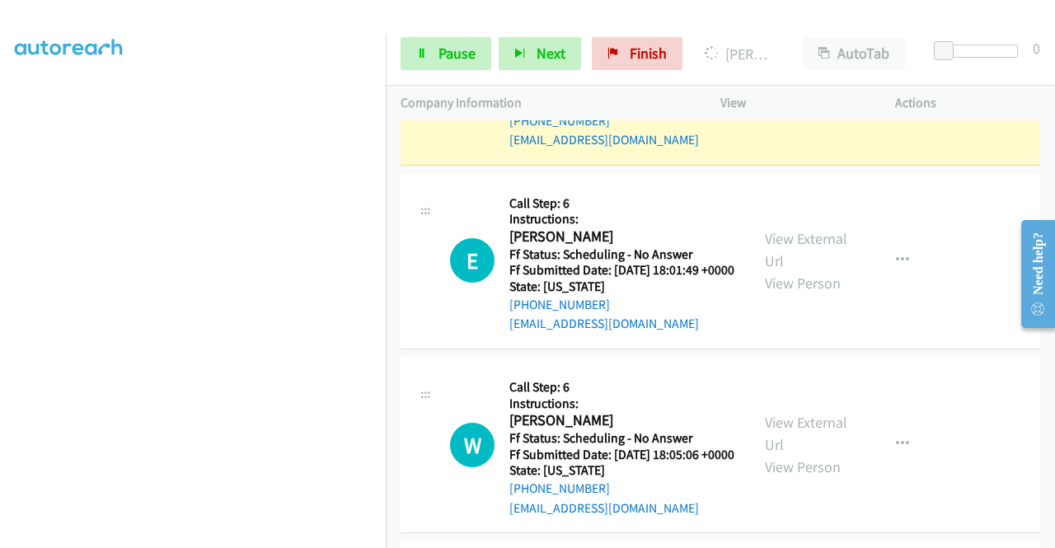
scroll to position [3578, 0]
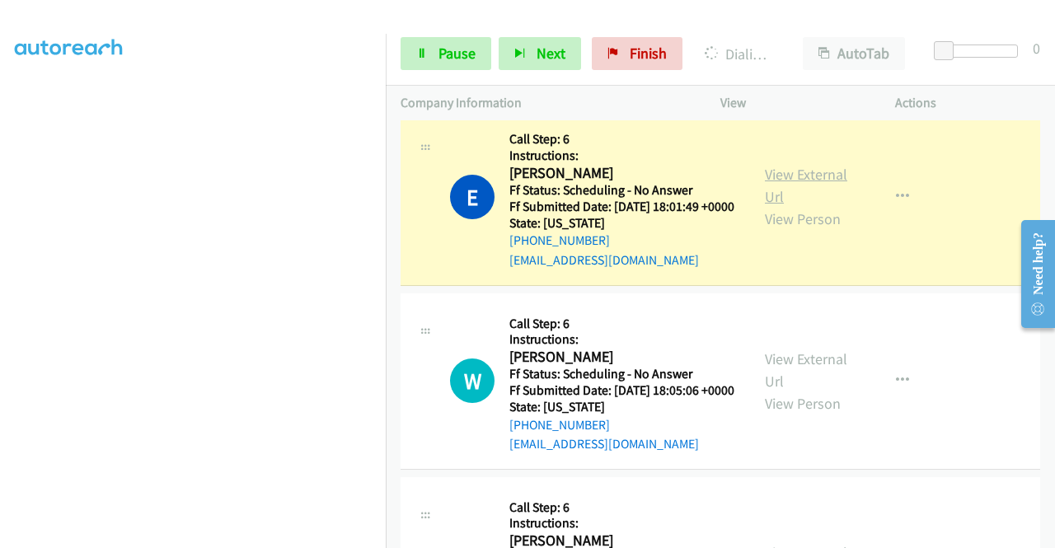
click at [780, 206] on link "View External Url" at bounding box center [806, 185] width 82 height 41
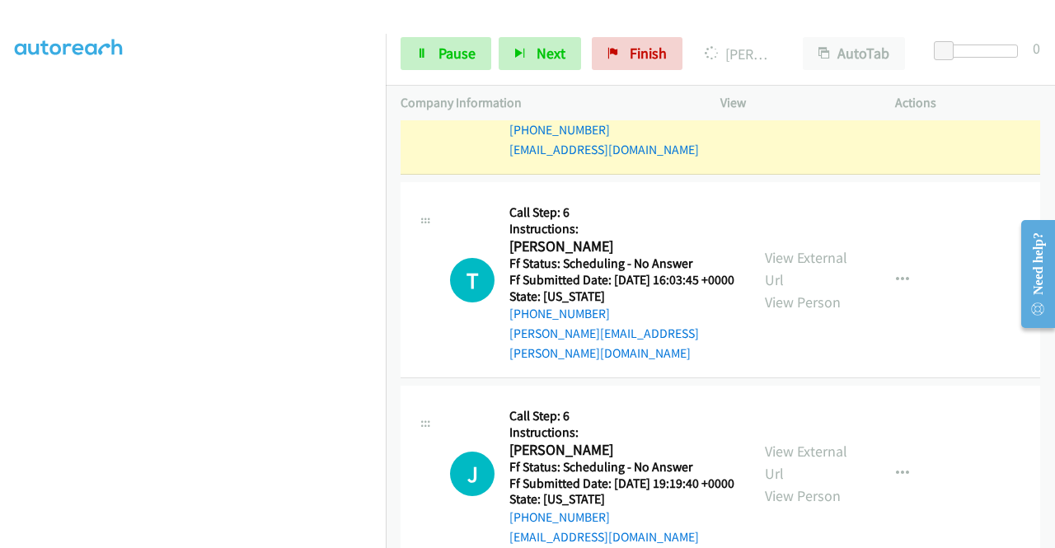
scroll to position [3941, 0]
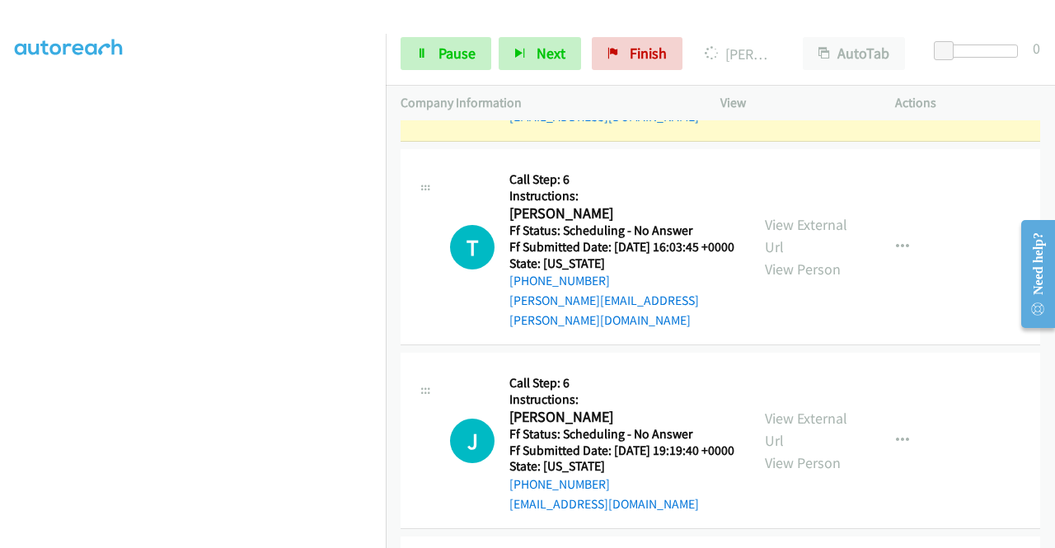
click at [798, 63] on link "View External Url" at bounding box center [806, 41] width 82 height 41
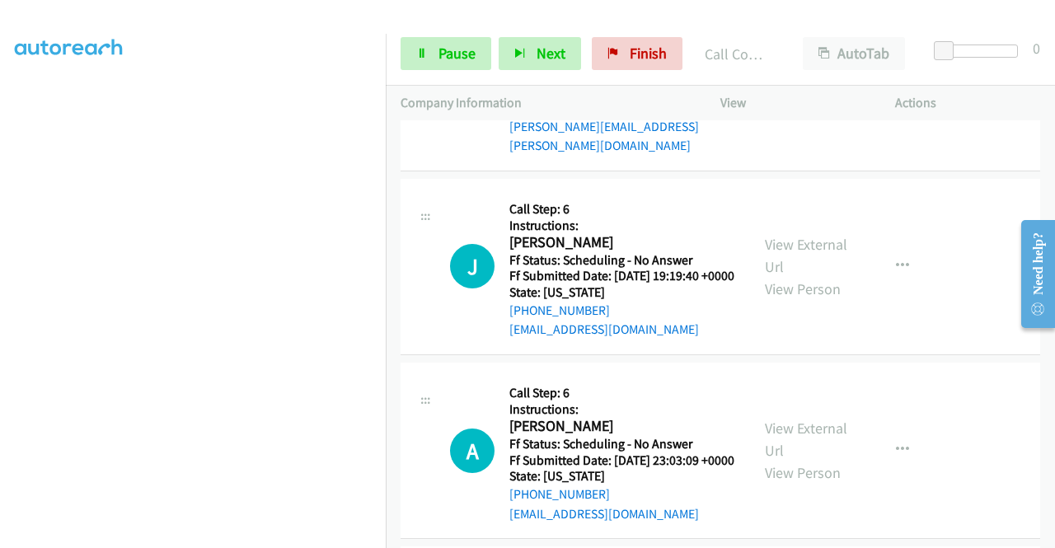
scroll to position [4183, 0]
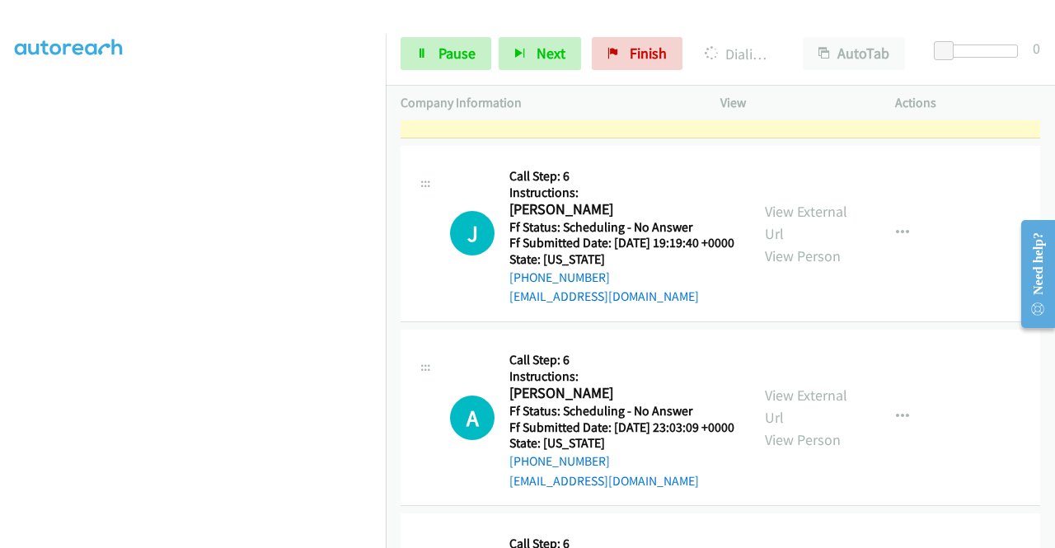
click at [765, 49] on link "View External Url" at bounding box center [806, 28] width 82 height 41
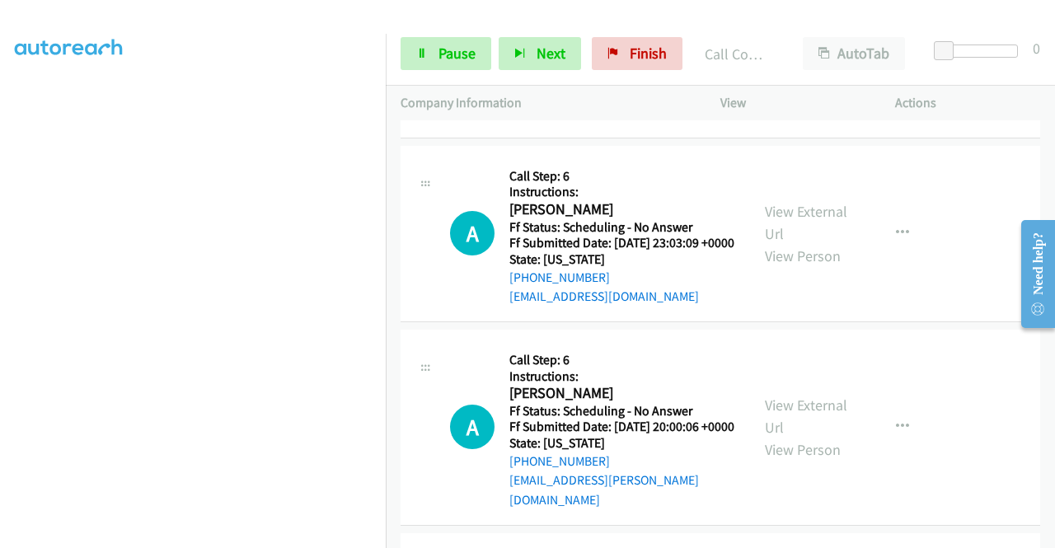
scroll to position [4403, 0]
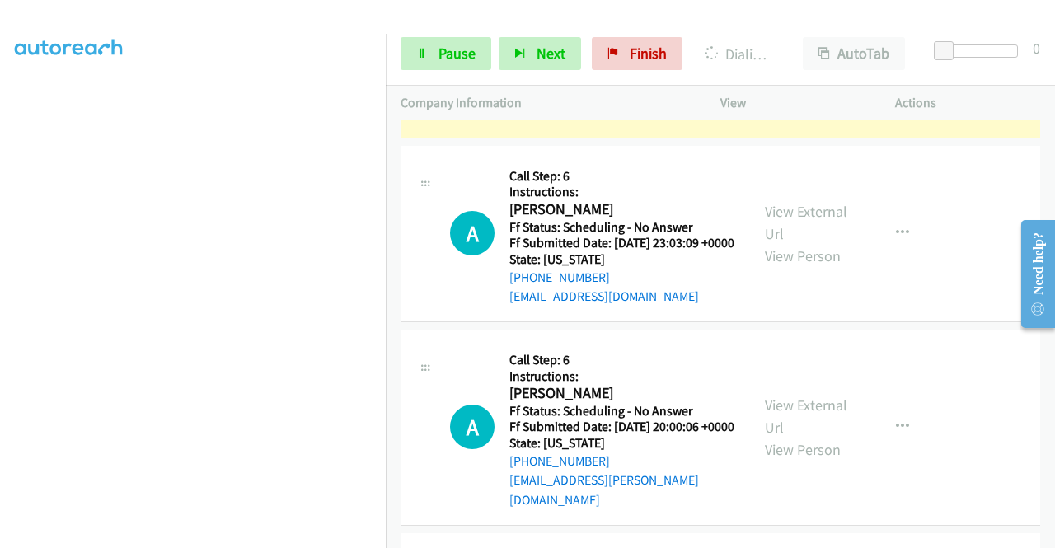
click at [824, 59] on link "View External Url" at bounding box center [806, 38] width 82 height 41
click at [380, 16] on div at bounding box center [520, 31] width 1040 height 63
click at [465, 70] on div "Start Calls Pause Next Finish Dialing [PERSON_NAME] AutoTab AutoTab 0" at bounding box center [720, 53] width 669 height 63
click at [457, 62] on span "Pause" at bounding box center [456, 53] width 37 height 19
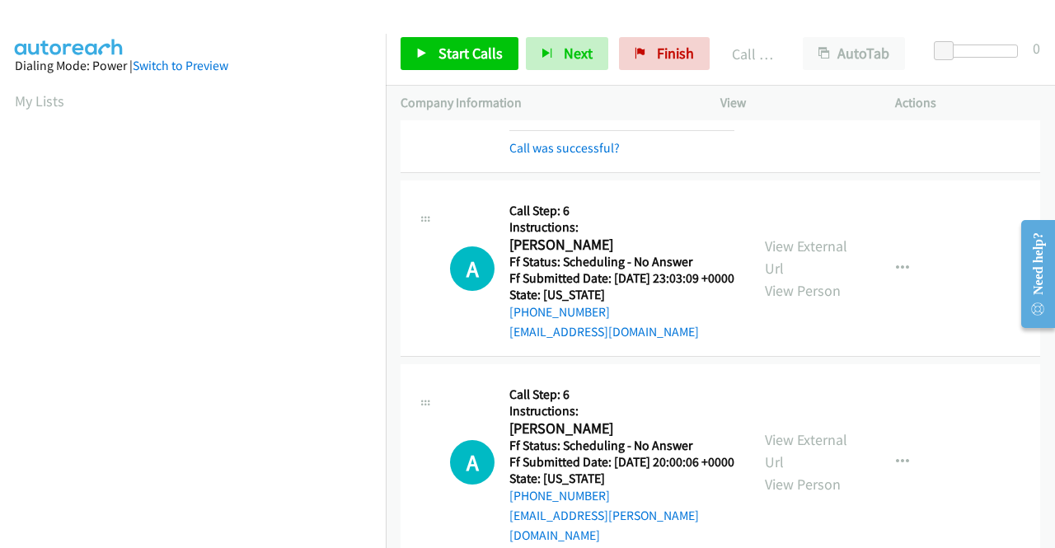
scroll to position [376, 0]
